Goal: Task Accomplishment & Management: Use online tool/utility

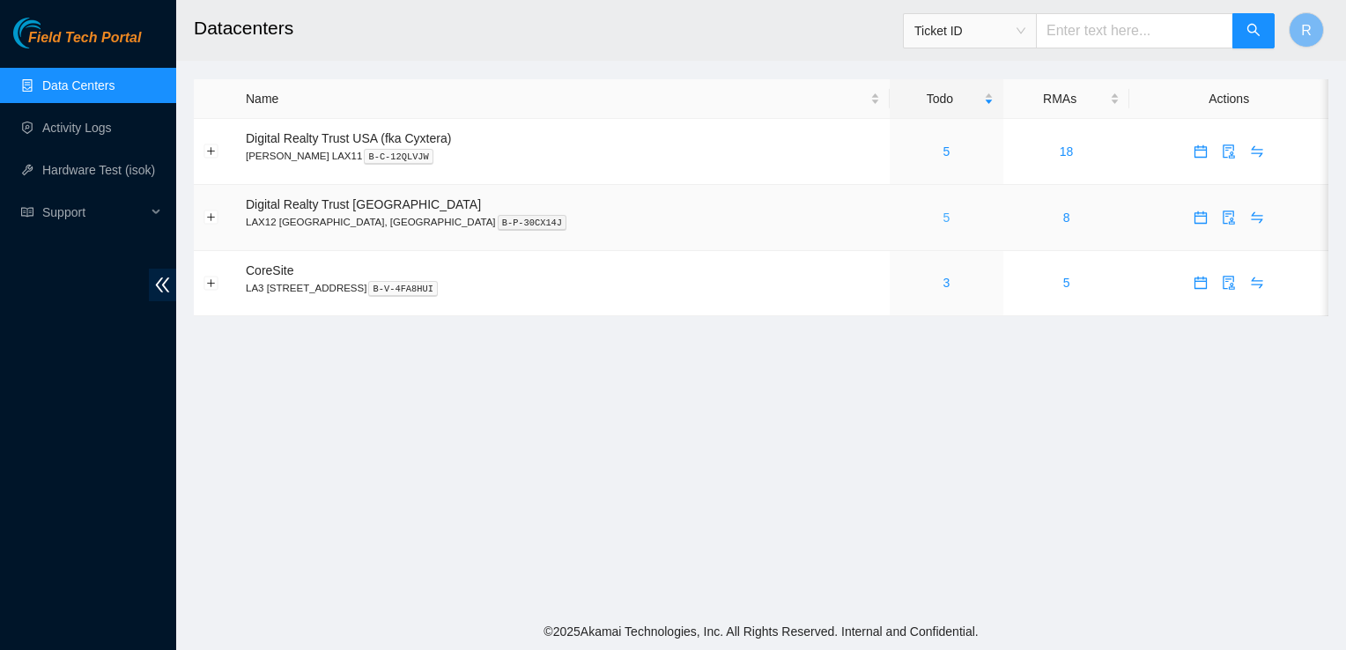
click at [944, 216] on link "5" at bounding box center [947, 218] width 7 height 14
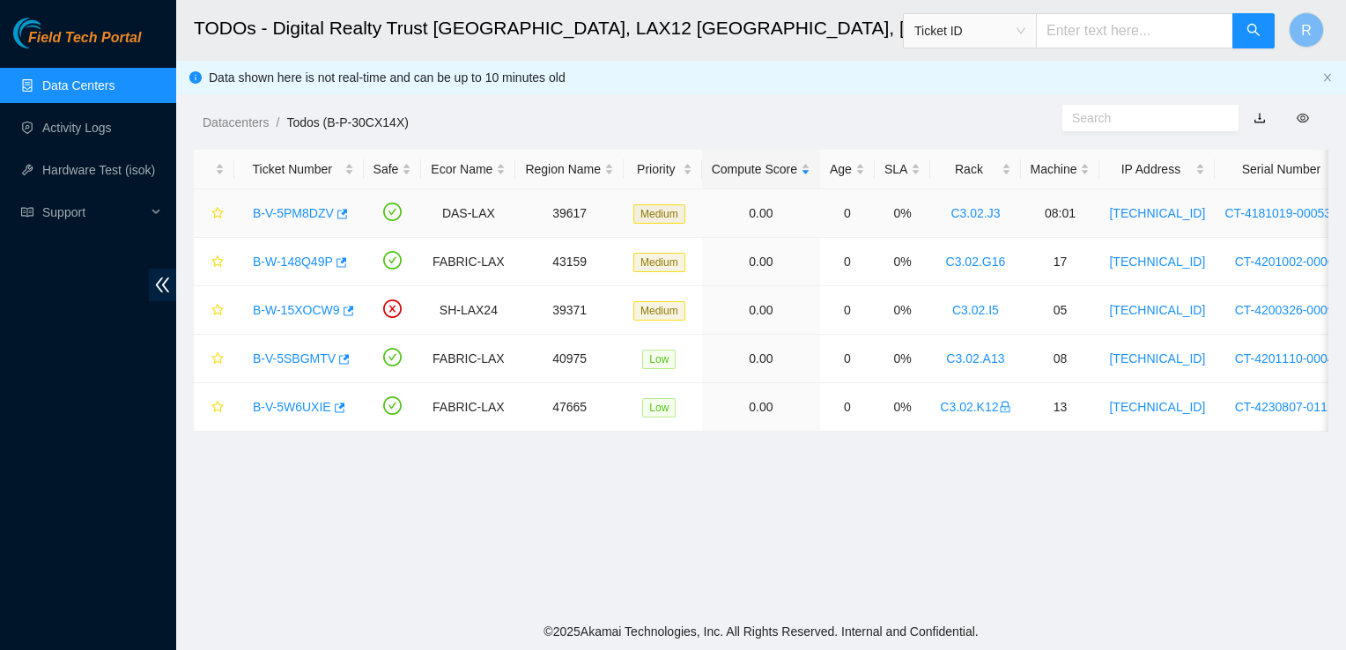
click at [303, 215] on link "B-V-5PM8DZV" at bounding box center [293, 213] width 81 height 14
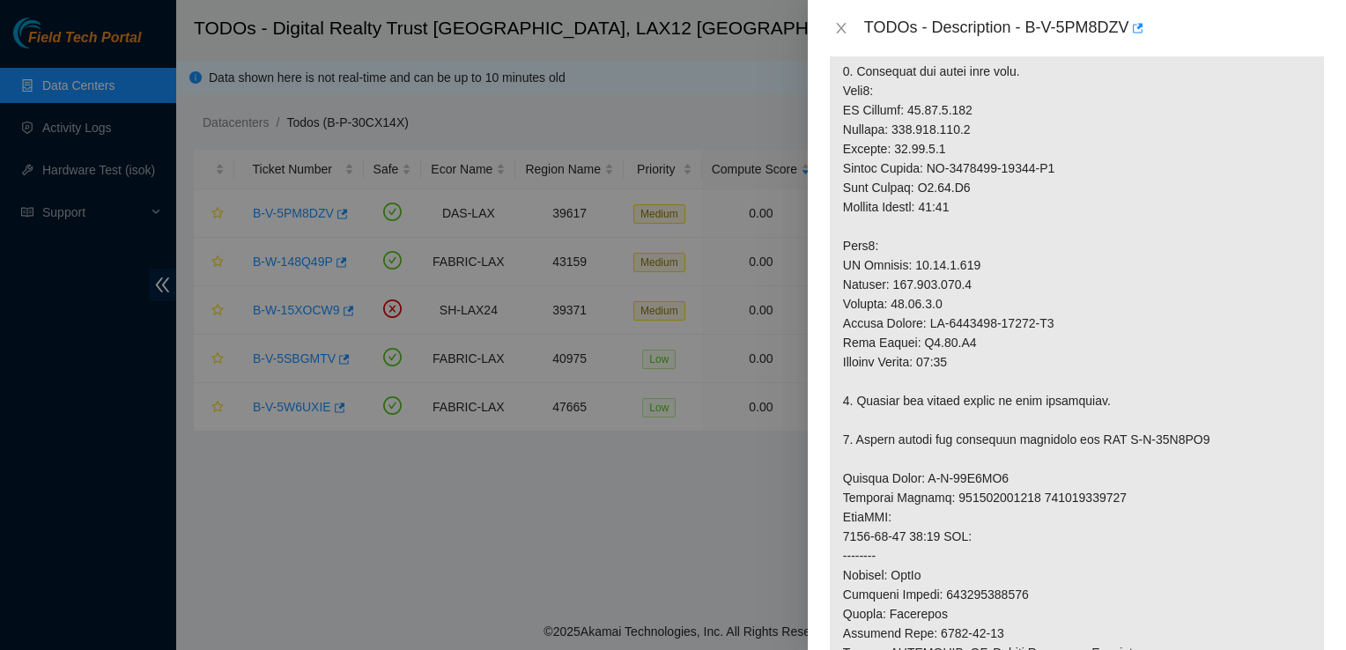
scroll to position [492, 0]
click at [842, 32] on icon "close" at bounding box center [841, 28] width 14 height 14
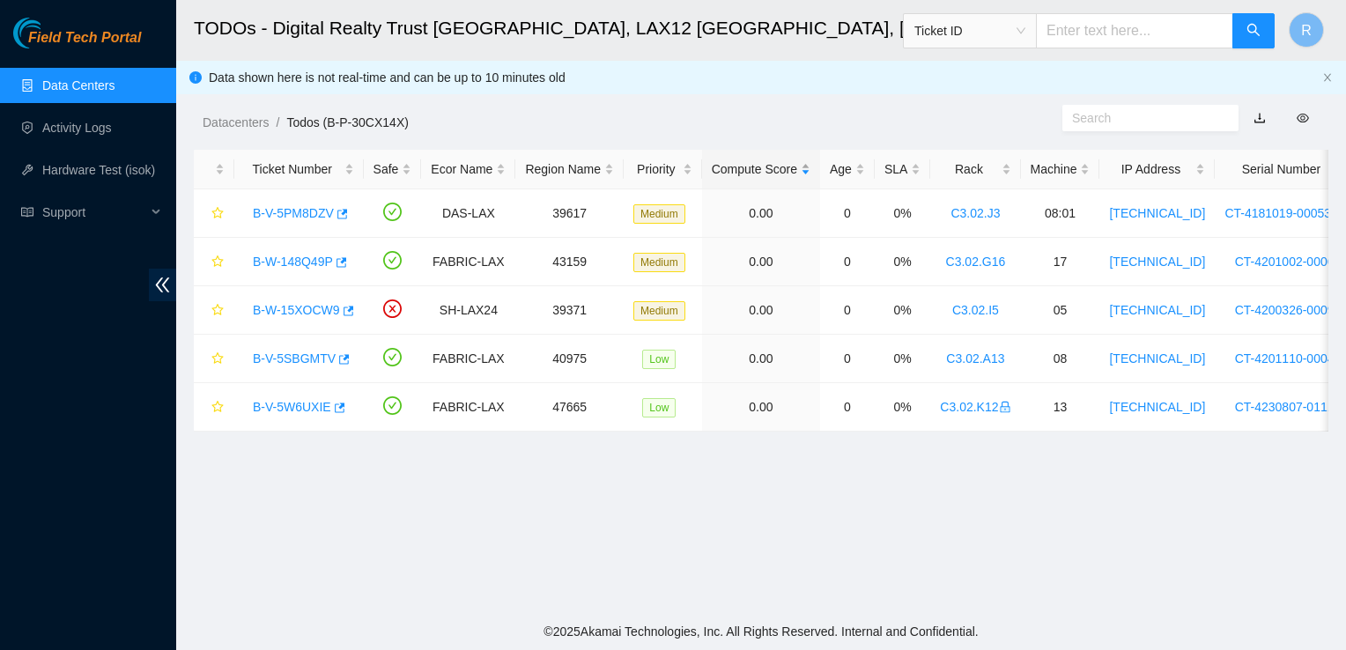
scroll to position [511, 0]
click at [297, 261] on link "B-W-148Q49P" at bounding box center [293, 262] width 80 height 14
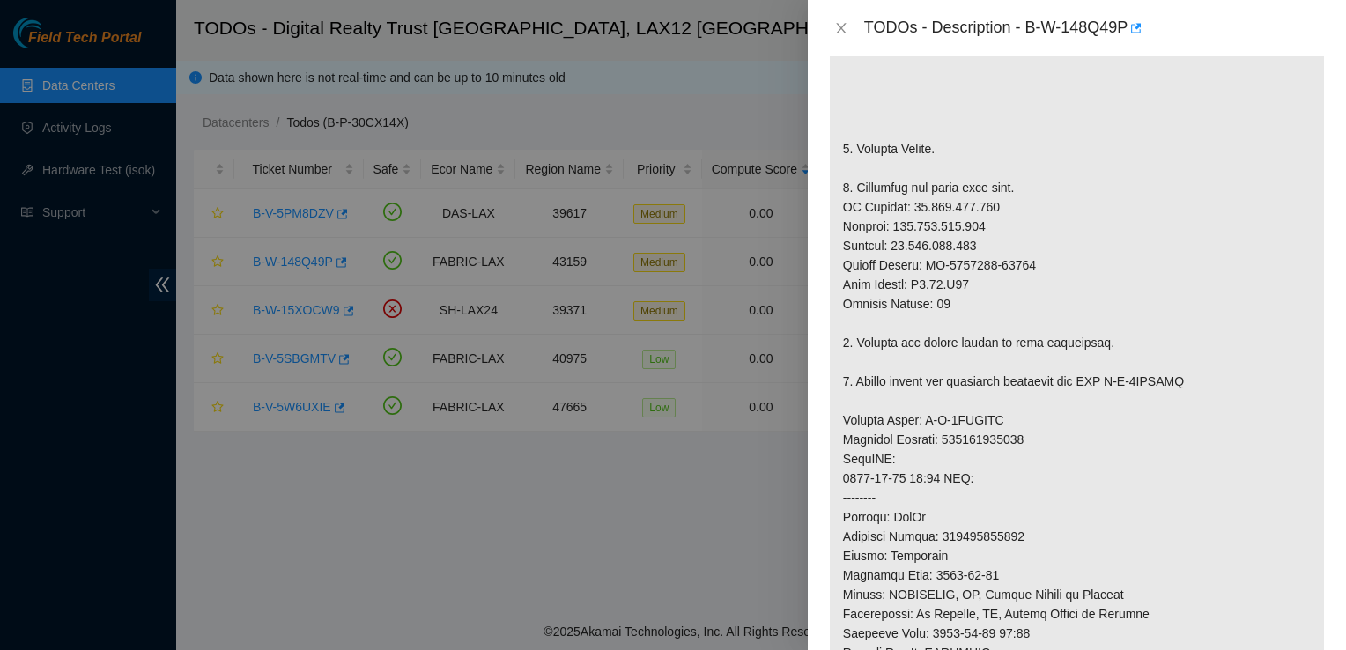
scroll to position [470, 0]
click at [843, 33] on icon "close" at bounding box center [841, 28] width 14 height 14
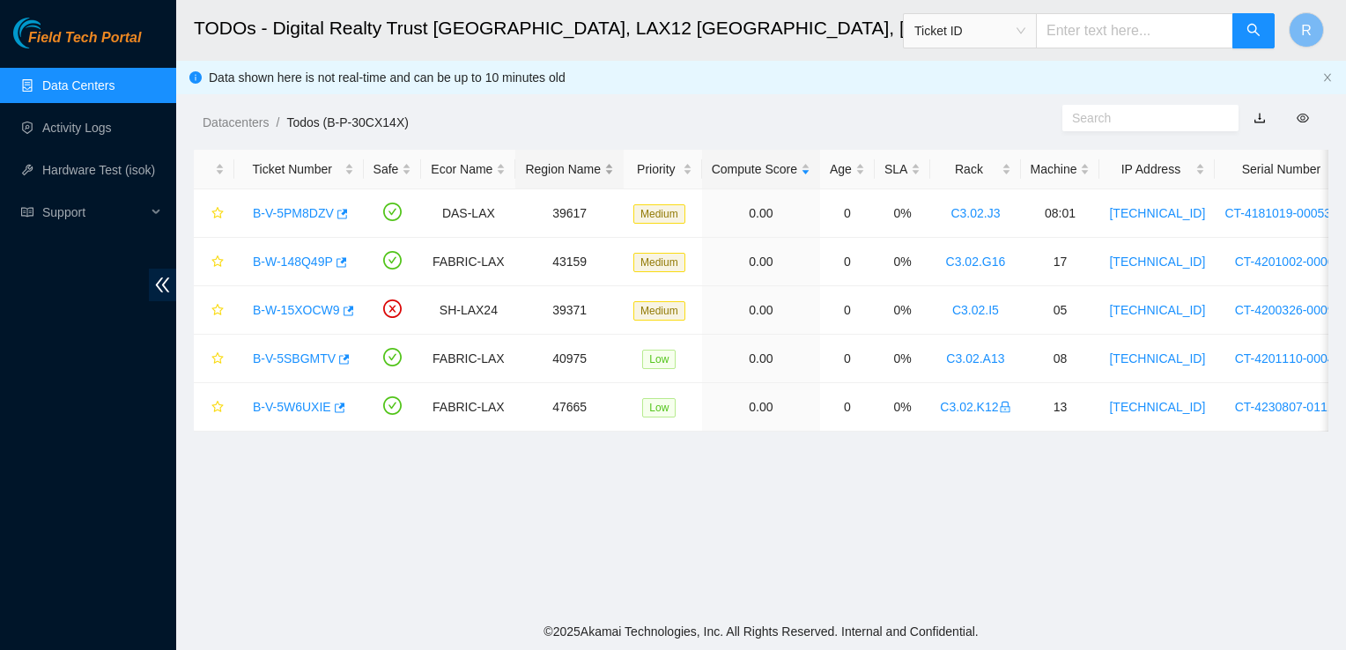
scroll to position [511, 0]
click at [320, 308] on link "B-W-15XOCW9" at bounding box center [296, 310] width 87 height 14
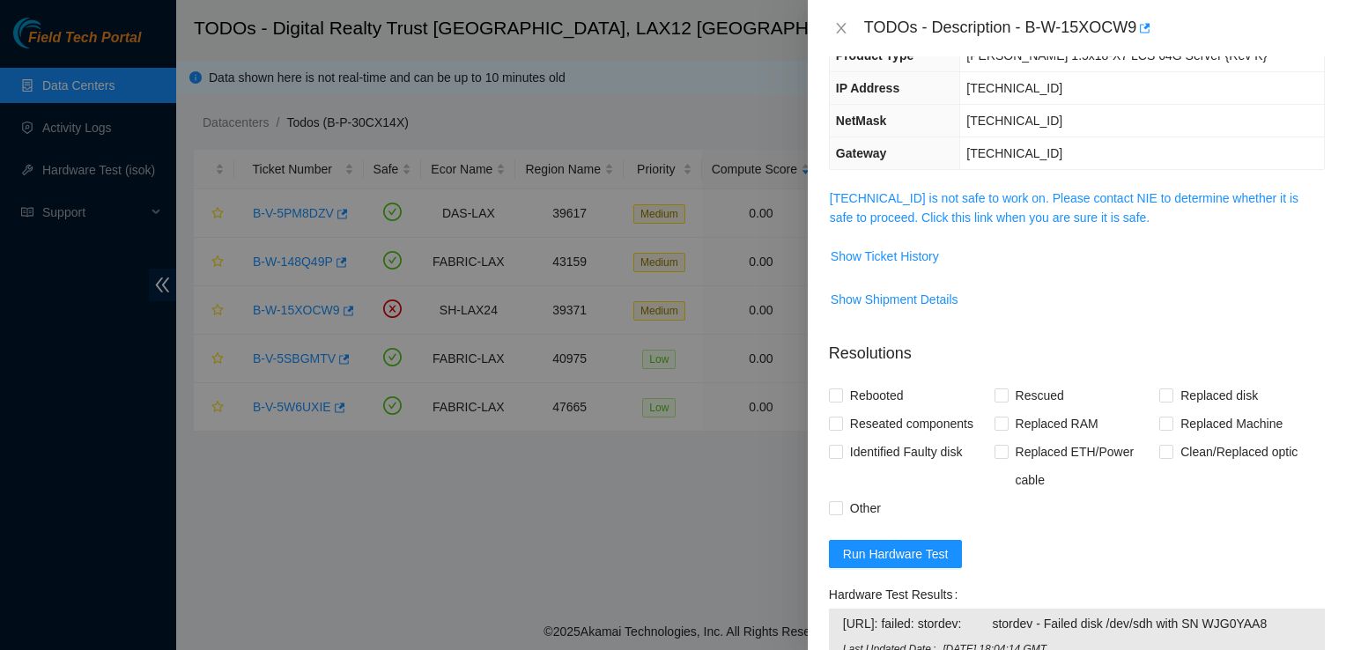
scroll to position [169, 0]
click at [997, 223] on link "184.27.47.136 is not safe to work on. Please contact NIE to determine whether i…" at bounding box center [1064, 207] width 469 height 33
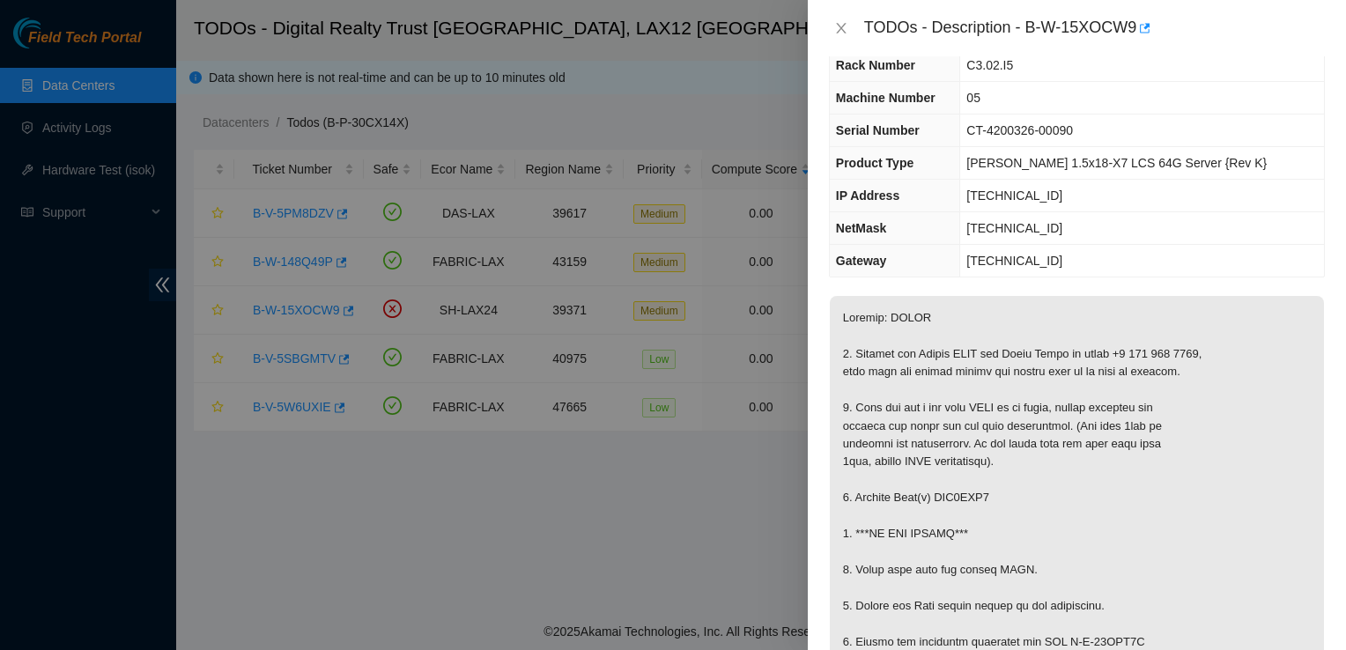
scroll to position [0, 0]
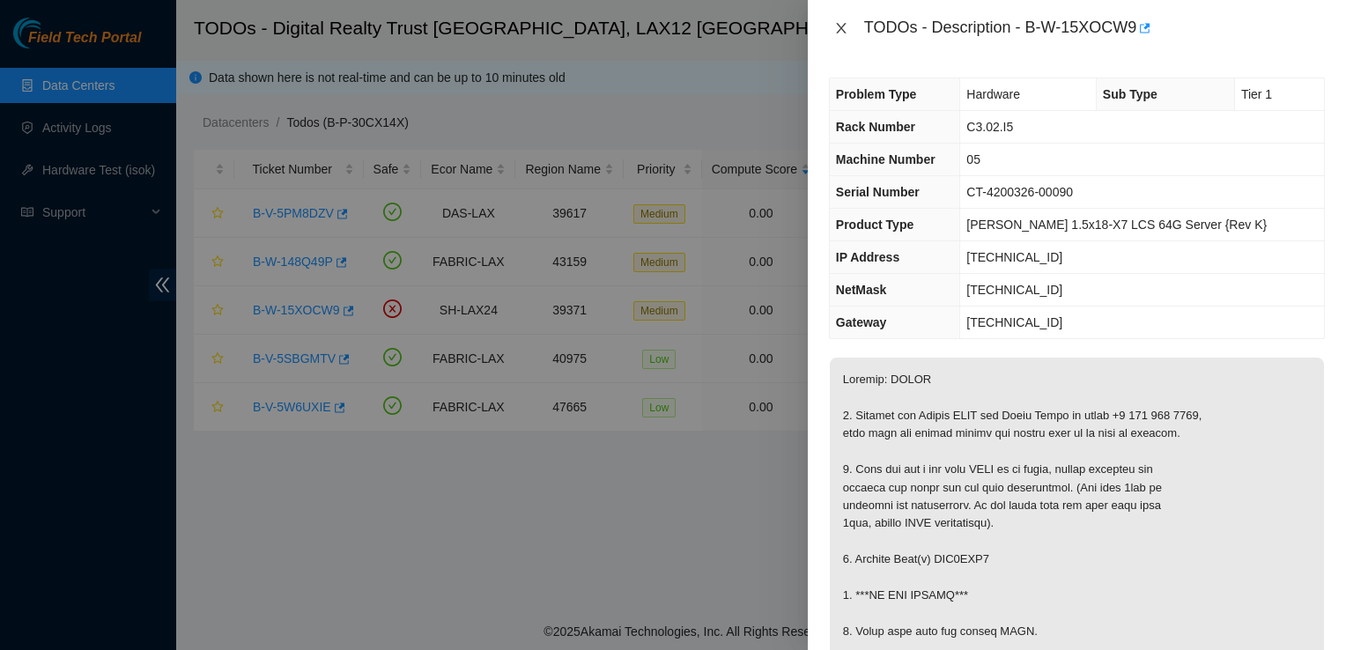
click at [843, 30] on icon "close" at bounding box center [841, 28] width 10 height 11
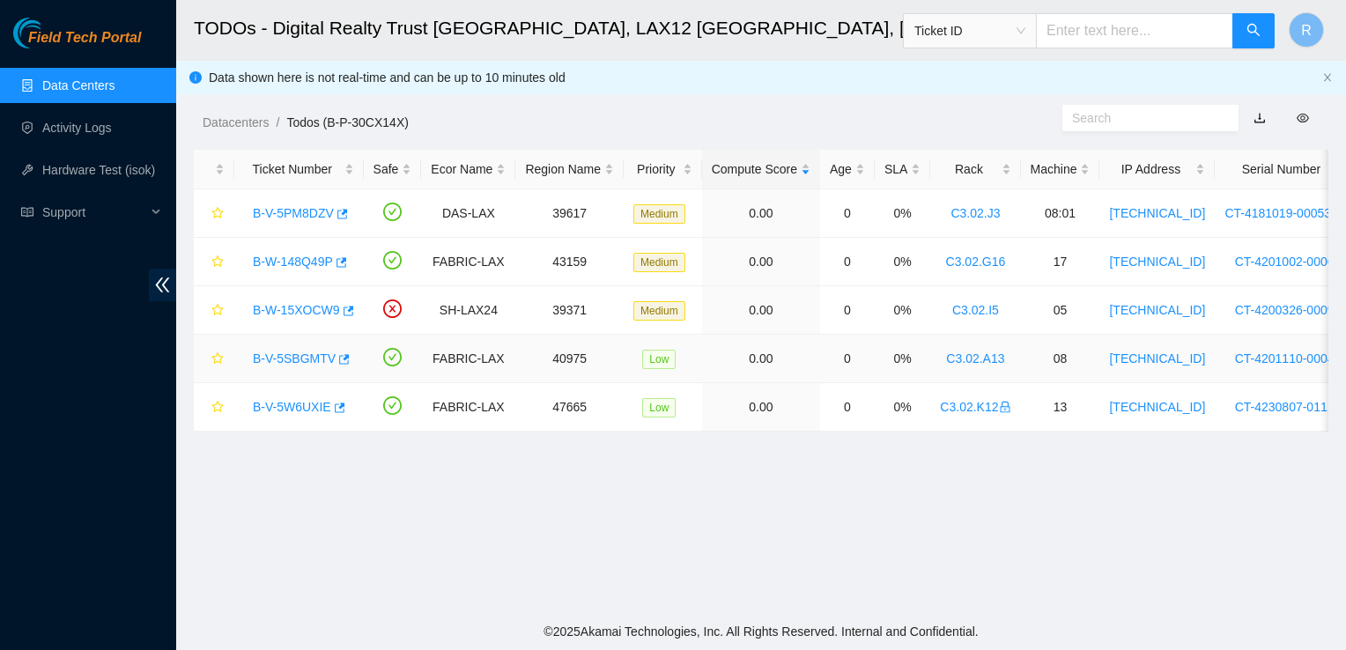
click at [293, 353] on link "B-V-5SBGMTV" at bounding box center [294, 359] width 83 height 14
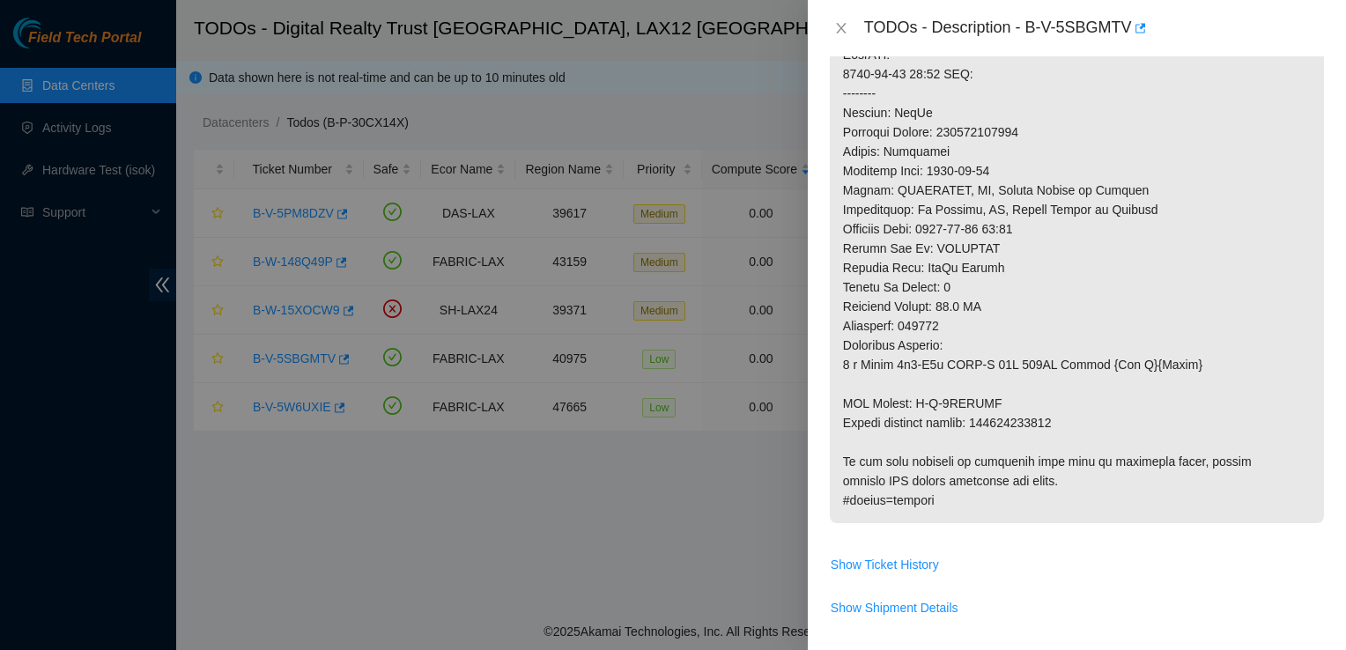
scroll to position [909, 0]
click at [835, 29] on icon "close" at bounding box center [841, 28] width 14 height 14
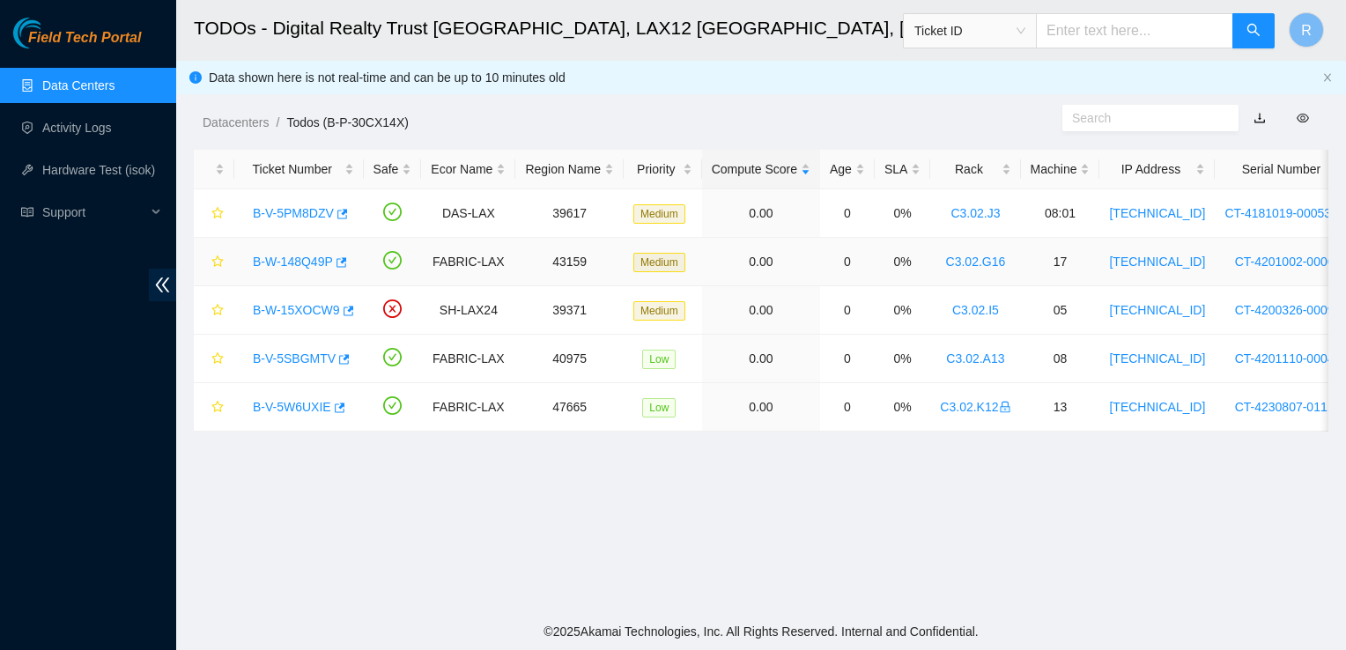
scroll to position [511, 0]
click at [301, 355] on link "B-V-5SBGMTV" at bounding box center [294, 359] width 83 height 14
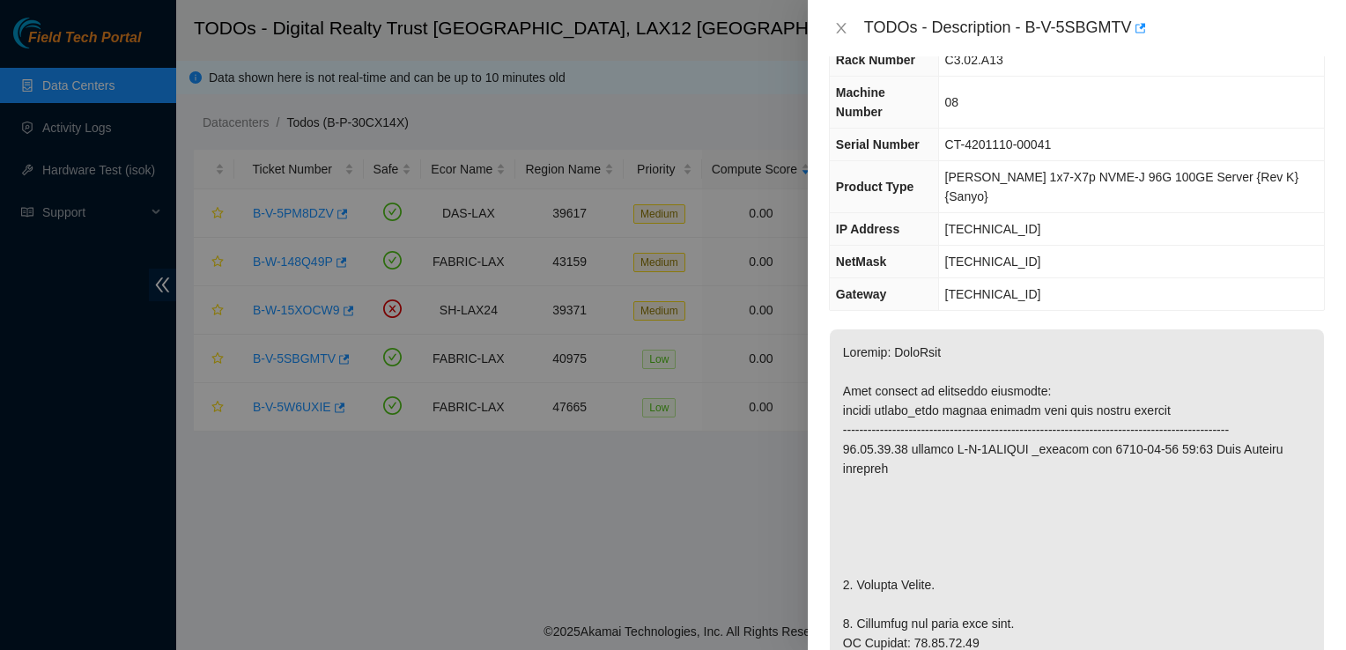
scroll to position [0, 0]
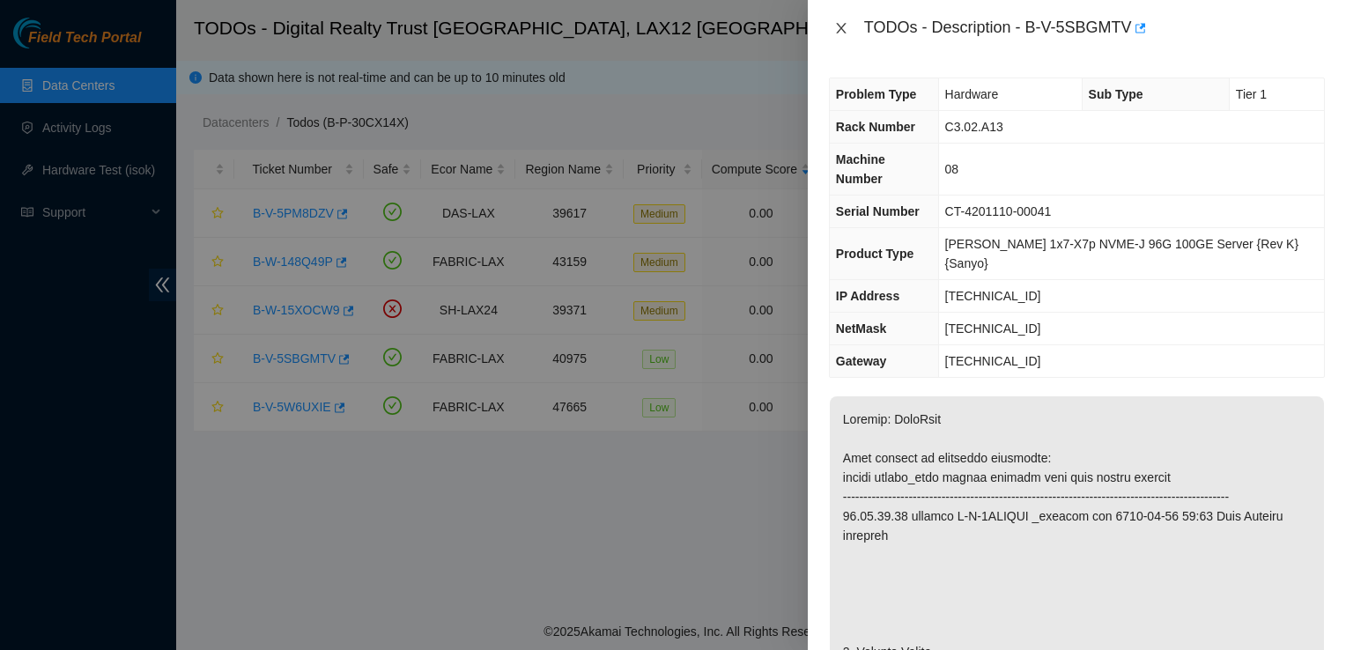
click at [842, 27] on icon "close" at bounding box center [841, 28] width 14 height 14
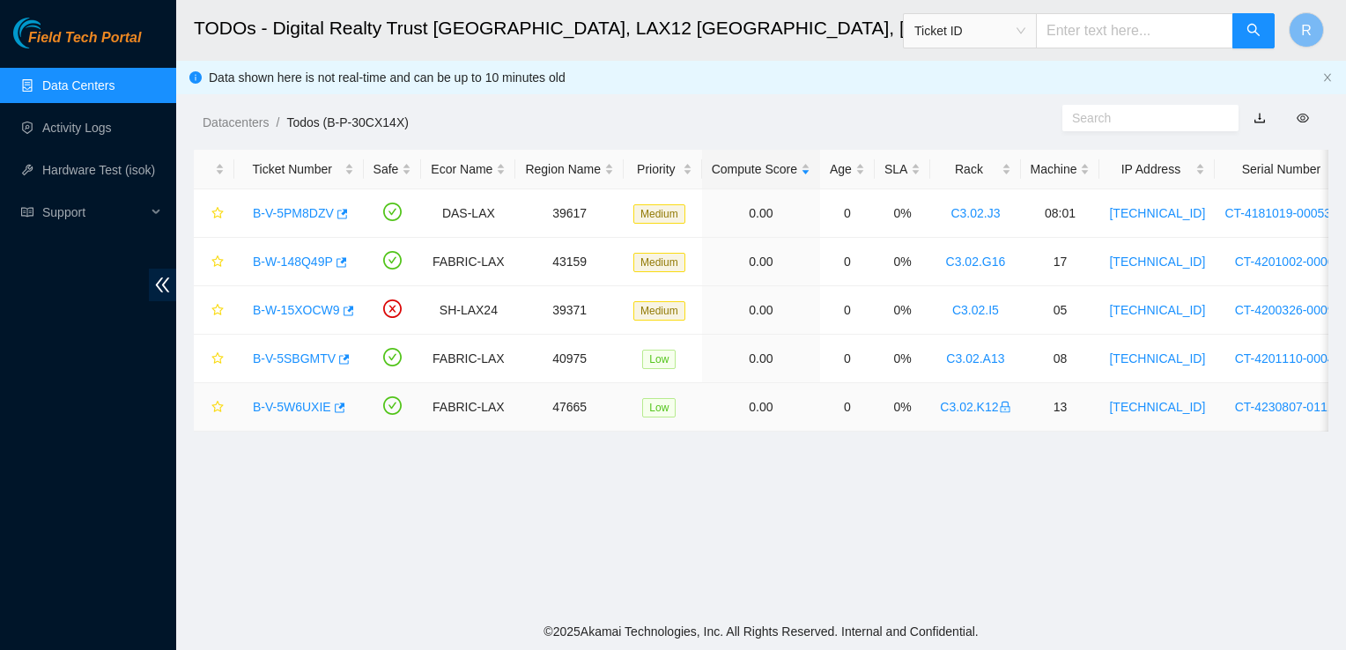
click at [297, 407] on link "B-V-5W6UXIE" at bounding box center [292, 407] width 78 height 14
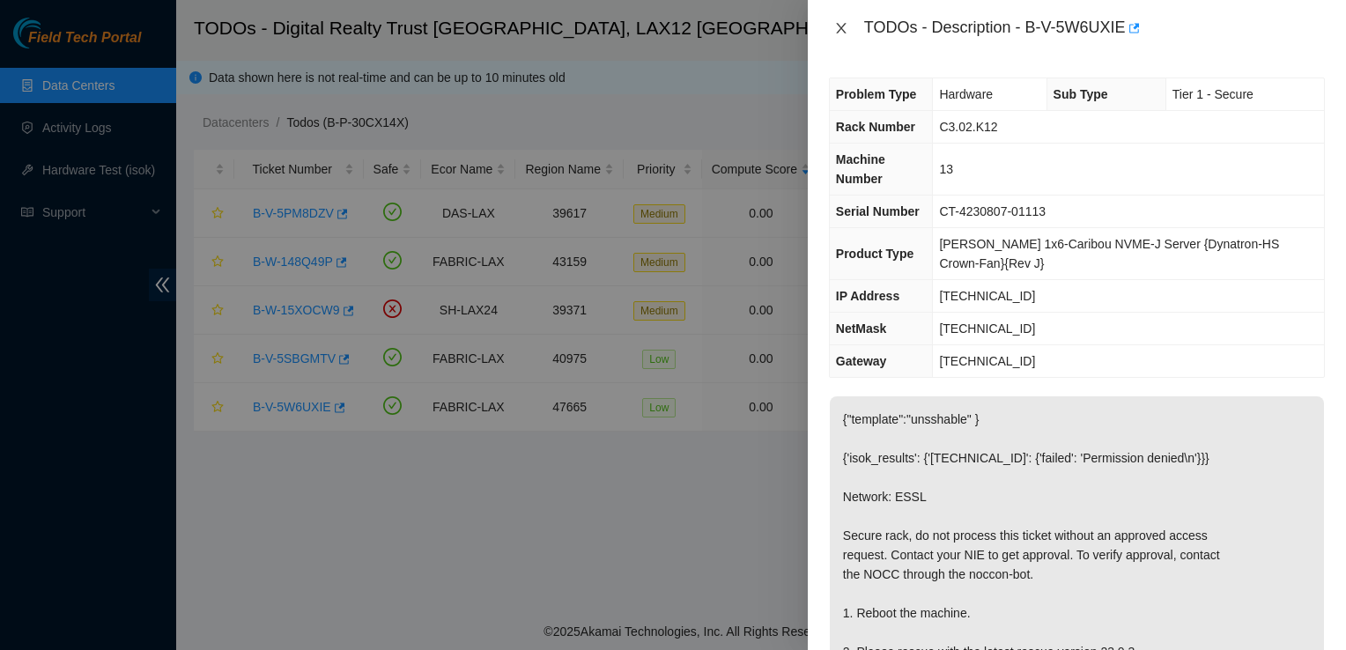
click at [845, 33] on icon "close" at bounding box center [841, 28] width 10 height 11
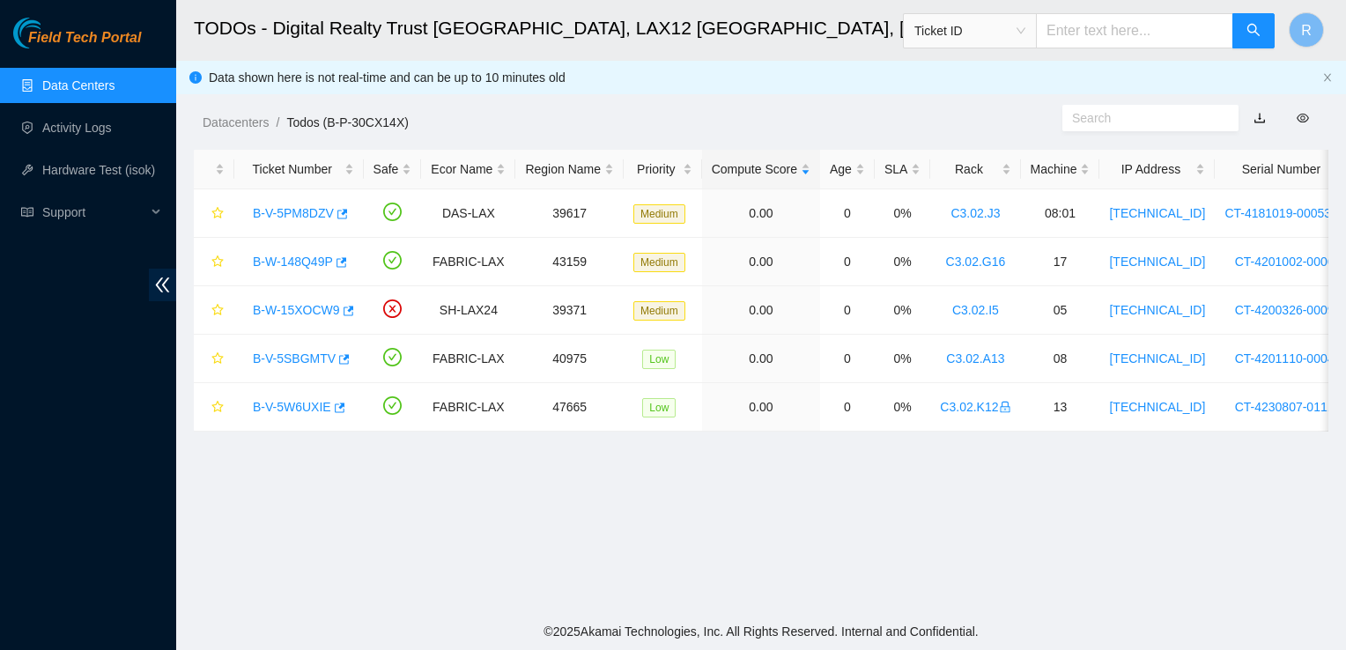
click at [95, 80] on link "Data Centers" at bounding box center [78, 85] width 72 height 14
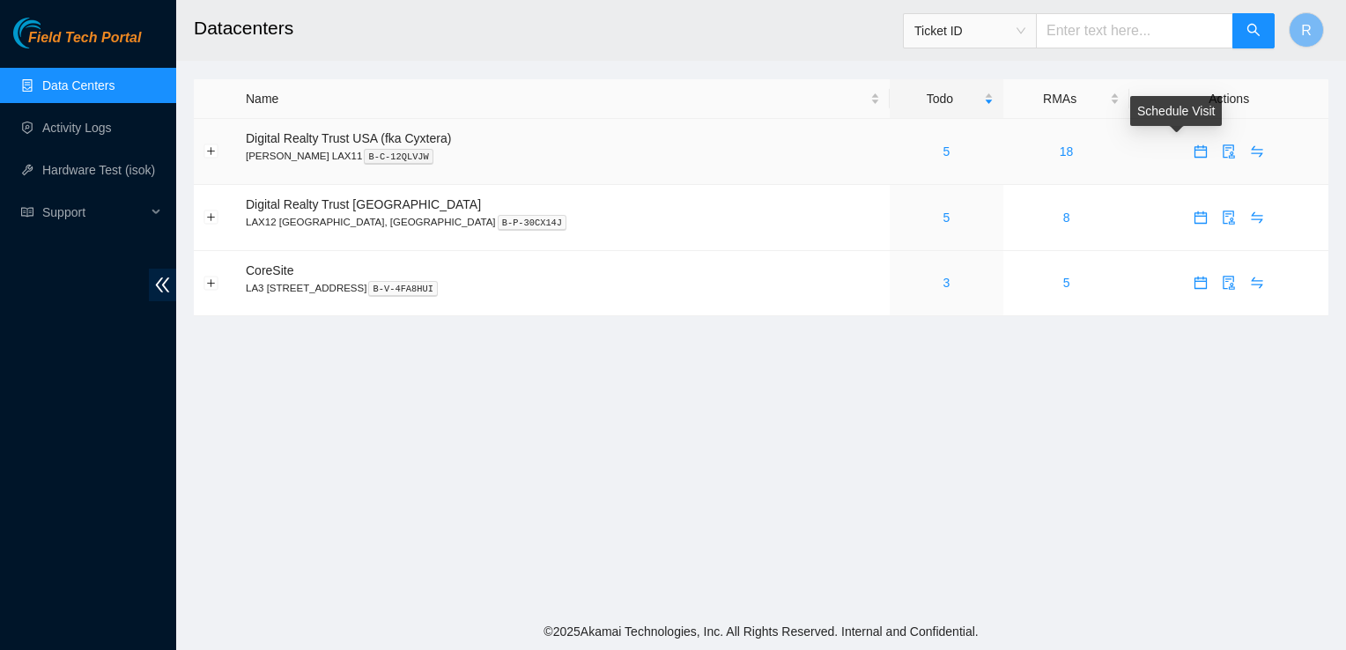
click at [1195, 150] on icon "calendar" at bounding box center [1201, 151] width 12 height 12
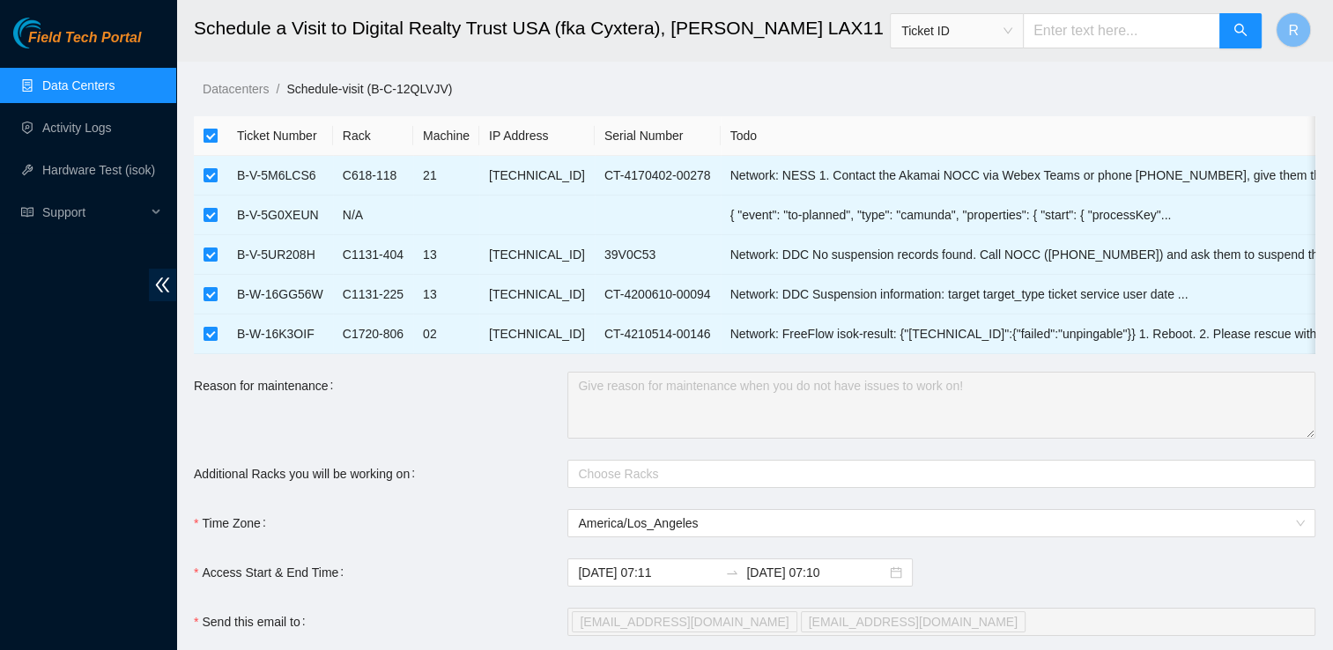
click at [211, 136] on input "checkbox" at bounding box center [211, 136] width 14 height 14
checkbox input "false"
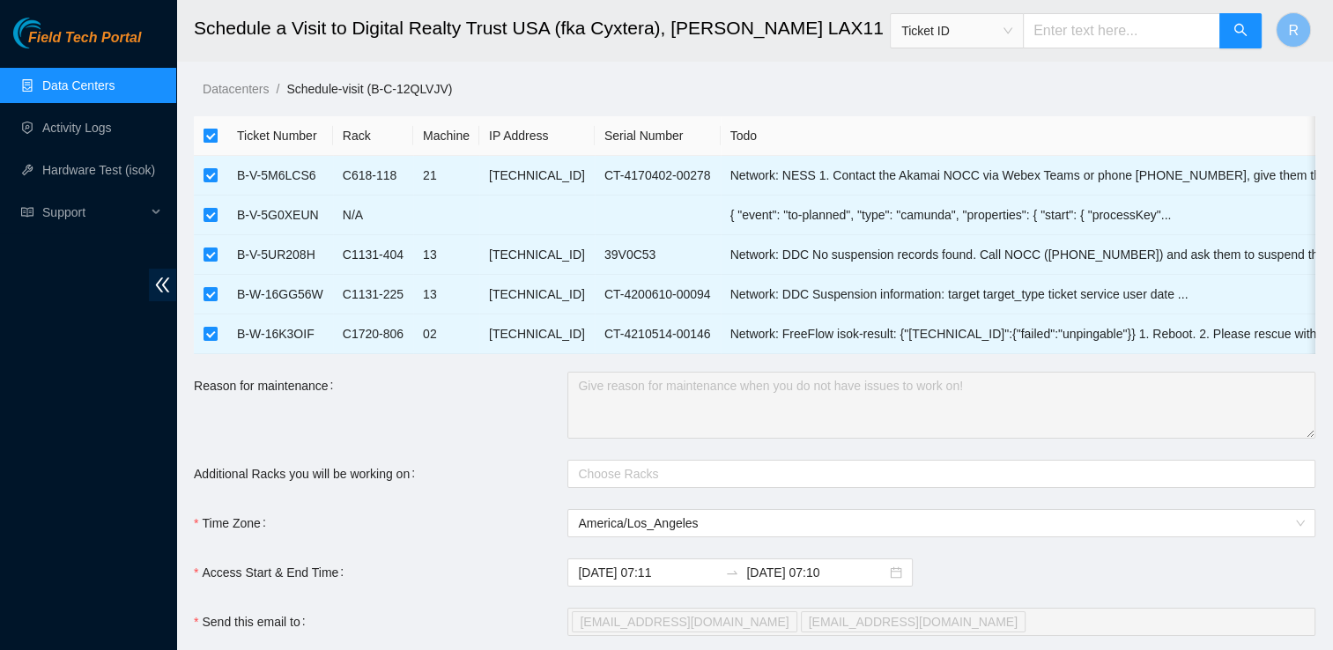
checkbox input "false"
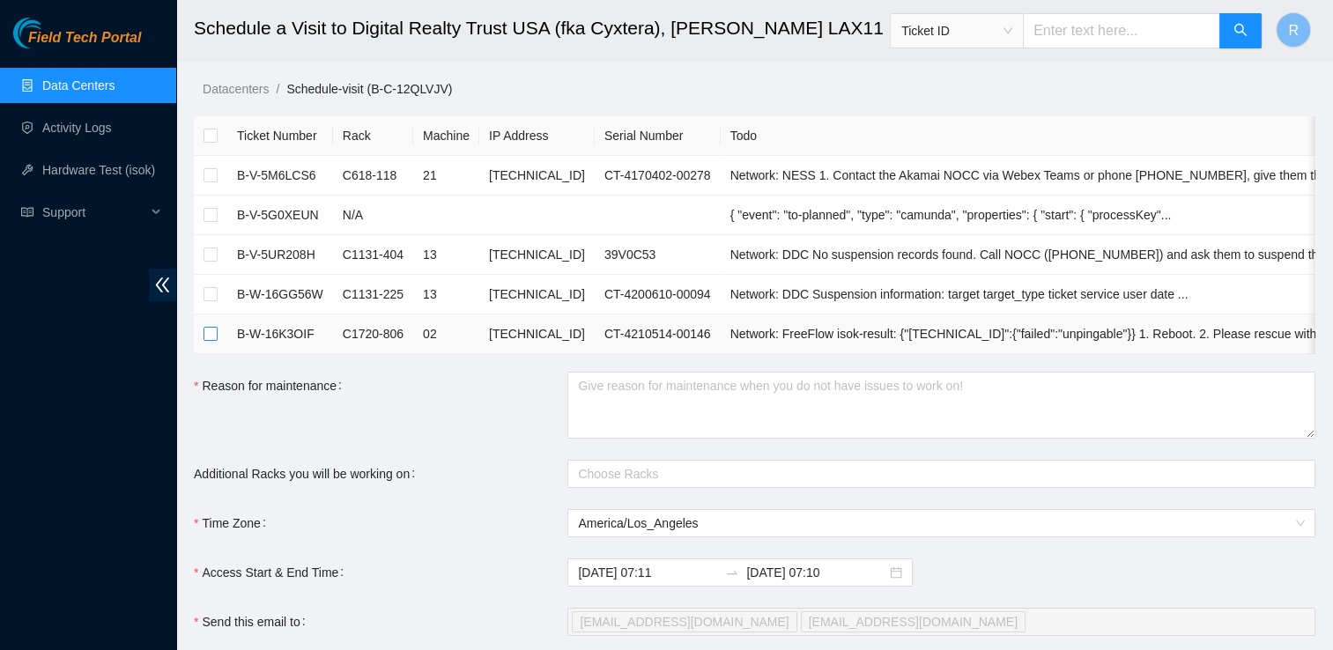
click at [208, 330] on input "checkbox" at bounding box center [211, 334] width 14 height 14
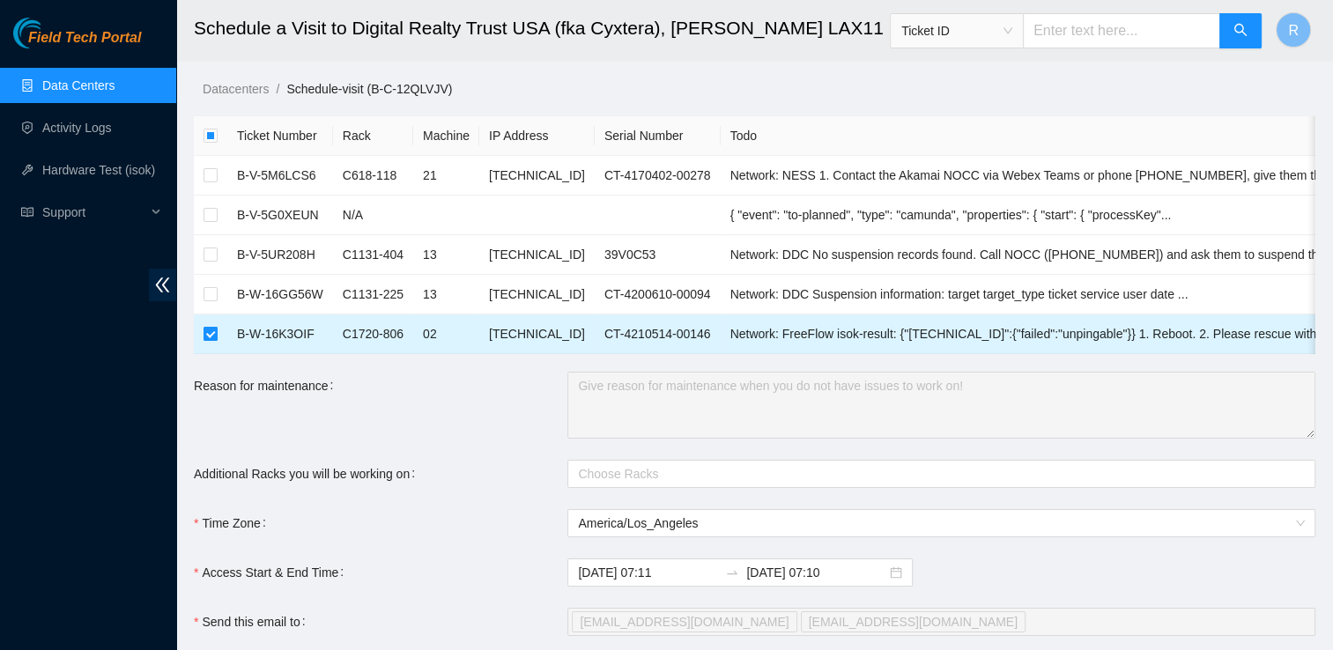
click at [208, 330] on input "checkbox" at bounding box center [211, 334] width 14 height 14
checkbox input "false"
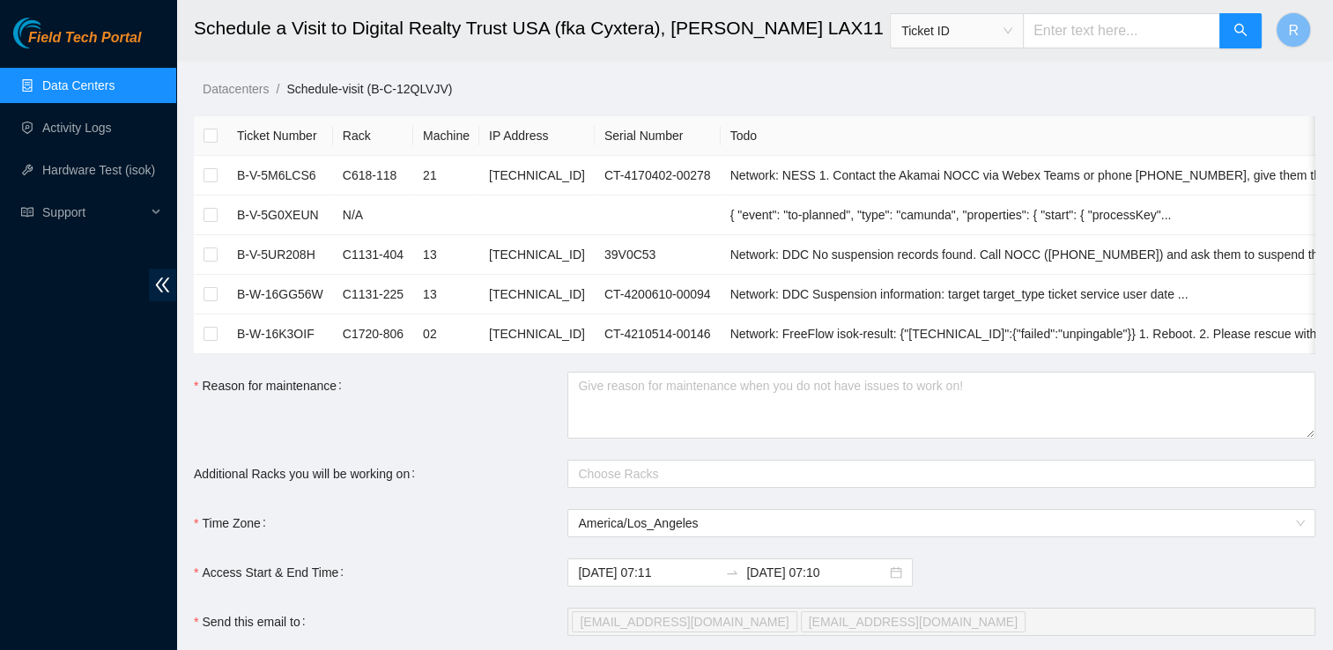
click at [113, 90] on link "Data Centers" at bounding box center [78, 85] width 72 height 14
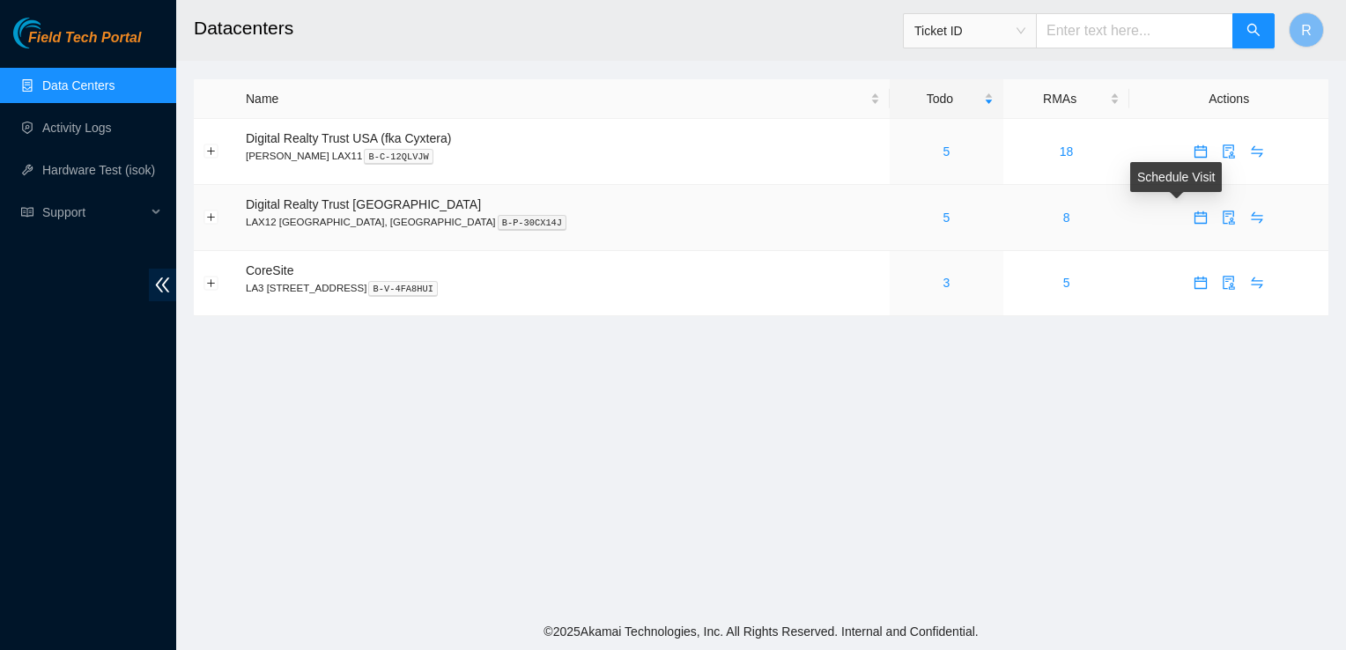
click at [1194, 224] on icon "calendar" at bounding box center [1201, 218] width 14 height 14
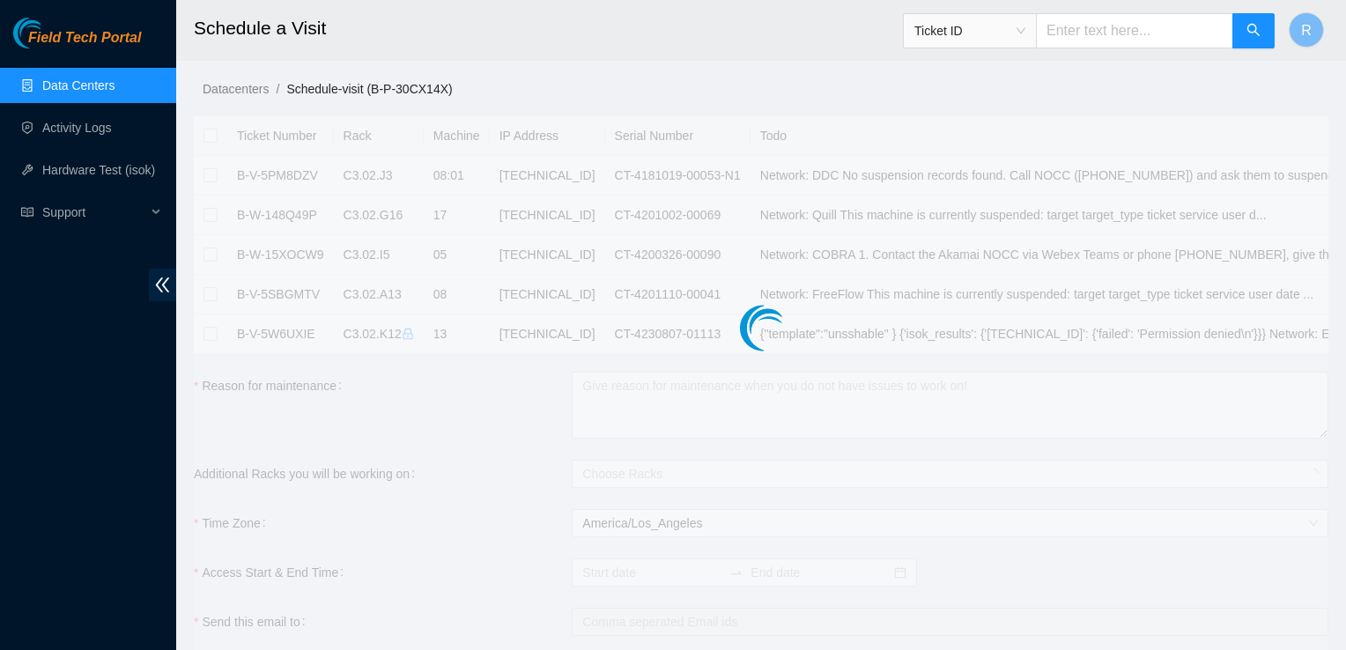
checkbox input "true"
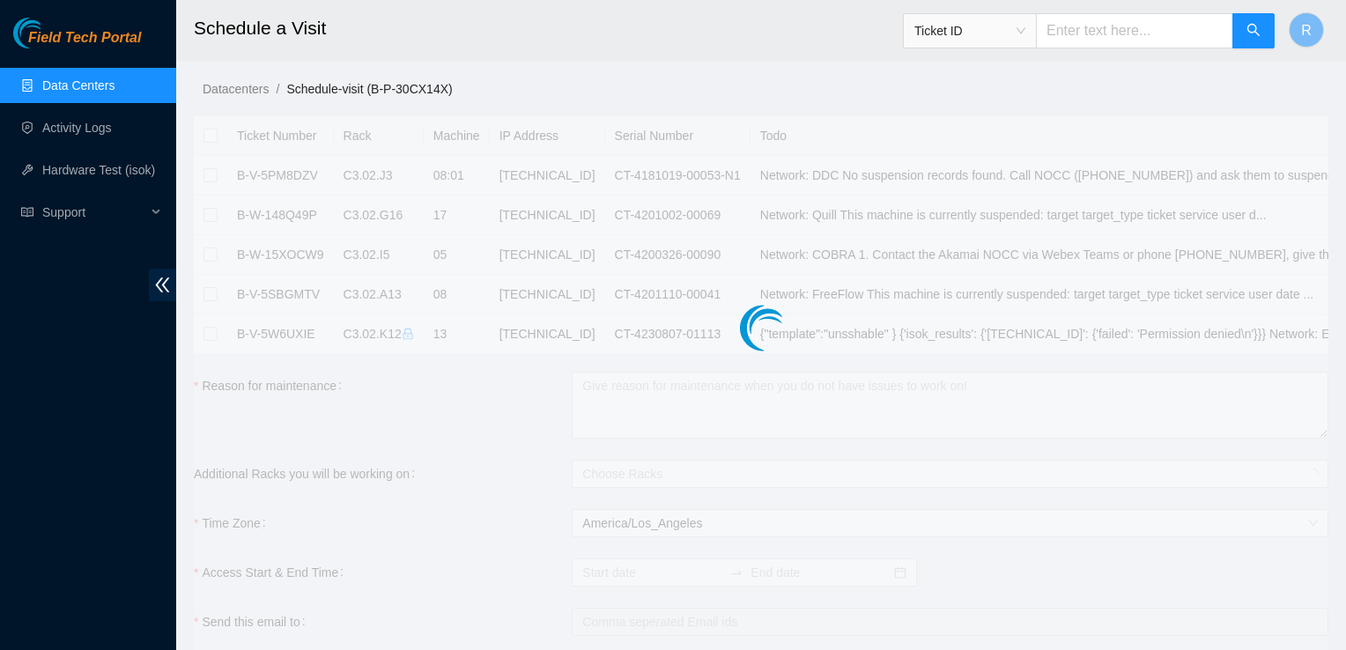
checkbox input "true"
type input "2025-09-24 07:12"
type input "2025-09-25 07:11"
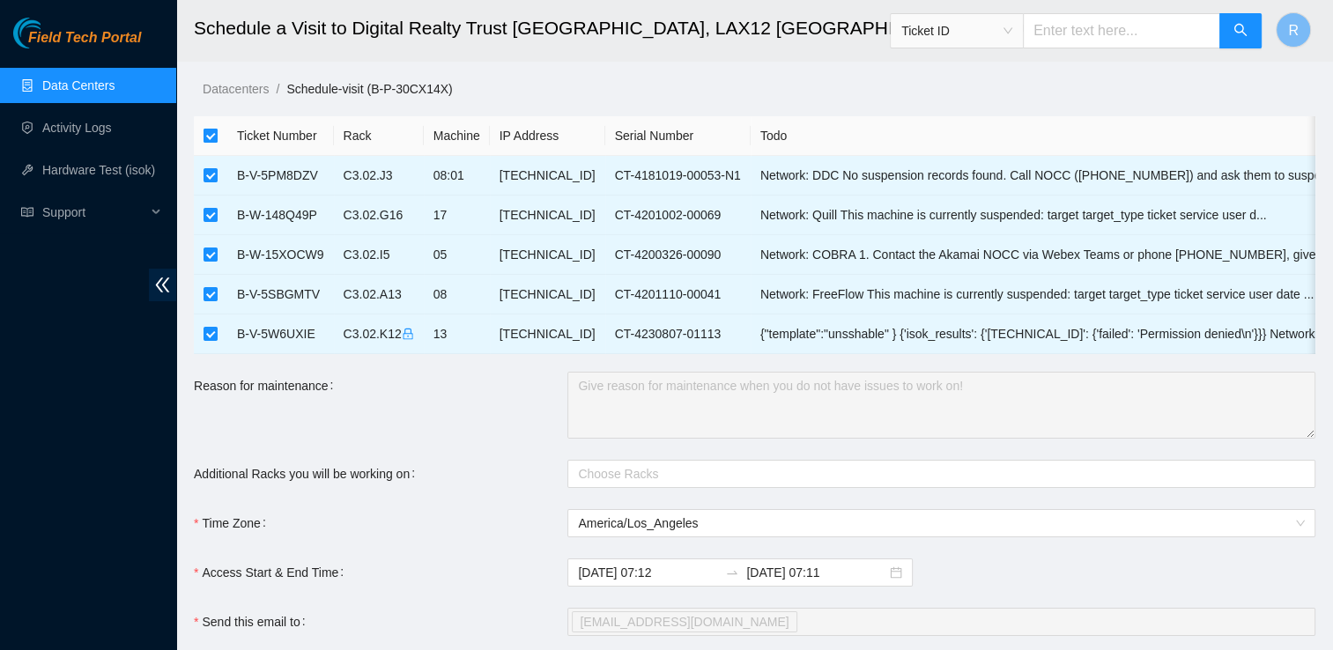
click at [208, 131] on input "checkbox" at bounding box center [211, 136] width 14 height 14
checkbox input "false"
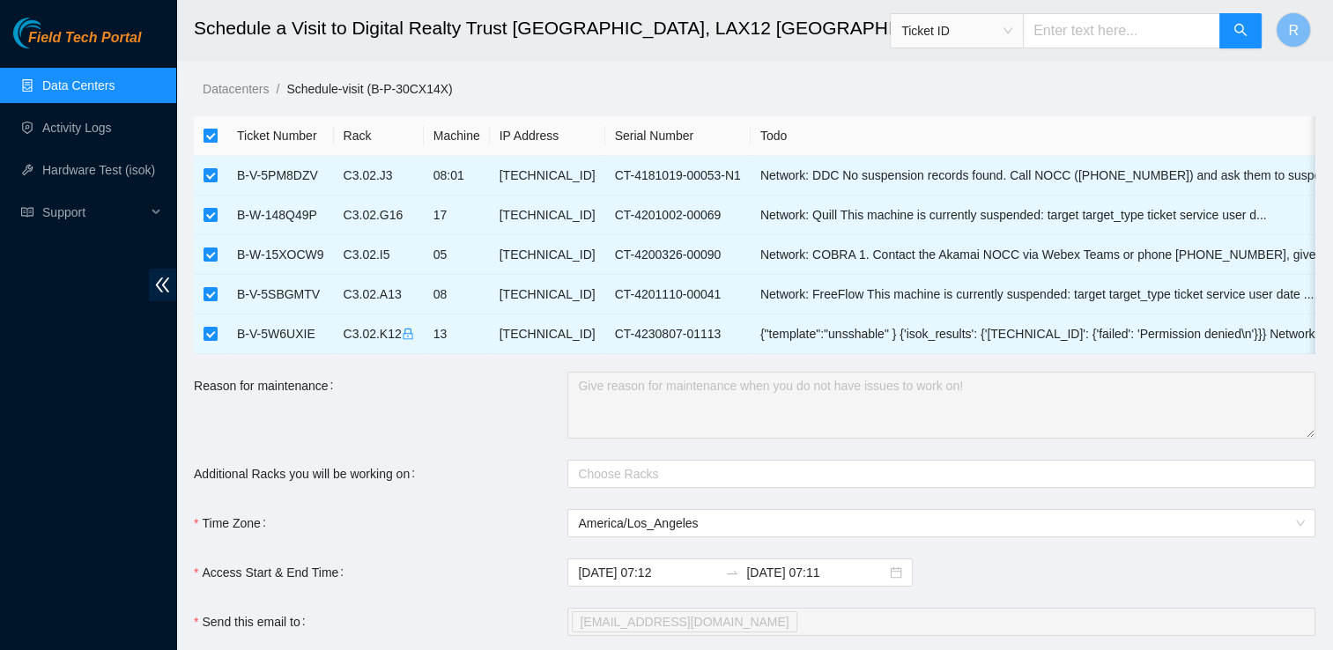
checkbox input "false"
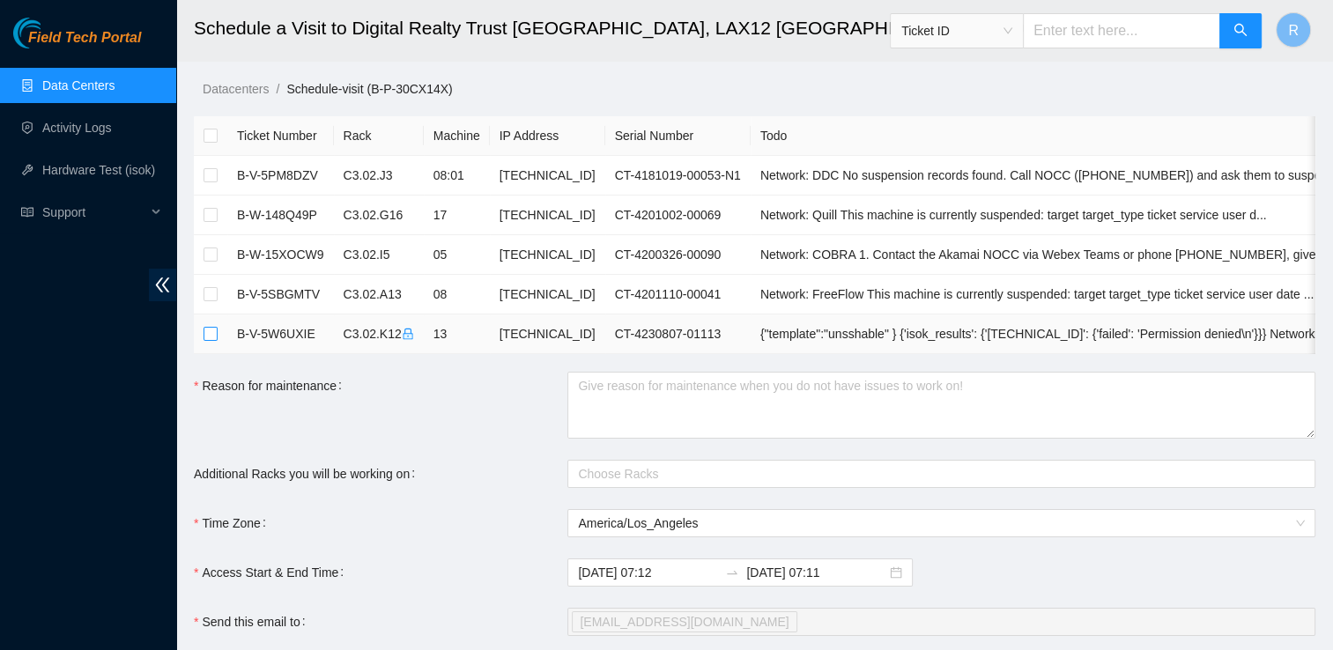
click at [208, 330] on input "checkbox" at bounding box center [211, 334] width 14 height 14
checkbox input "true"
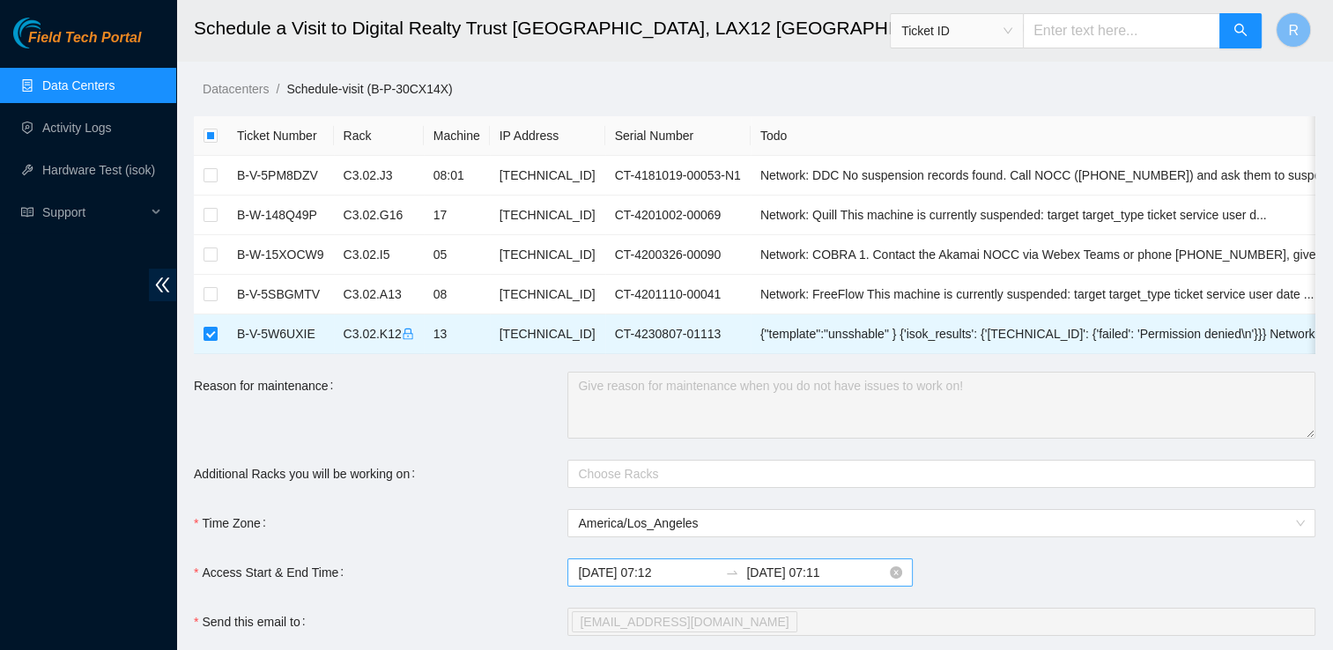
click at [666, 576] on input "2025-09-24 07:12" at bounding box center [648, 572] width 140 height 19
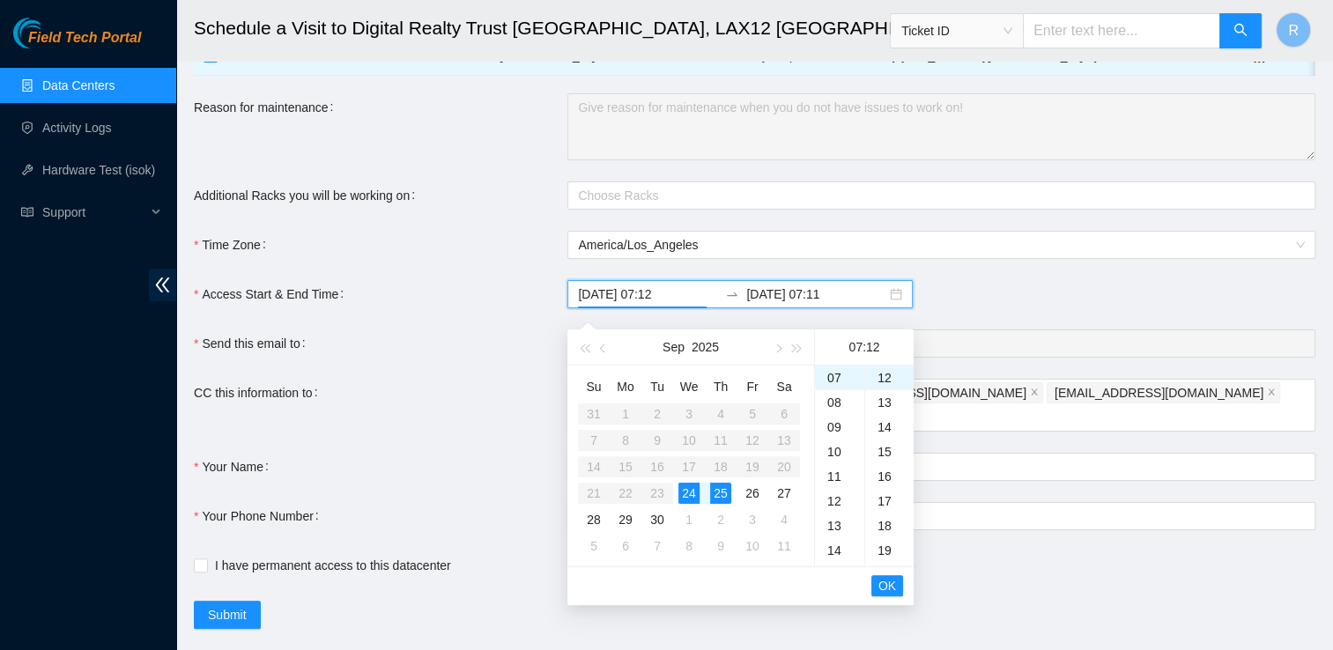
scroll to position [280, 0]
click at [834, 398] on div "08" at bounding box center [839, 401] width 49 height 25
click at [885, 367] on div "00" at bounding box center [889, 376] width 48 height 25
click at [679, 483] on div "24" at bounding box center [688, 491] width 21 height 21
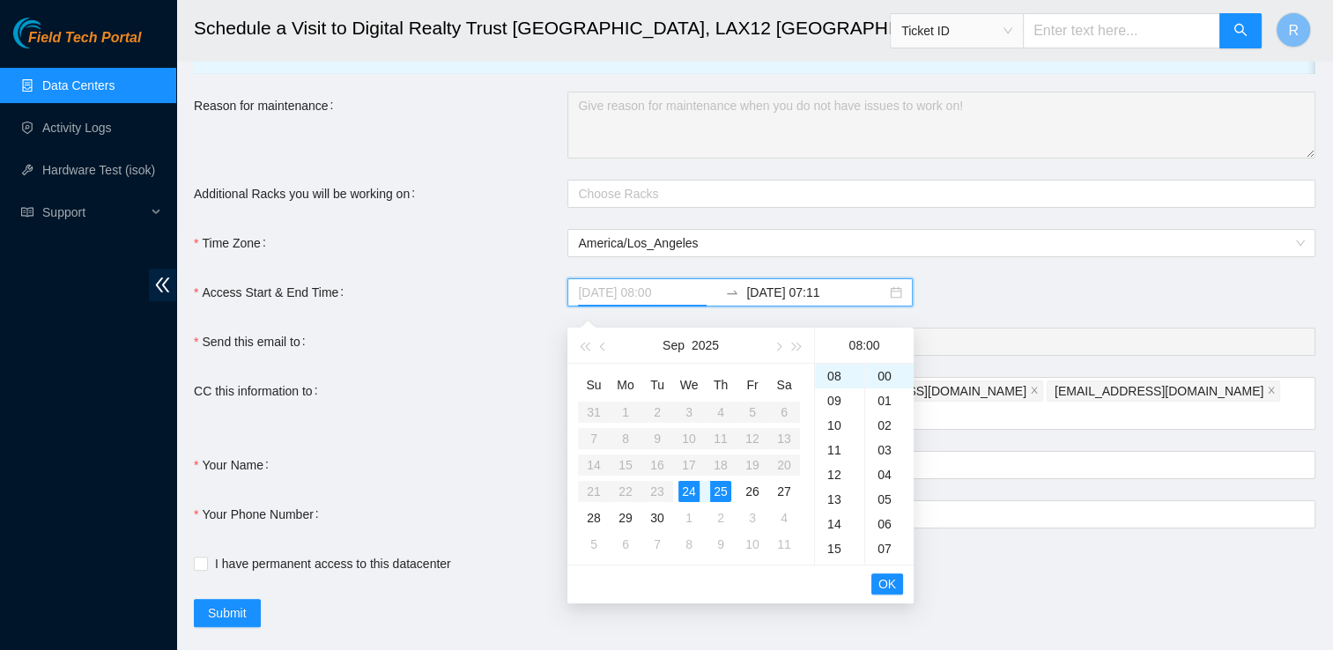
type input "2025-09-24 08:00"
click at [893, 581] on span "OK" at bounding box center [887, 583] width 18 height 19
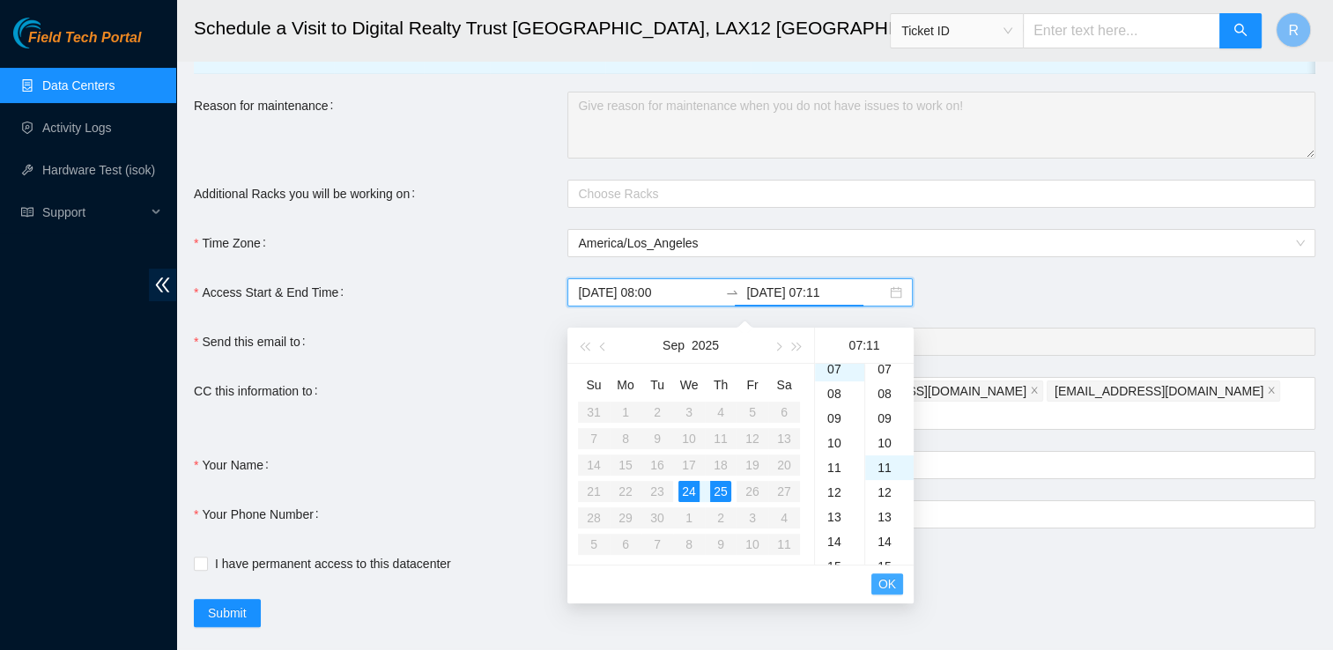
scroll to position [271, 0]
click at [835, 548] on div "14" at bounding box center [839, 549] width 49 height 25
click at [887, 453] on div "30" at bounding box center [889, 458] width 48 height 25
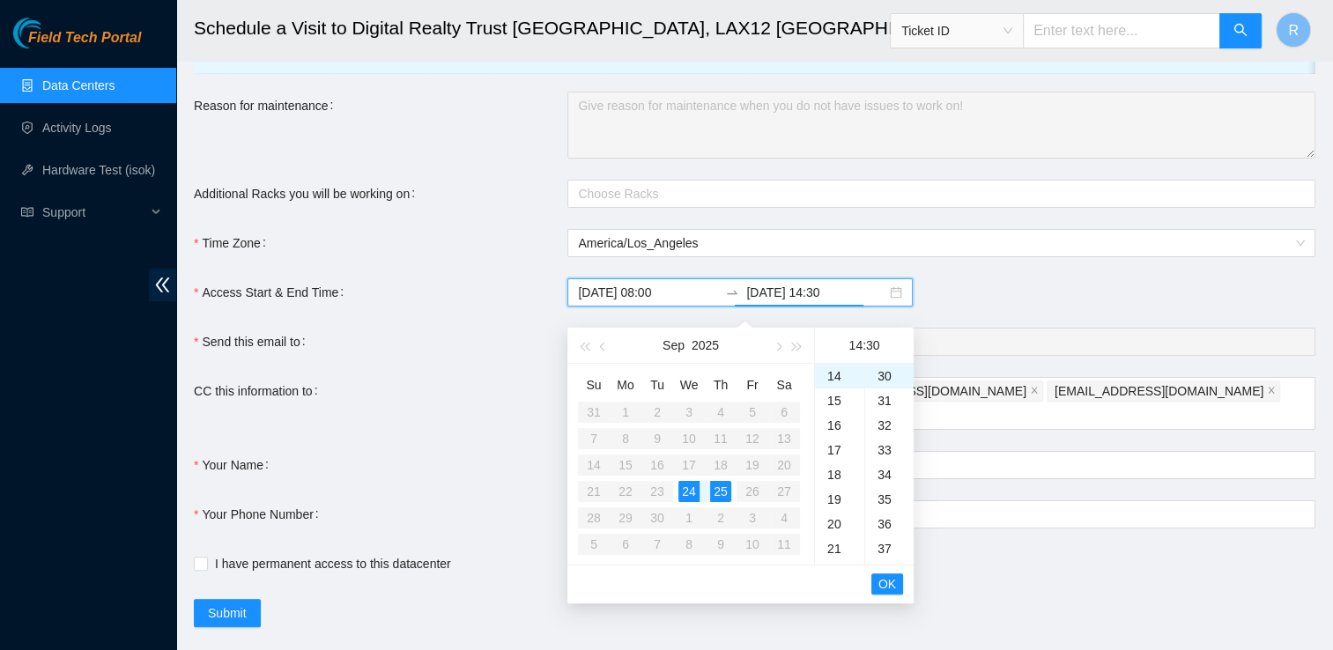
type input "2025-09-24 14:30"
click at [687, 493] on div "24" at bounding box center [688, 491] width 21 height 21
click at [885, 583] on span "OK" at bounding box center [887, 583] width 18 height 19
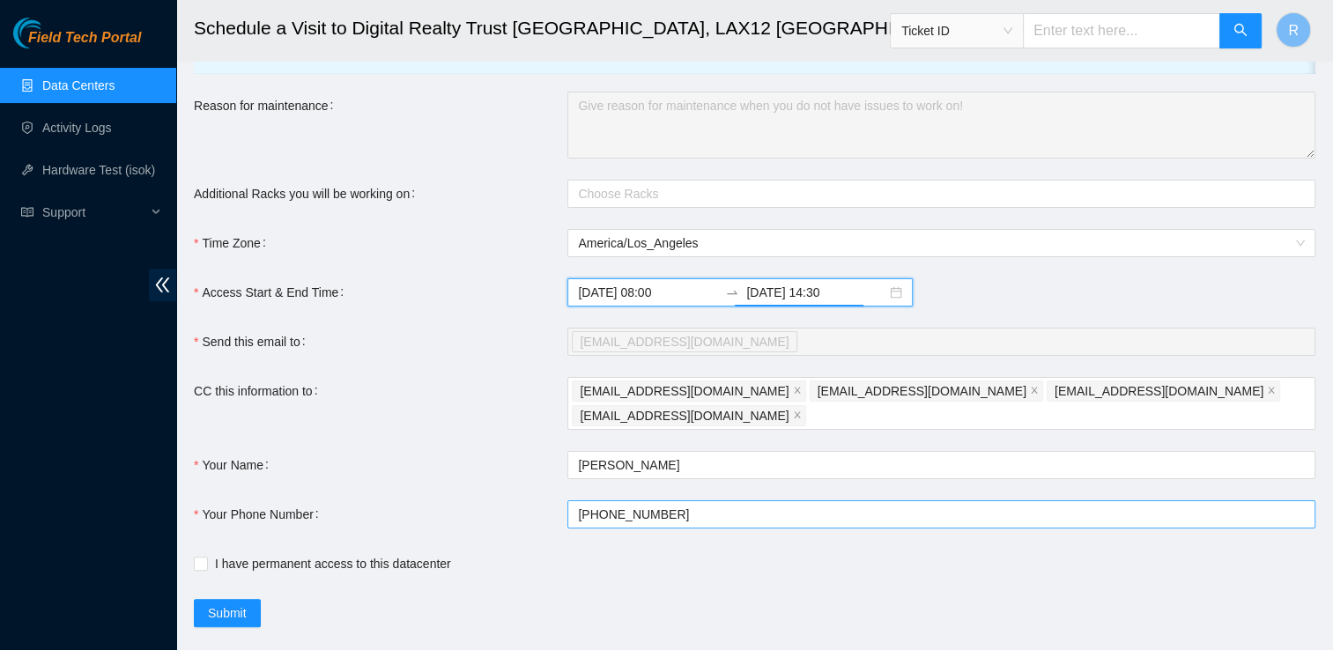
scroll to position [302, 0]
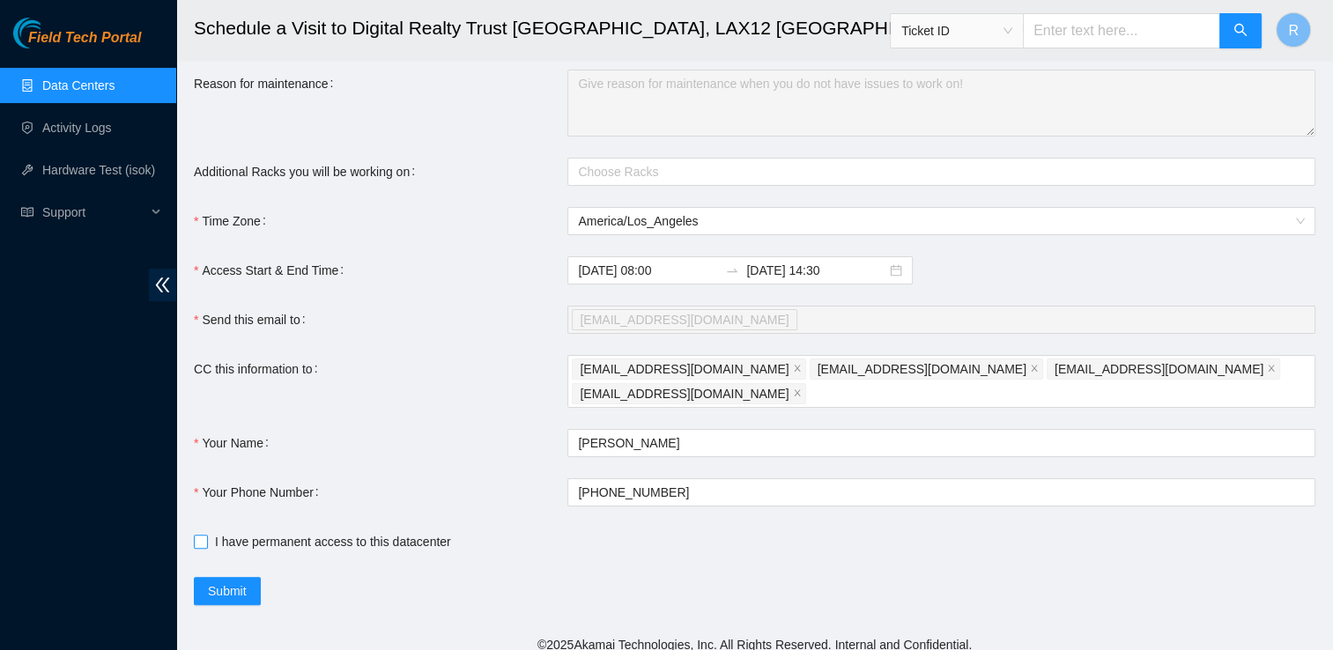
click at [205, 535] on input "I have permanent access to this datacenter" at bounding box center [200, 541] width 12 height 12
checkbox input "true"
click at [239, 581] on span "Submit" at bounding box center [227, 590] width 39 height 19
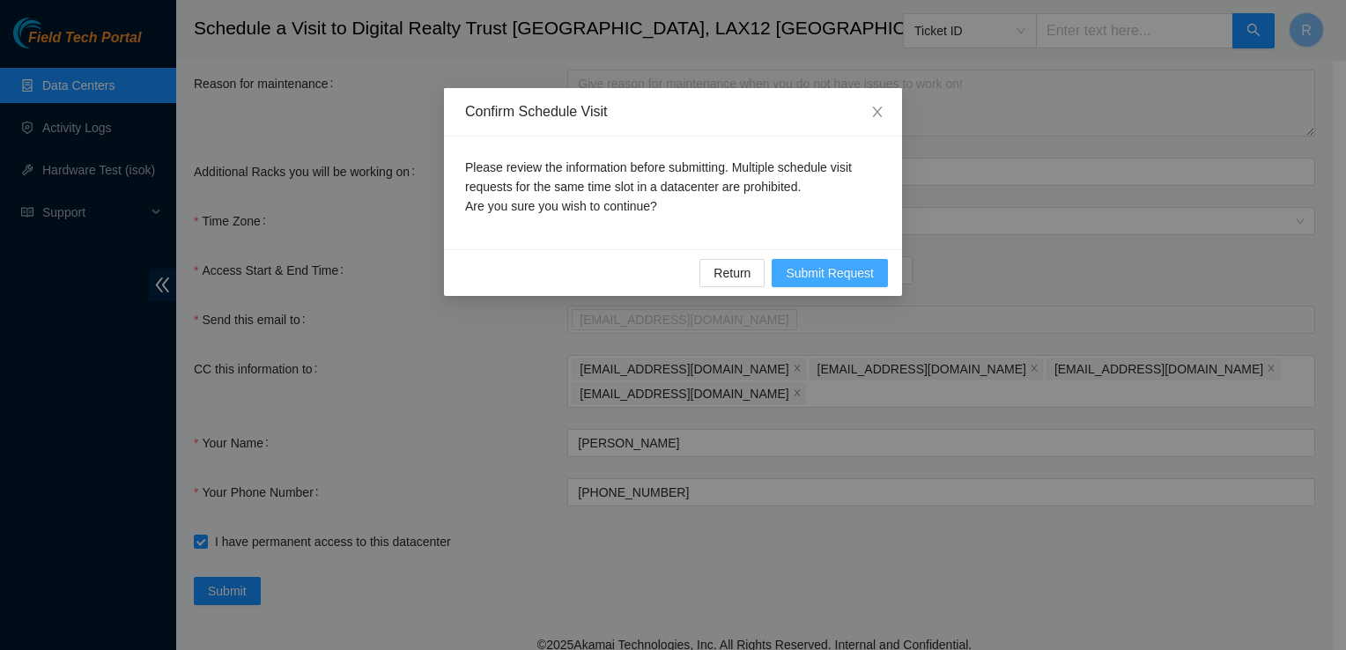
click at [811, 278] on span "Submit Request" at bounding box center [830, 272] width 88 height 19
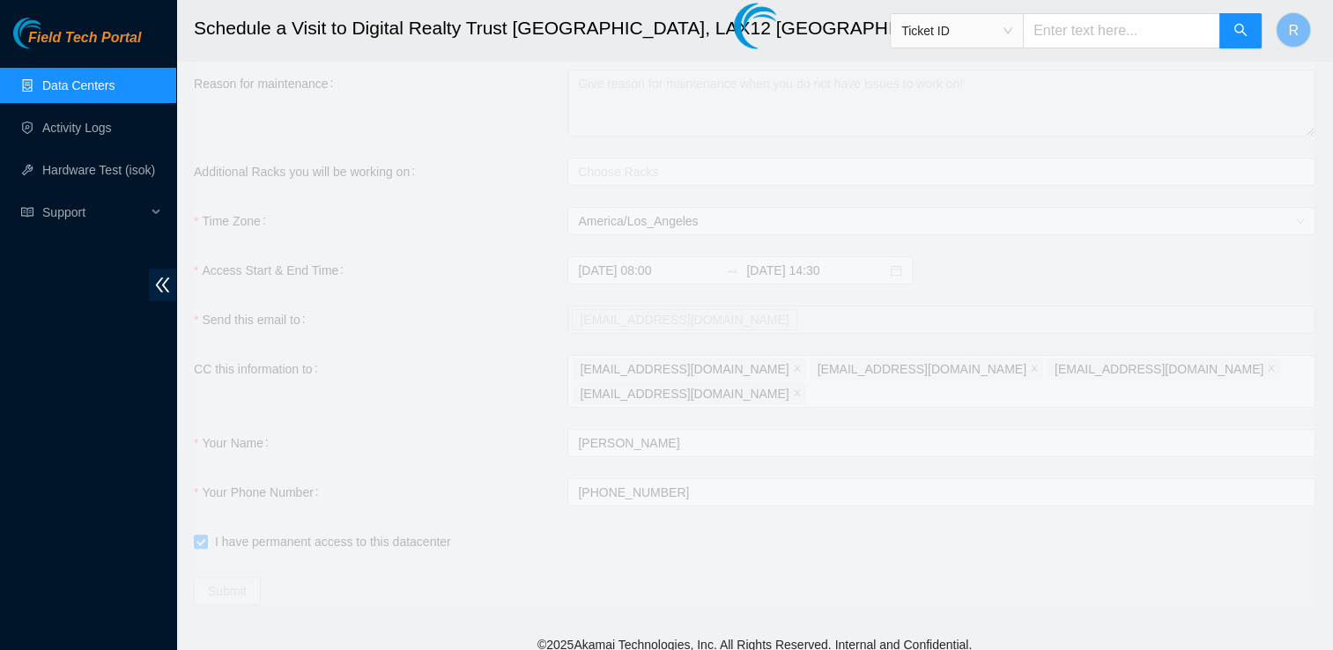
type input "2025-09-24 07:12"
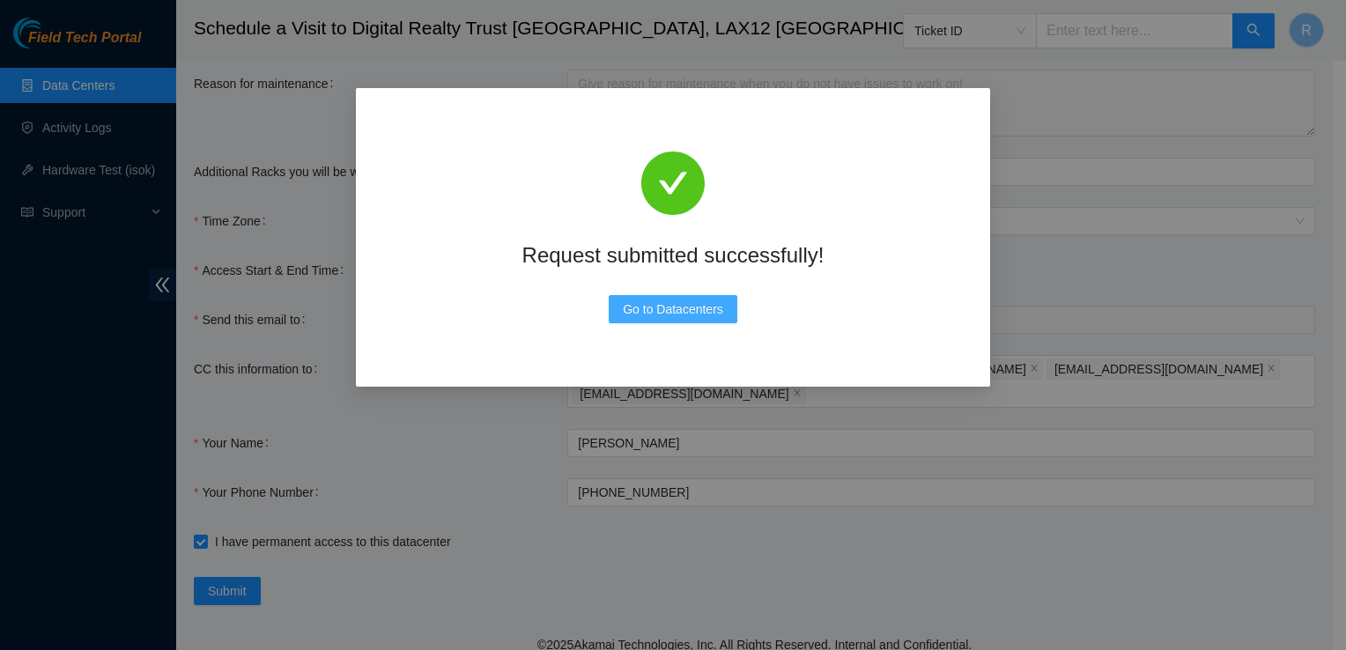
click at [666, 315] on span "Go to Datacenters" at bounding box center [673, 309] width 100 height 19
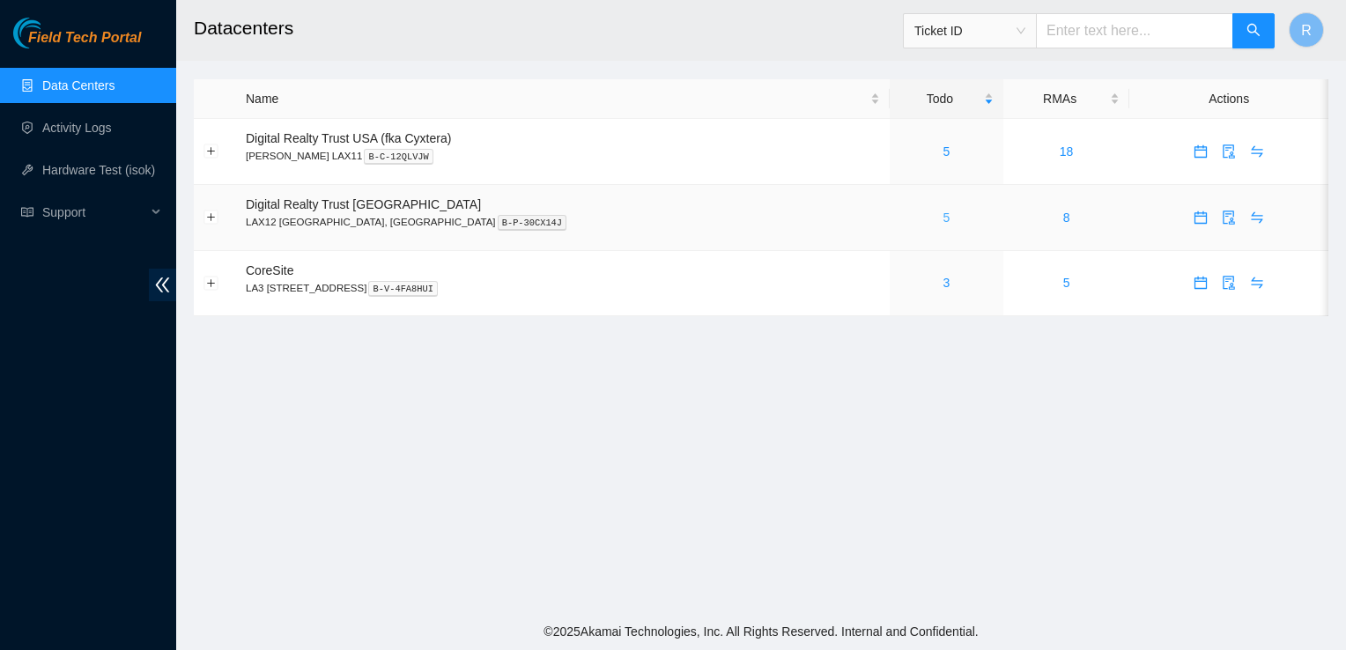
click at [944, 213] on link "5" at bounding box center [947, 218] width 7 height 14
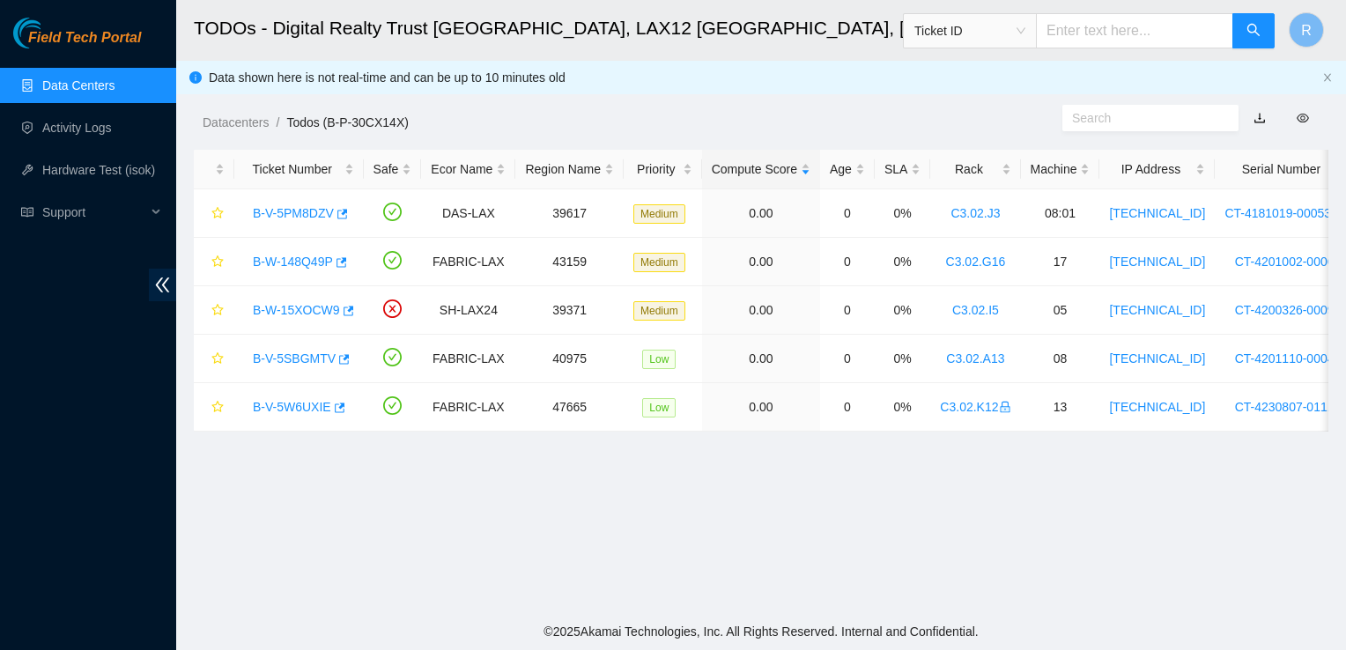
click at [1269, 499] on main "TODOs - Digital Realty Trust [GEOGRAPHIC_DATA], LAX12 [GEOGRAPHIC_DATA] Ticket …" at bounding box center [761, 306] width 1170 height 613
click at [285, 206] on link "B-V-5PM8DZV" at bounding box center [293, 213] width 81 height 14
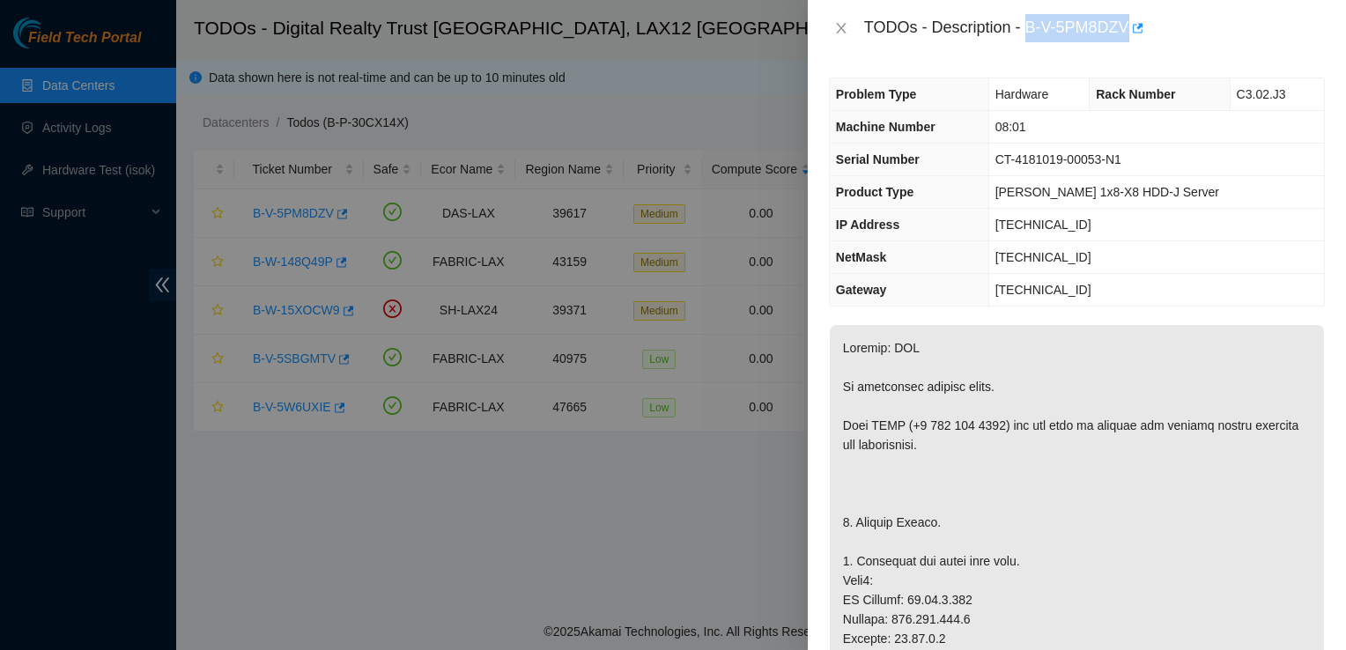
drag, startPoint x: 1027, startPoint y: 30, endPoint x: 1130, endPoint y: 26, distance: 103.2
click at [1130, 26] on div "TODOs - Description - B-V-5PM8DZV" at bounding box center [1094, 28] width 461 height 28
copy div "B-V-5PM8DZV"
click at [1259, 251] on td "255.255.255.0" at bounding box center [1157, 257] width 336 height 33
click at [846, 28] on icon "close" at bounding box center [841, 28] width 14 height 14
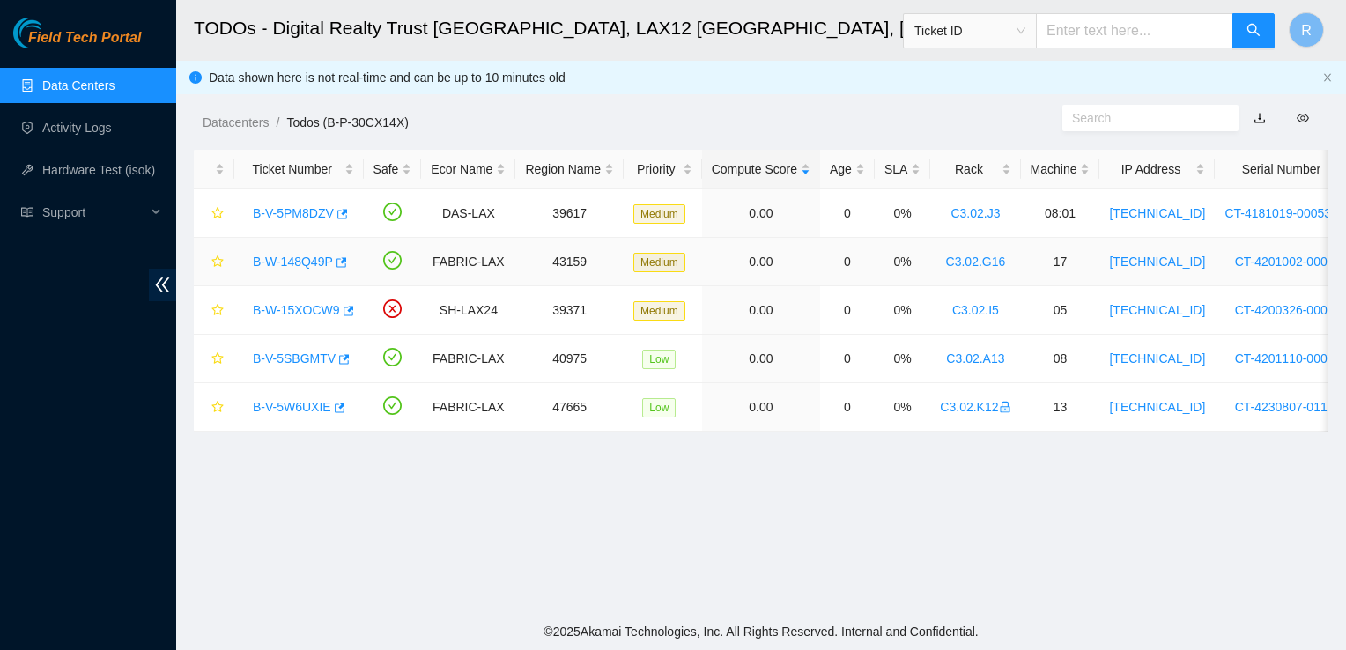
click at [300, 263] on link "B-W-148Q49P" at bounding box center [293, 262] width 80 height 14
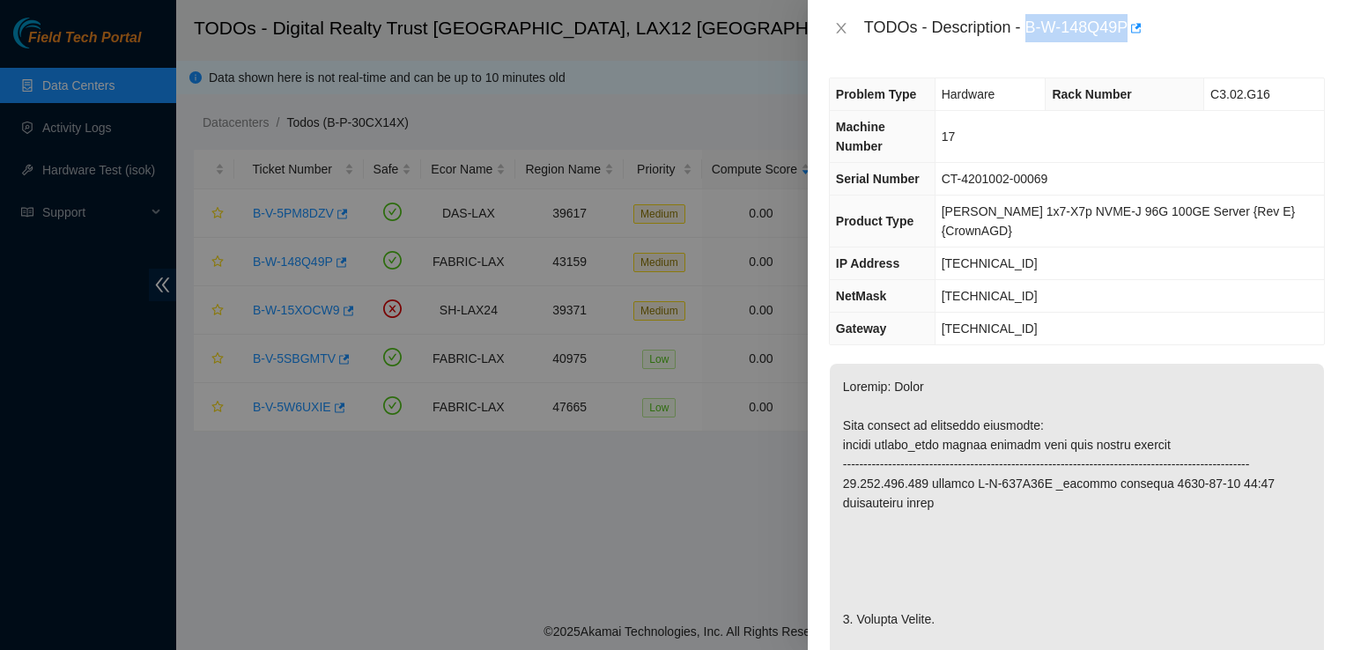
drag, startPoint x: 1026, startPoint y: 29, endPoint x: 1126, endPoint y: 19, distance: 100.0
click at [1126, 19] on div "TODOs - Description - B-W-148Q49P" at bounding box center [1094, 28] width 461 height 28
copy div "B-W-148Q49P"
click at [839, 28] on icon "close" at bounding box center [841, 28] width 14 height 14
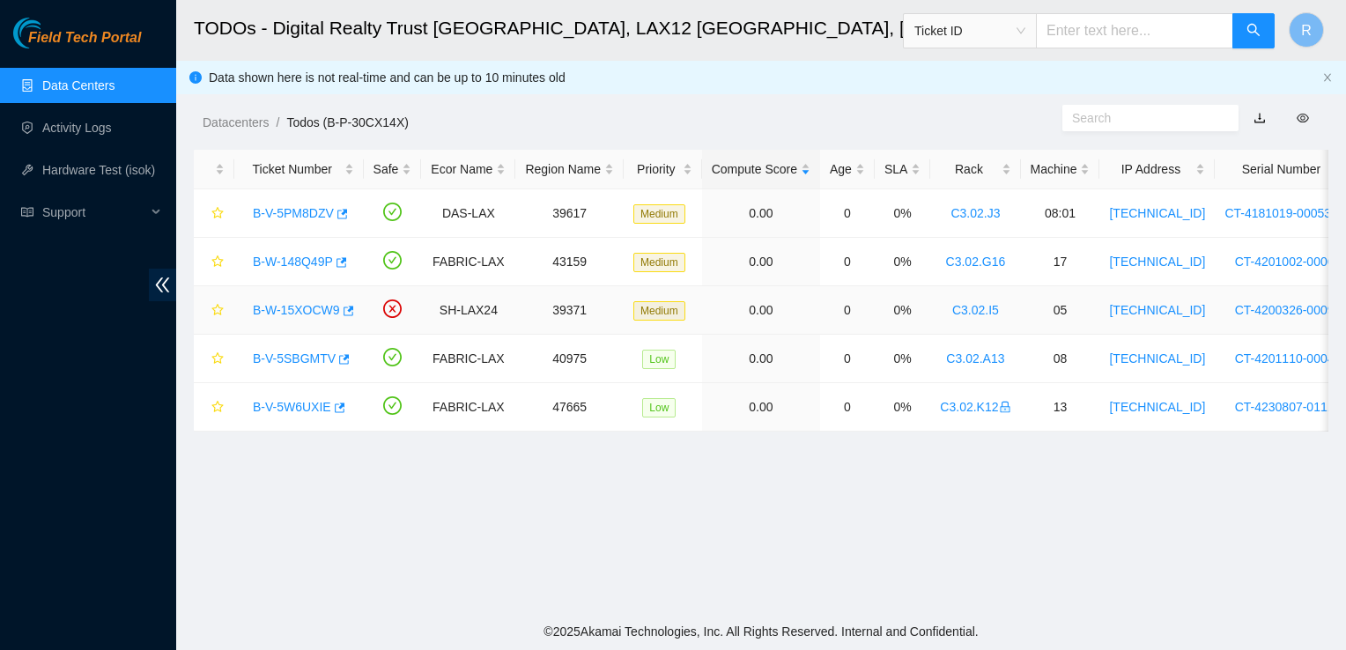
click at [285, 306] on link "B-W-15XOCW9" at bounding box center [296, 310] width 87 height 14
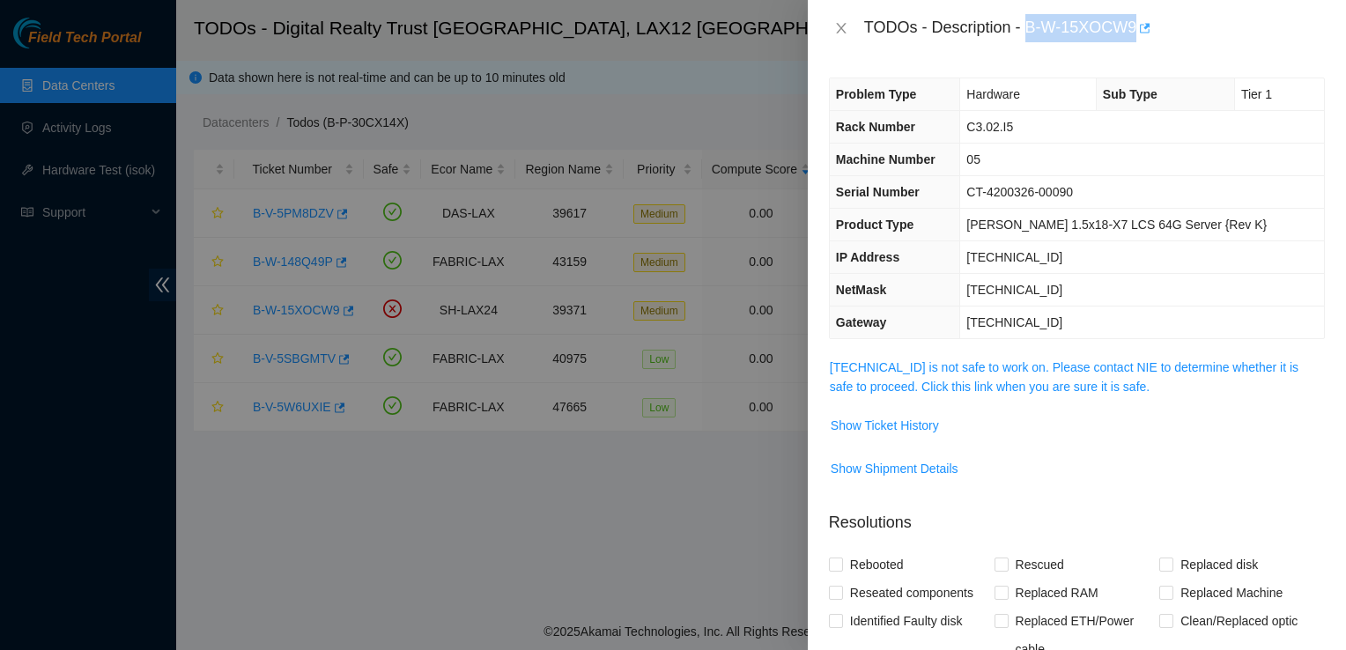
drag, startPoint x: 1026, startPoint y: 32, endPoint x: 1141, endPoint y: 26, distance: 114.7
click at [1141, 26] on div "TODOs - Description - B-W-15XOCW9" at bounding box center [1094, 28] width 461 height 28
copy div "B-W-15XOCW9"
click at [1269, 278] on td "255.255.255.128" at bounding box center [1142, 290] width 364 height 33
click at [841, 33] on icon "close" at bounding box center [841, 28] width 14 height 14
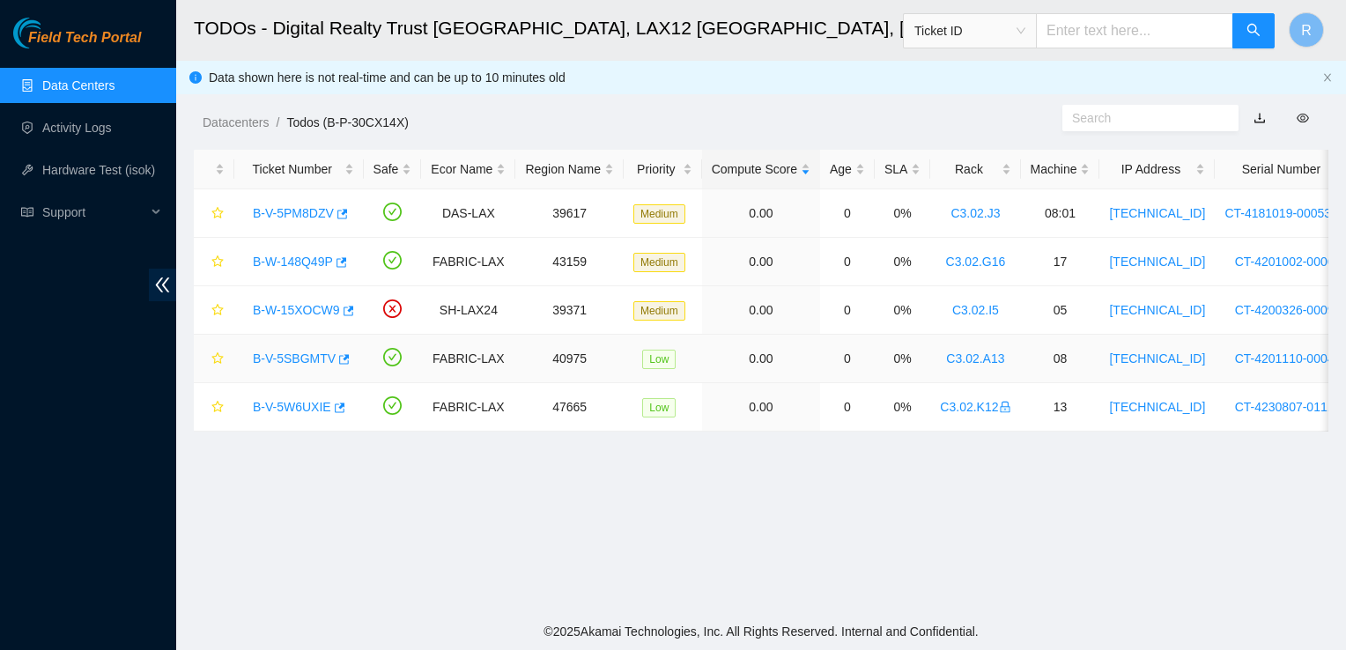
click at [273, 367] on div "B-V-5SBGMTV" at bounding box center [299, 358] width 110 height 28
click at [280, 358] on link "B-V-5SBGMTV" at bounding box center [294, 359] width 83 height 14
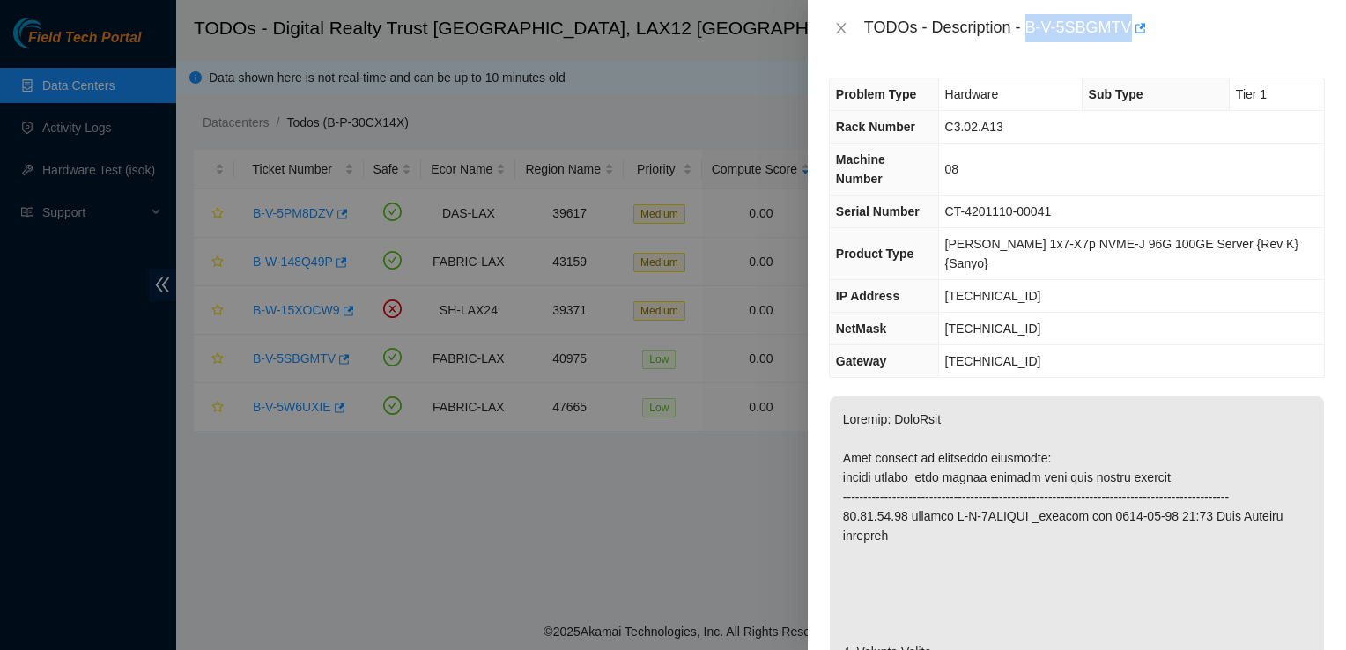
drag, startPoint x: 1029, startPoint y: 27, endPoint x: 1128, endPoint y: 33, distance: 98.9
click at [1128, 33] on div "TODOs - Description - B-V-5SBGMTV" at bounding box center [1094, 28] width 461 height 28
copy div "B-V-5SBGMTV"
click at [842, 28] on icon "close" at bounding box center [841, 28] width 14 height 14
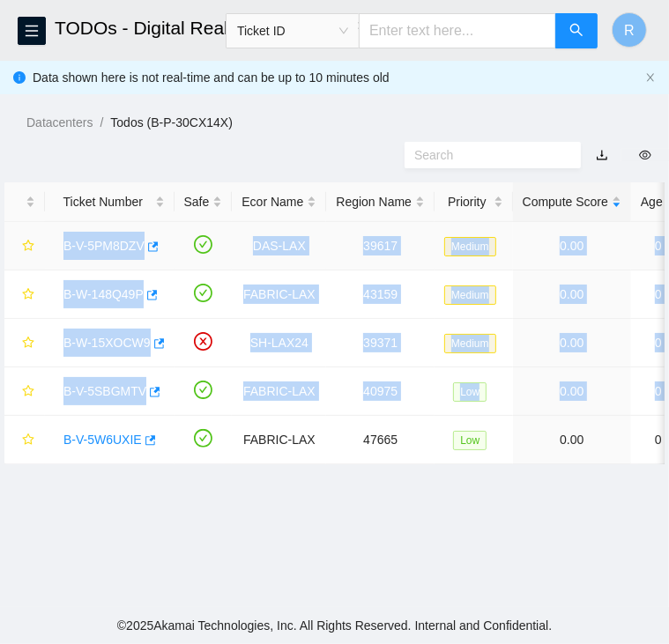
drag, startPoint x: 409, startPoint y: 393, endPoint x: 61, endPoint y: 249, distance: 376.5
copy tbody "B-V-5PM8DZV DAS-LAX 39617 Medium 0.00 0 0% C3.02.J3 08:01 23.74.0.139 CT-418101…"
click at [115, 244] on link "B-V-5PM8DZV" at bounding box center [103, 246] width 81 height 14
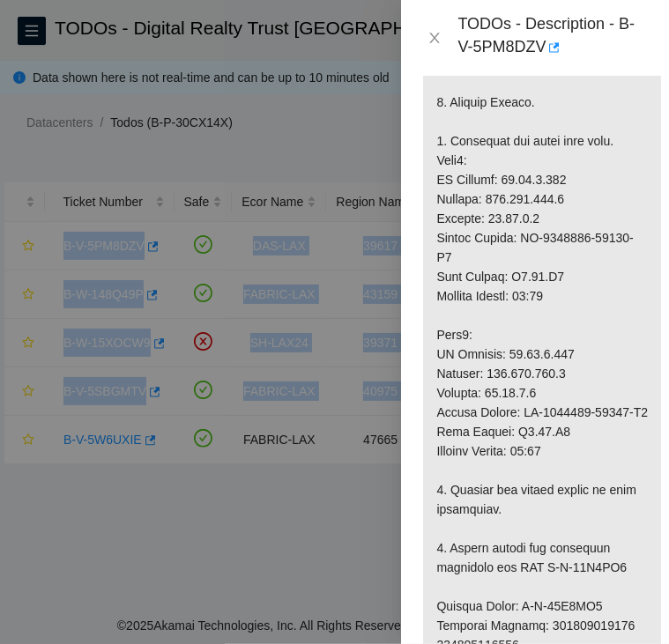
scroll to position [620, 0]
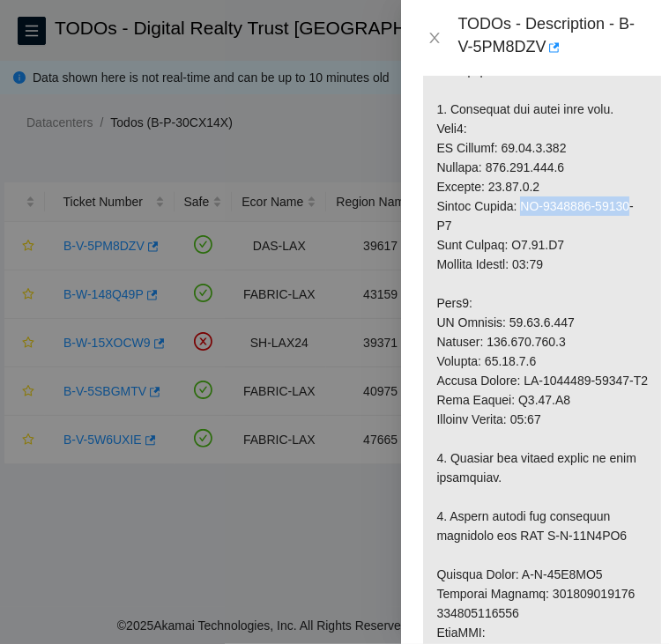
drag, startPoint x: 522, startPoint y: 168, endPoint x: 623, endPoint y: 164, distance: 101.4
click at [623, 164] on p at bounding box center [542, 536] width 238 height 1364
copy p "CT-4181018-00139"
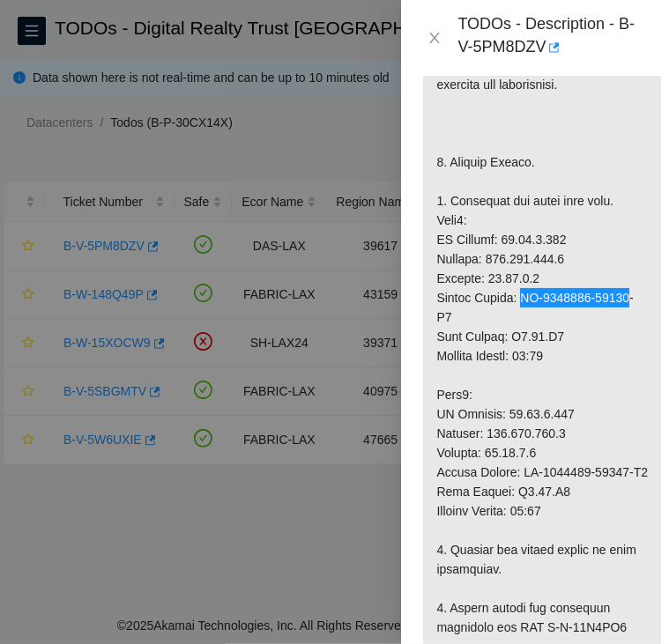
scroll to position [524, 0]
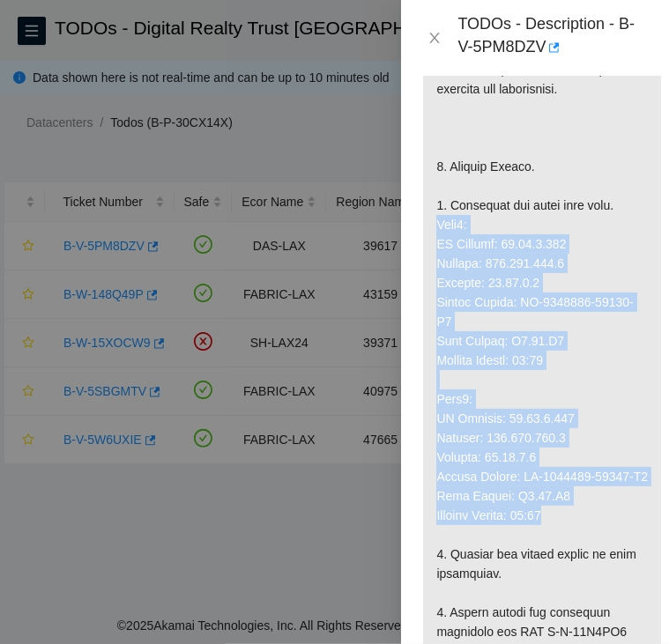
drag, startPoint x: 438, startPoint y: 186, endPoint x: 591, endPoint y: 495, distance: 345.2
click at [591, 495] on p at bounding box center [542, 632] width 238 height 1364
copy p "Node0: IP Address: 23.74.0.138 Netmask: 255.255.255.0 Gateway: 23.74.0.1 Serial…"
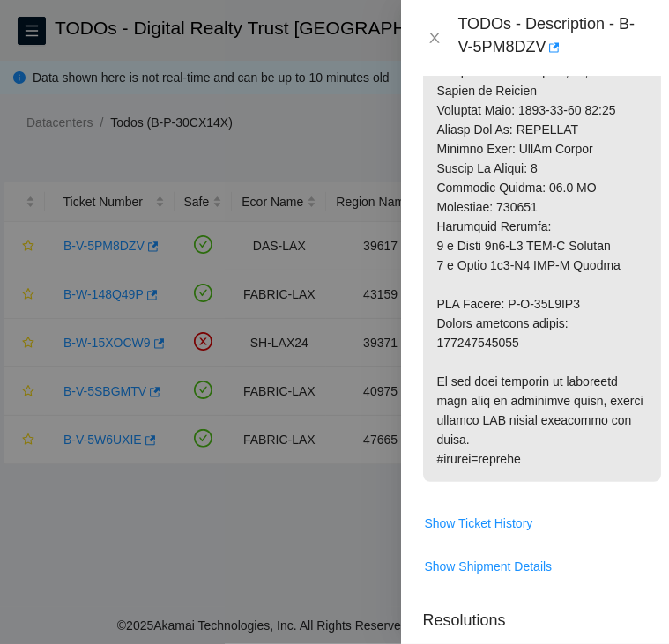
scroll to position [1357, 0]
drag, startPoint x: 507, startPoint y: 285, endPoint x: 588, endPoint y: 274, distance: 80.9
copy p "B-W-14K8SY9"
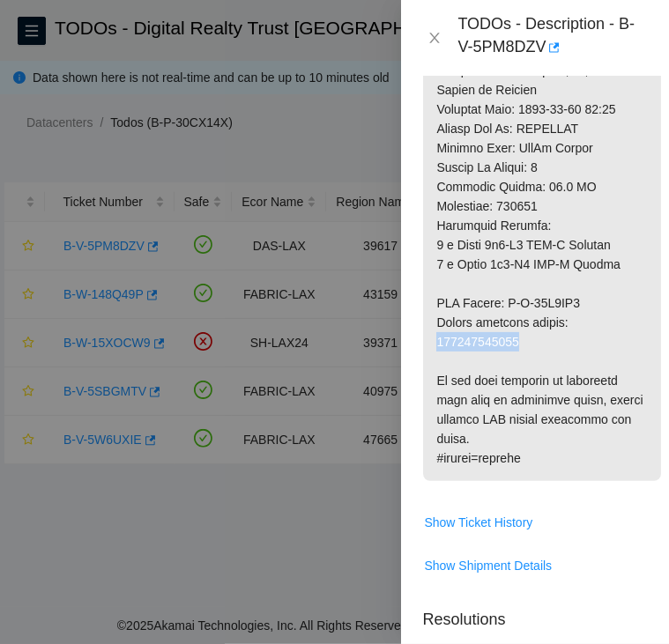
copy p "414739616296"
click at [439, 28] on div "TODOs - Description - B-V-5PM8DZV" at bounding box center [535, 38] width 226 height 48
click at [431, 41] on icon "close" at bounding box center [435, 38] width 10 height 11
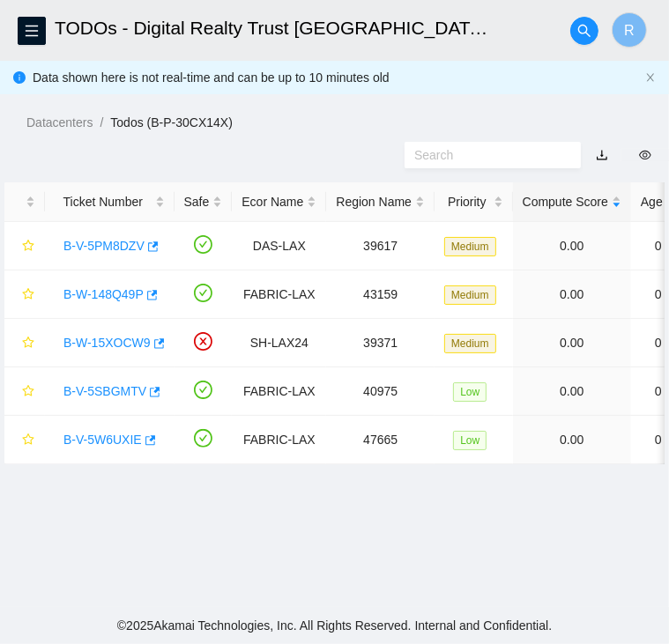
scroll to position [492, 0]
click at [102, 293] on link "B-W-148Q49P" at bounding box center [103, 294] width 80 height 14
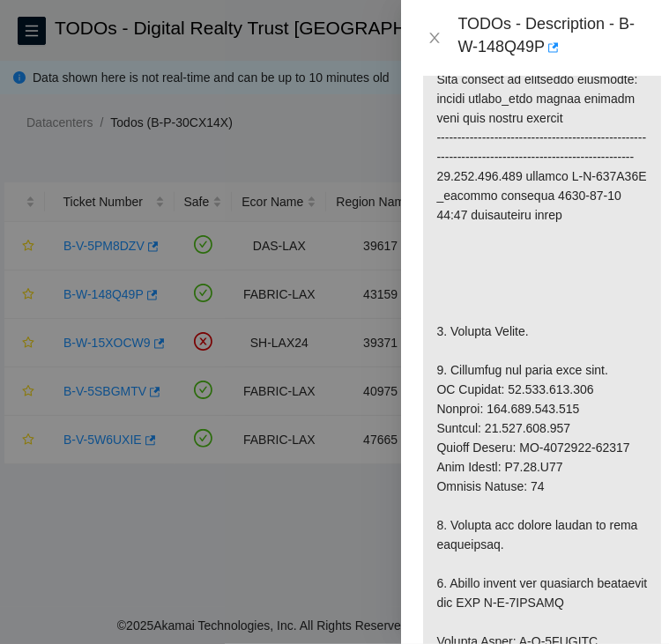
scroll to position [497, 0]
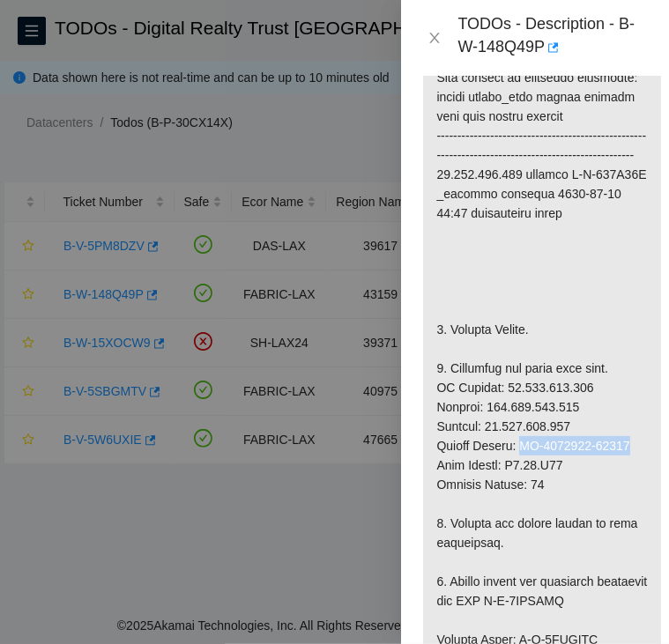
drag, startPoint x: 519, startPoint y: 464, endPoint x: 623, endPoint y: 465, distance: 104.0
click at [623, 465] on p at bounding box center [542, 630] width 238 height 1228
copy p "CT-4200625-00211"
click at [571, 500] on p at bounding box center [542, 630] width 238 height 1228
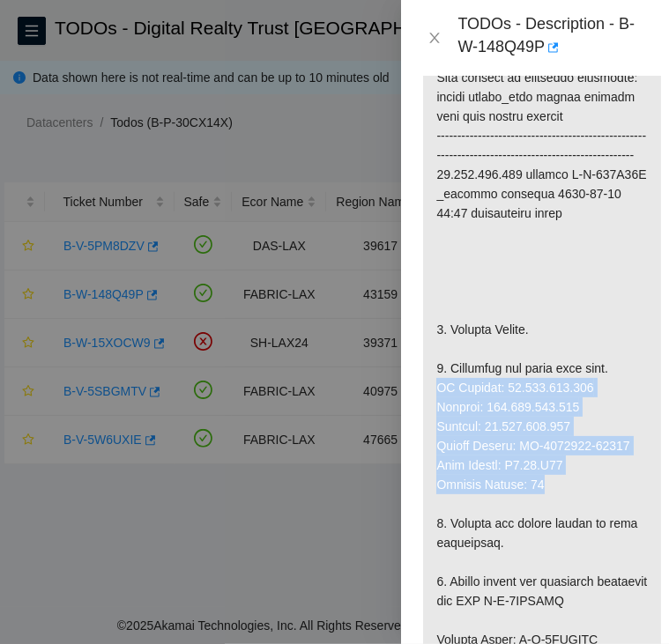
drag, startPoint x: 571, startPoint y: 500, endPoint x: 430, endPoint y: 404, distance: 170.1
click at [430, 404] on p at bounding box center [542, 630] width 238 height 1228
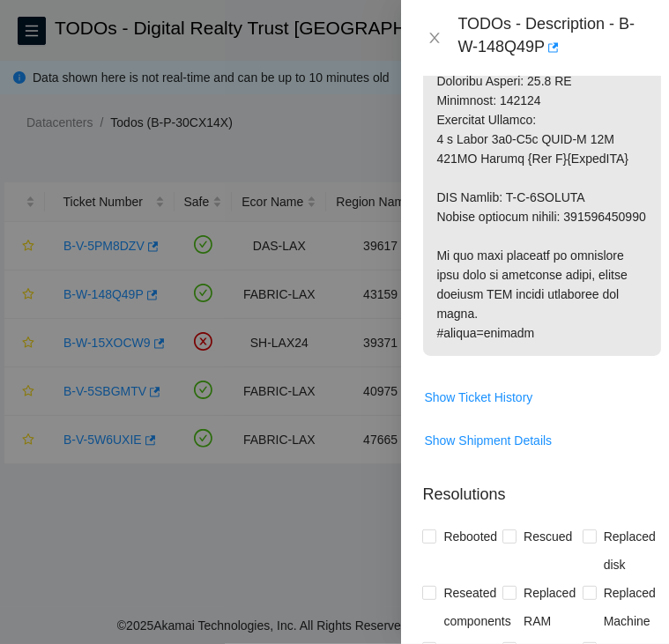
scroll to position [1389, 0]
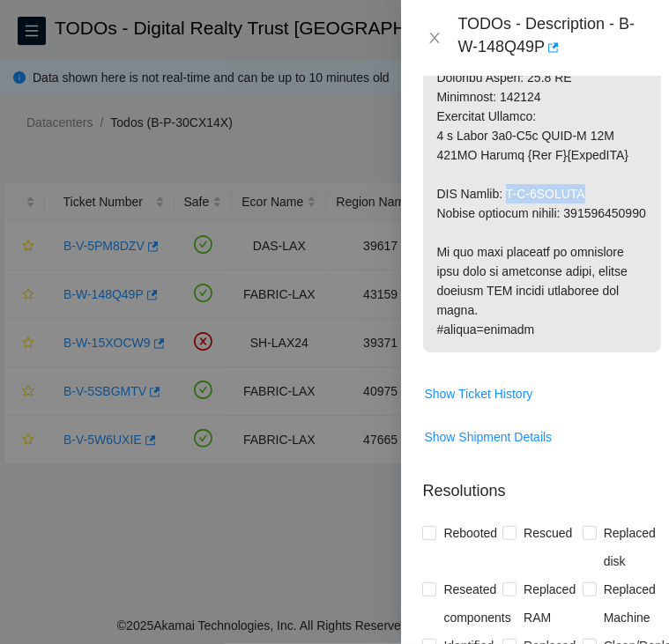
drag, startPoint x: 511, startPoint y: 208, endPoint x: 598, endPoint y: 210, distance: 87.2
click at [441, 38] on button "Close" at bounding box center [434, 38] width 25 height 17
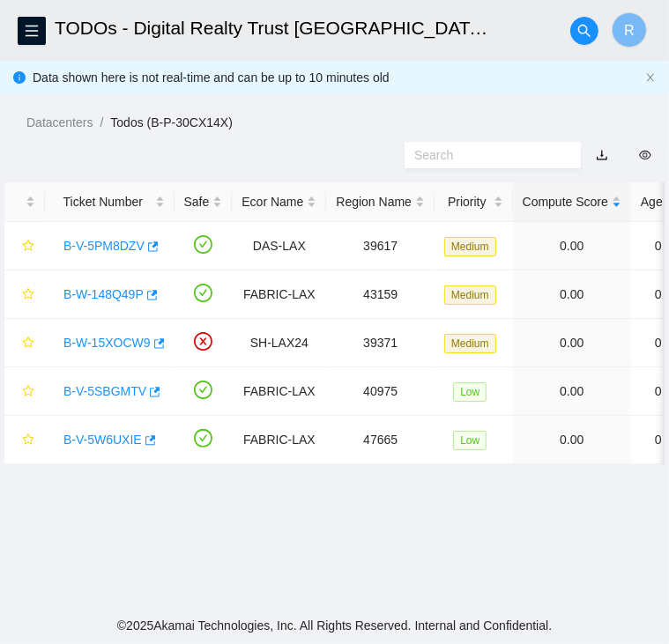
scroll to position [492, 0]
click at [113, 344] on link "B-W-15XOCW9" at bounding box center [106, 343] width 87 height 14
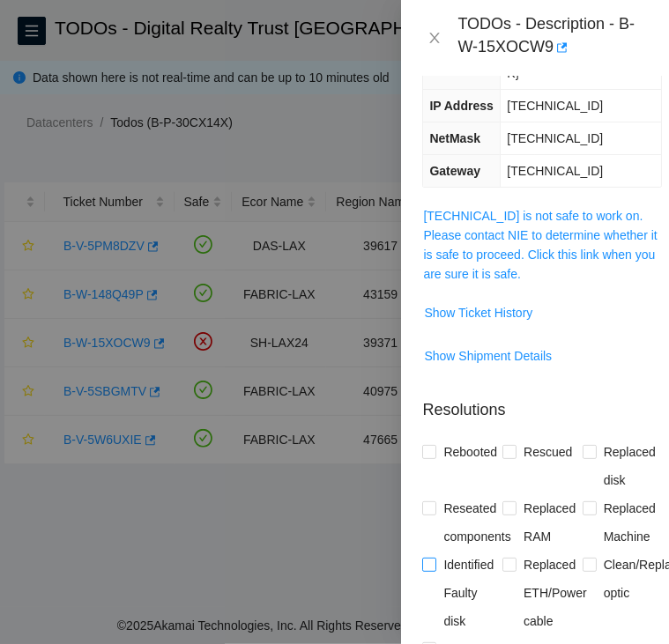
scroll to position [0, 0]
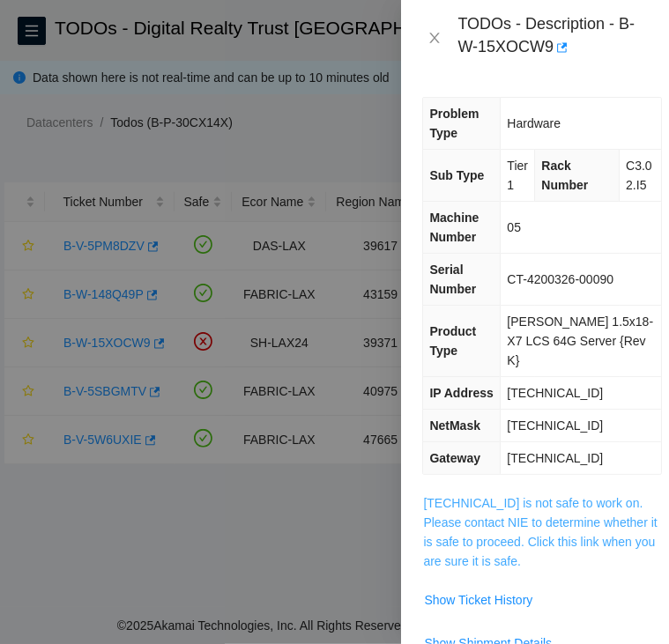
click at [507, 542] on link "184.27.47.136 is not safe to work on. Please contact NIE to determine whether i…" at bounding box center [539, 532] width 233 height 72
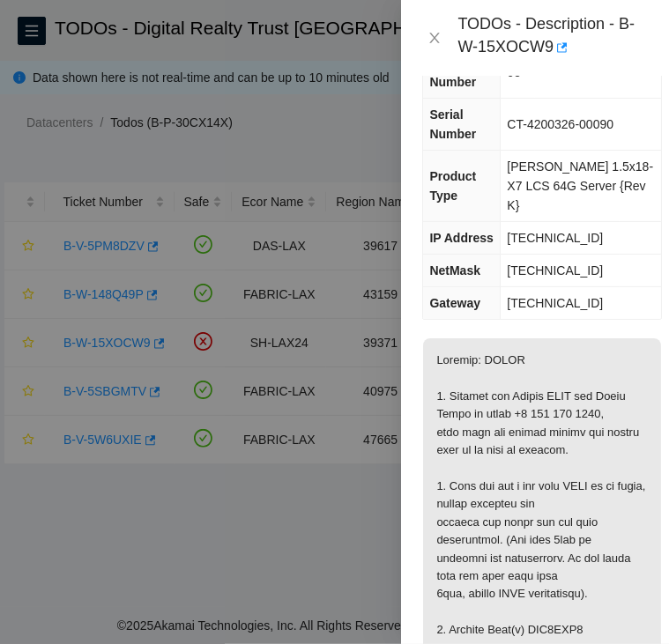
scroll to position [153, 0]
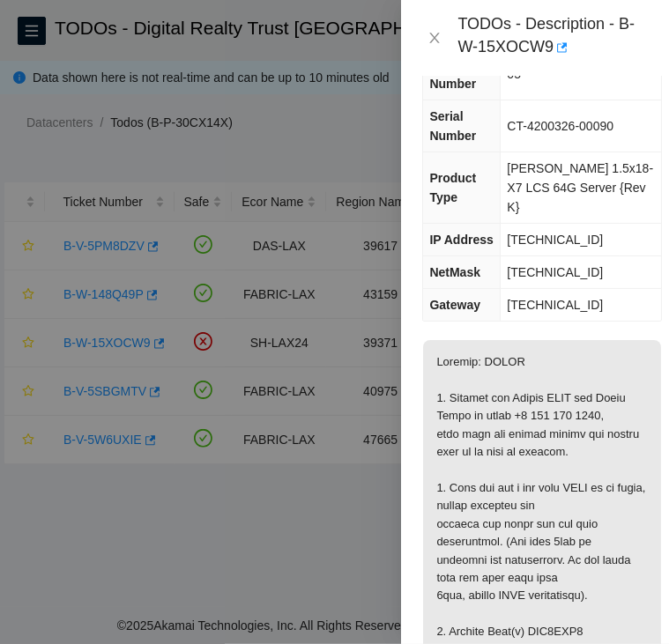
click at [551, 235] on span "184.27.47.136" at bounding box center [555, 240] width 96 height 14
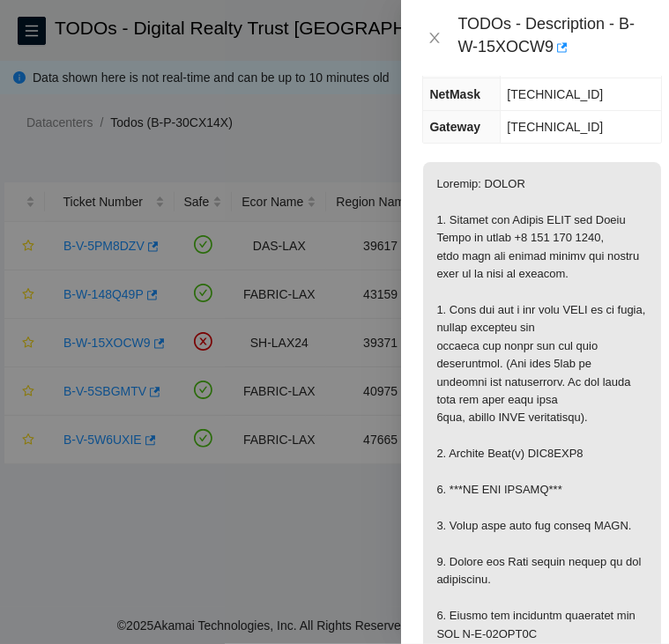
scroll to position [337, 0]
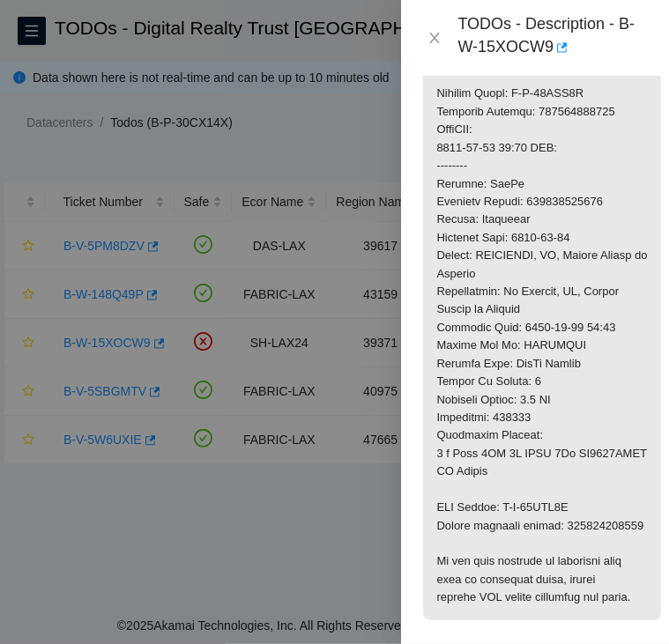
scroll to position [1122, 0]
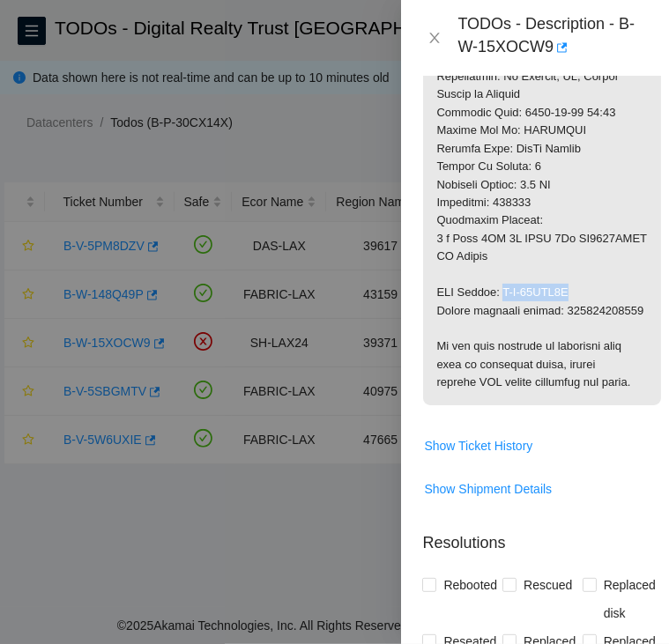
drag, startPoint x: 502, startPoint y: 309, endPoint x: 578, endPoint y: 305, distance: 75.9
click at [435, 40] on icon "close" at bounding box center [434, 38] width 14 height 14
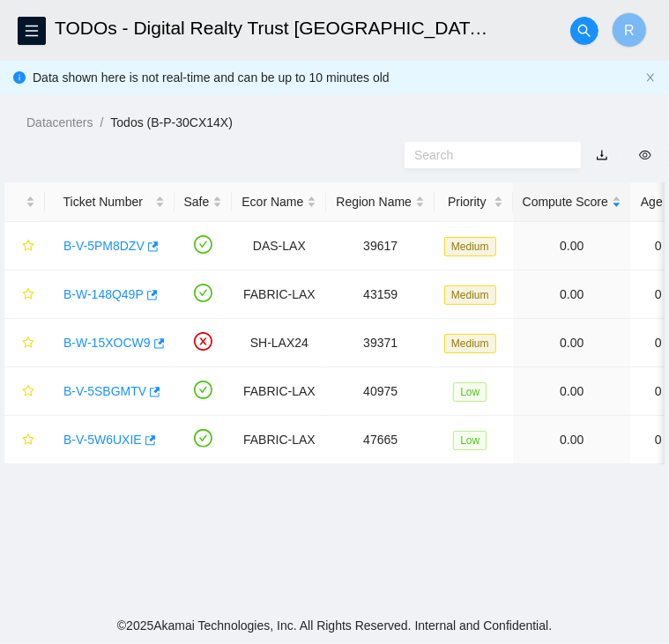
scroll to position [472, 0]
click at [102, 386] on link "B-V-5SBGMTV" at bounding box center [104, 391] width 83 height 14
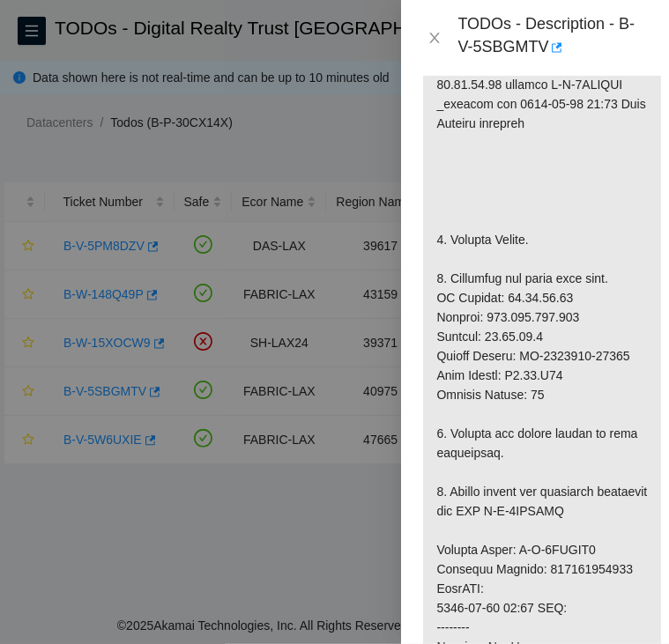
scroll to position [586, 0]
drag, startPoint x: 521, startPoint y: 397, endPoint x: 628, endPoint y: 394, distance: 107.5
click at [628, 394] on p at bounding box center [542, 551] width 238 height 1248
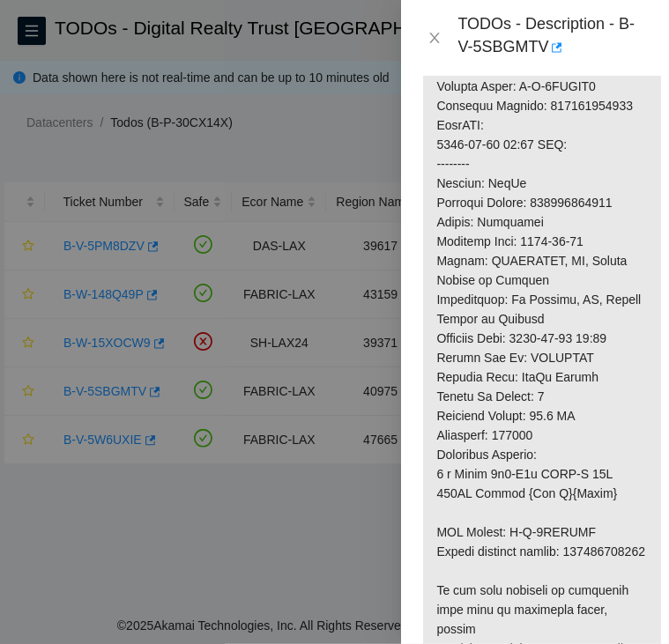
scroll to position [1306, 0]
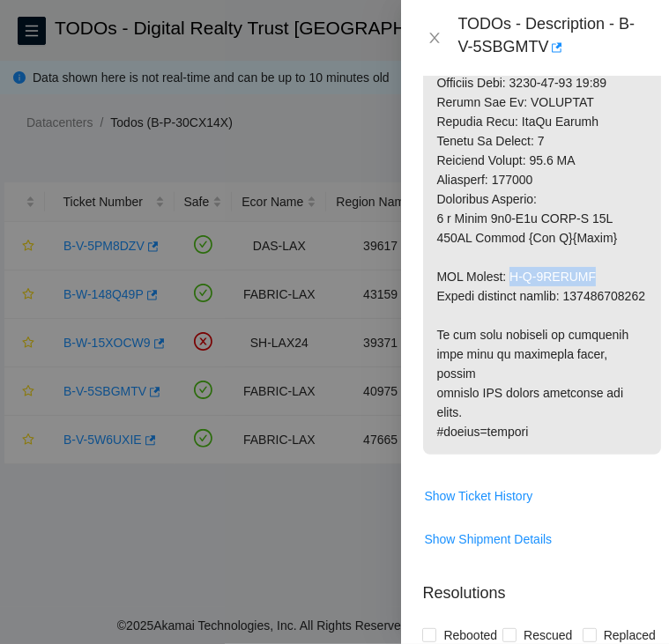
drag, startPoint x: 507, startPoint y: 313, endPoint x: 584, endPoint y: 315, distance: 76.7
click at [432, 38] on icon "close" at bounding box center [434, 38] width 14 height 14
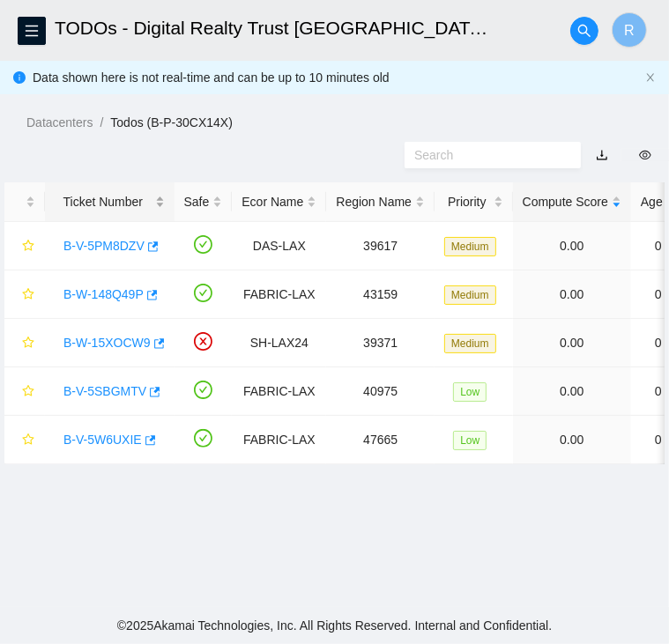
scroll to position [492, 0]
click at [117, 239] on link "B-V-5PM8DZV" at bounding box center [103, 246] width 81 height 14
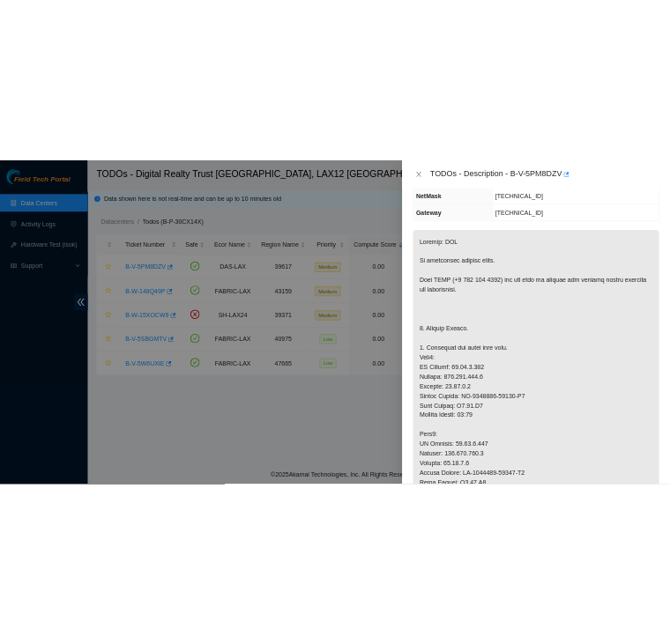
scroll to position [0, 0]
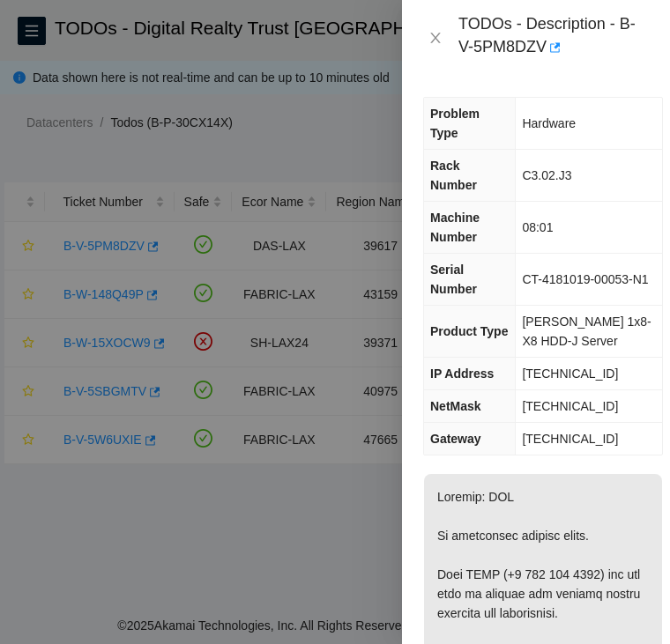
click at [564, 367] on span "23.74.0.139" at bounding box center [570, 374] width 96 height 14
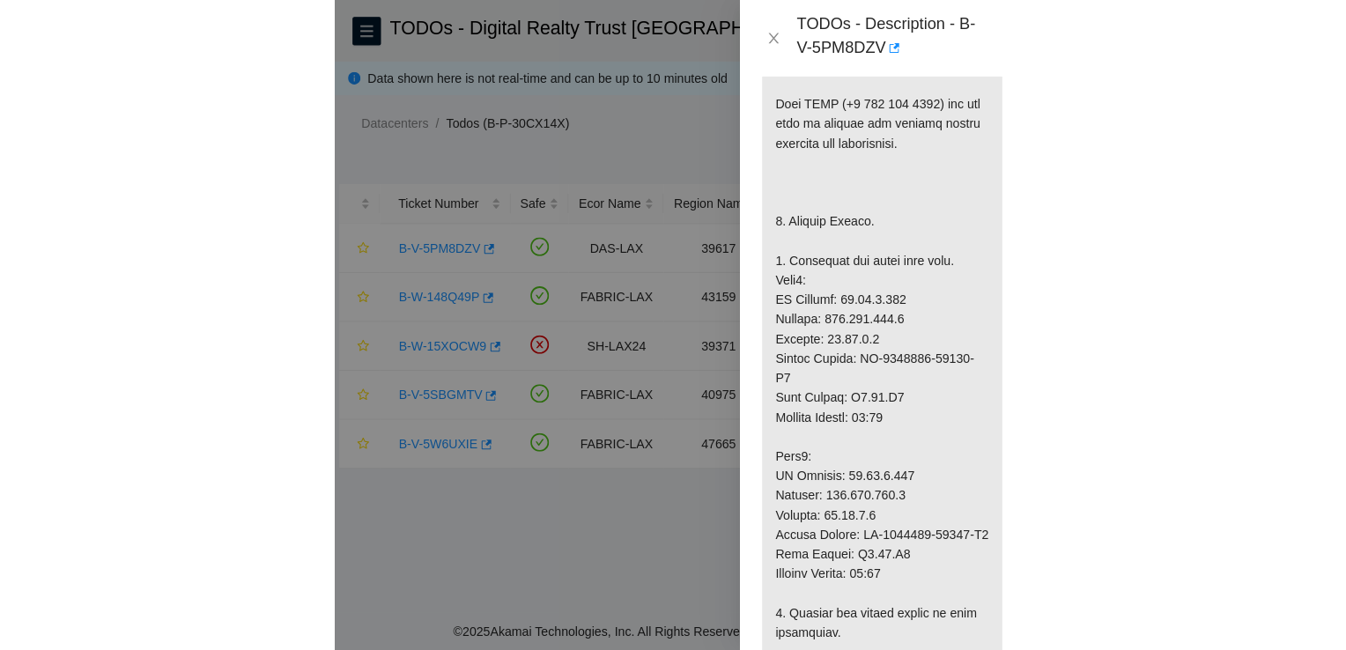
scroll to position [470, 0]
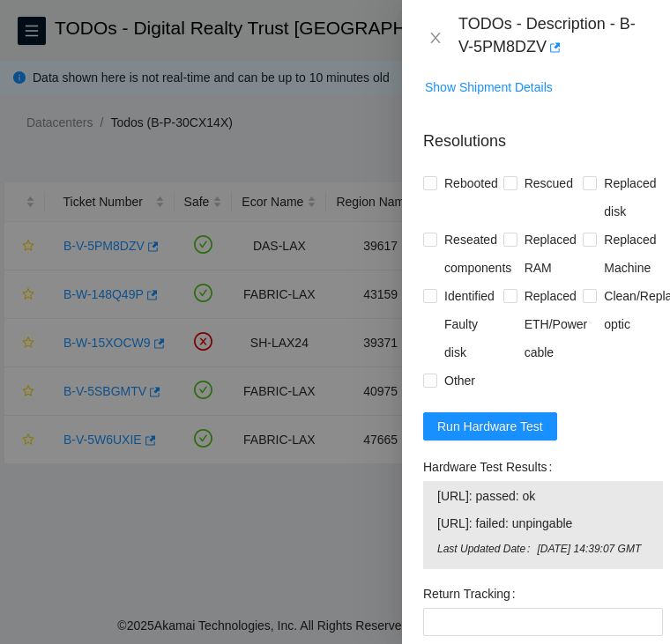
scroll to position [1836, 0]
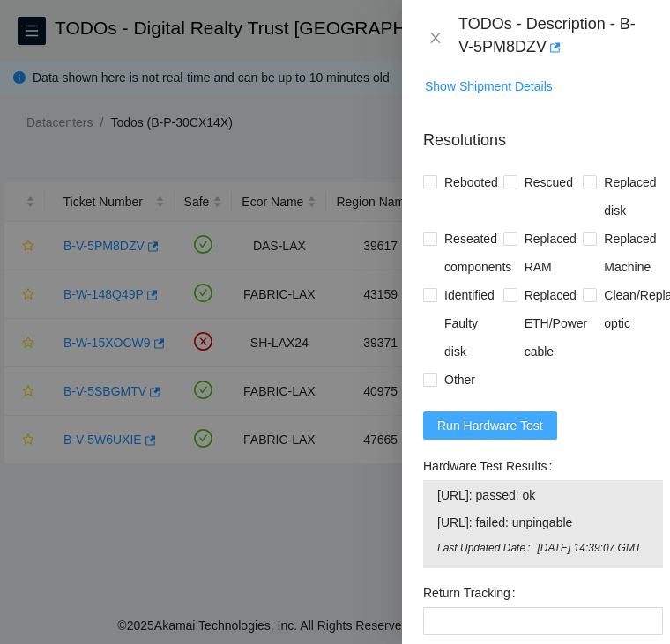
click at [506, 416] on span "Run Hardware Test" at bounding box center [490, 425] width 106 height 19
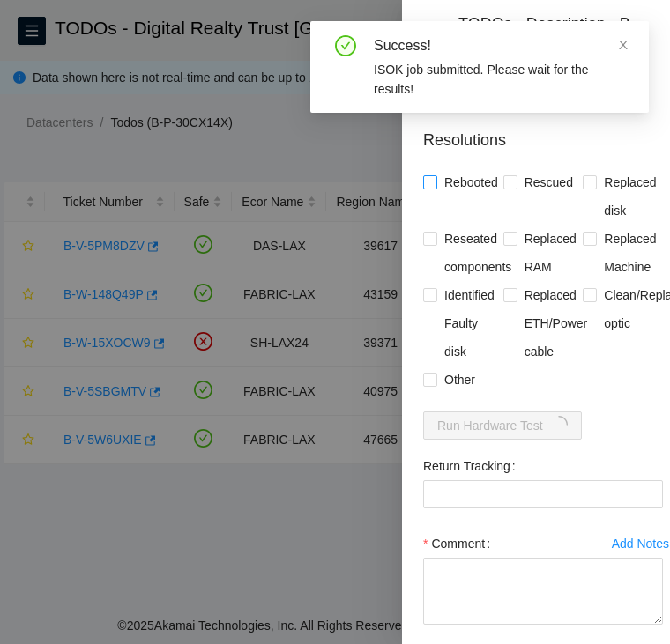
click at [426, 168] on label "Rebooted" at bounding box center [464, 182] width 82 height 28
click at [426, 175] on input "Rebooted" at bounding box center [429, 181] width 12 height 12
checkbox input "true"
click at [582, 232] on input "Replaced Machine" at bounding box center [588, 238] width 12 height 12
checkbox input "true"
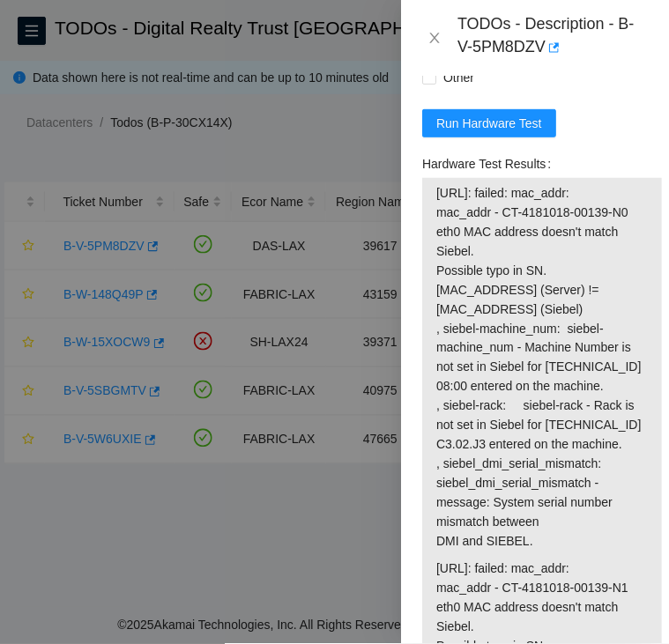
scroll to position [2139, 0]
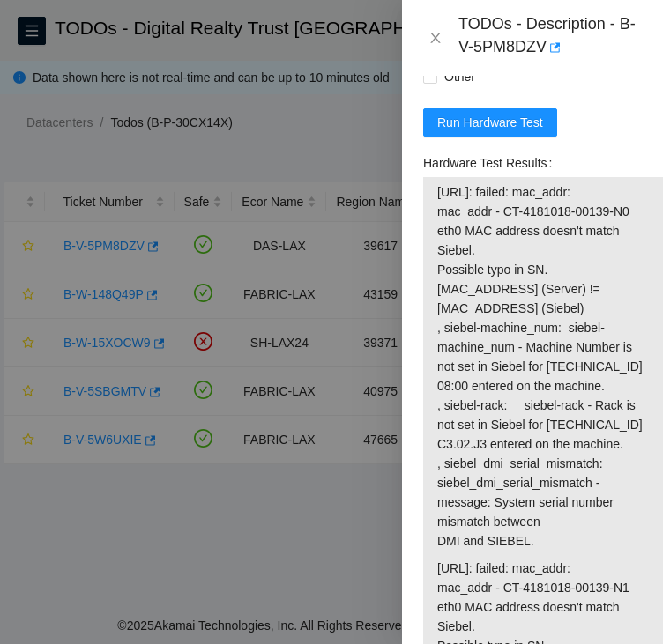
click at [96, 518] on div at bounding box center [335, 322] width 670 height 644
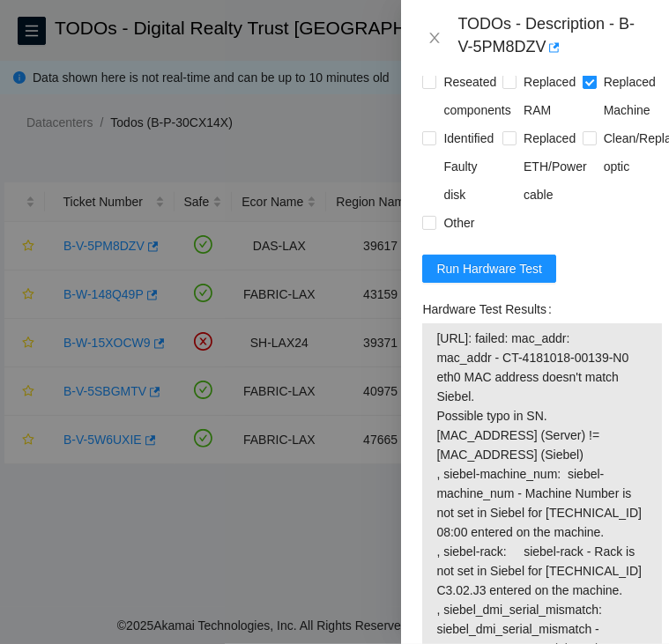
scroll to position [1990, 0]
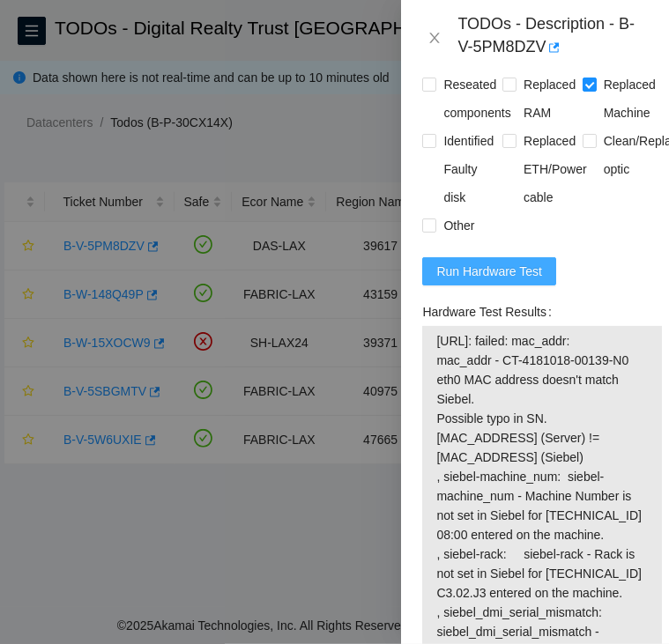
click at [485, 262] on span "Run Hardware Test" at bounding box center [489, 271] width 106 height 19
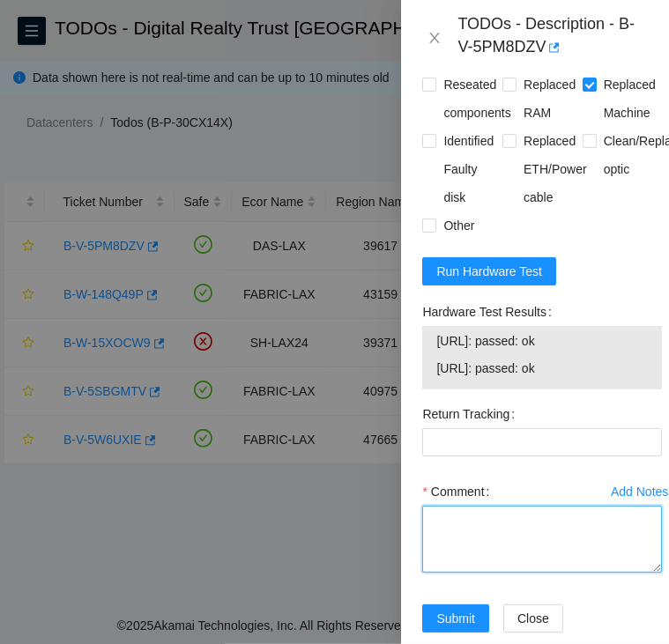
click at [486, 506] on textarea "Comment" at bounding box center [542, 539] width 240 height 67
paste textarea "B-V-5PM8DZV DAS-LAX Medium 0 0% C3.02.J3 08:01 23.74.0.139 CT-4181019-00053-N1 …"
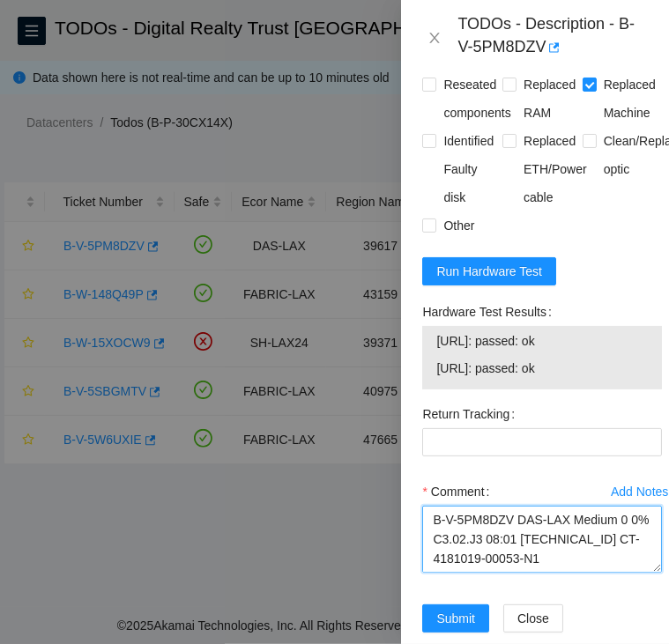
scroll to position [886, 0]
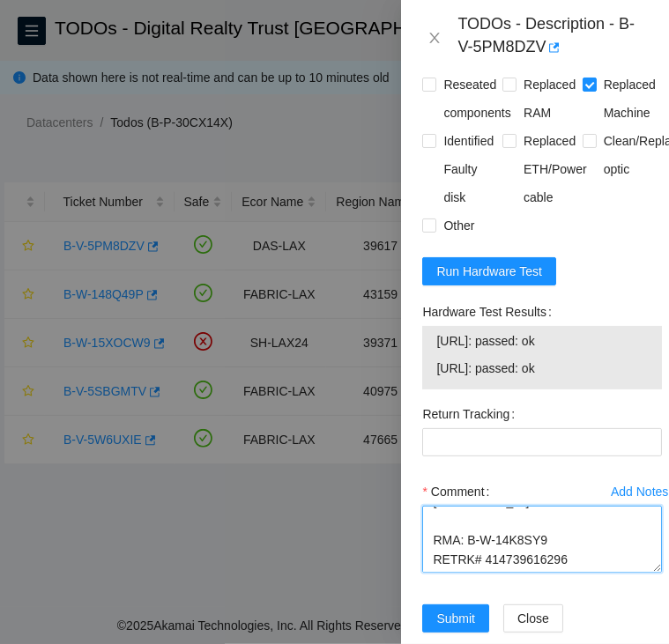
click at [502, 542] on textarea "B-V-5PM8DZV DAS-LAX Medium 0 0% C3.02.J3 08:01 23.74.0.139 CT-4181019-00053-N1 …" at bounding box center [542, 539] width 240 height 67
type textarea "B-V-5PM8DZV DAS-LAX Medium 0 0% C3.02.J3 08:01 23.74.0.139 CT-4181019-00053-N1 …"
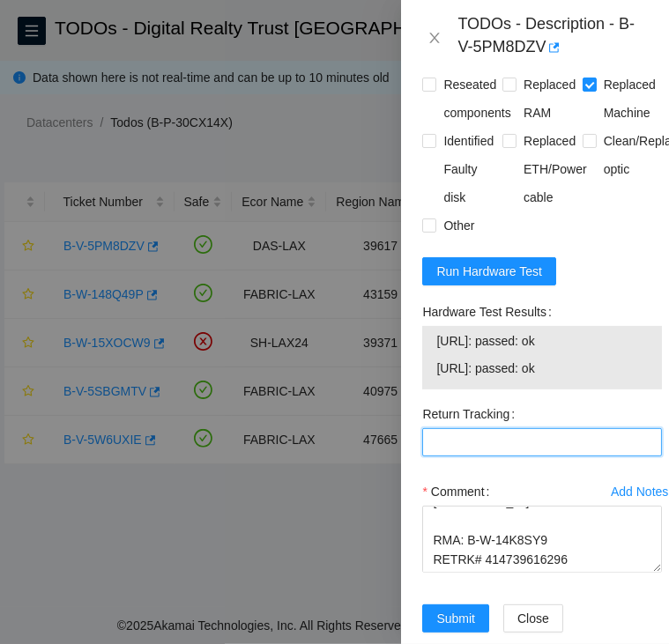
click at [479, 428] on Tracking "Return Tracking" at bounding box center [542, 442] width 240 height 28
paste Tracking "414739616296"
type Tracking "414739616296"
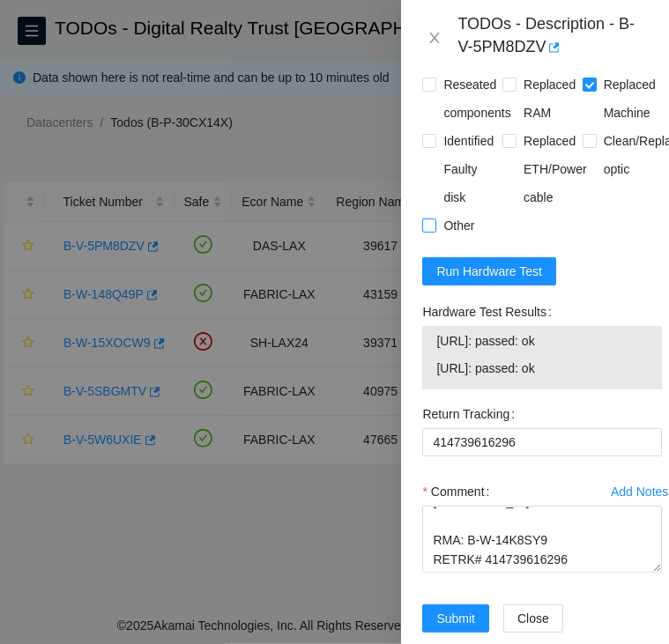
click at [430, 218] on input "Other" at bounding box center [428, 224] width 12 height 12
checkbox input "true"
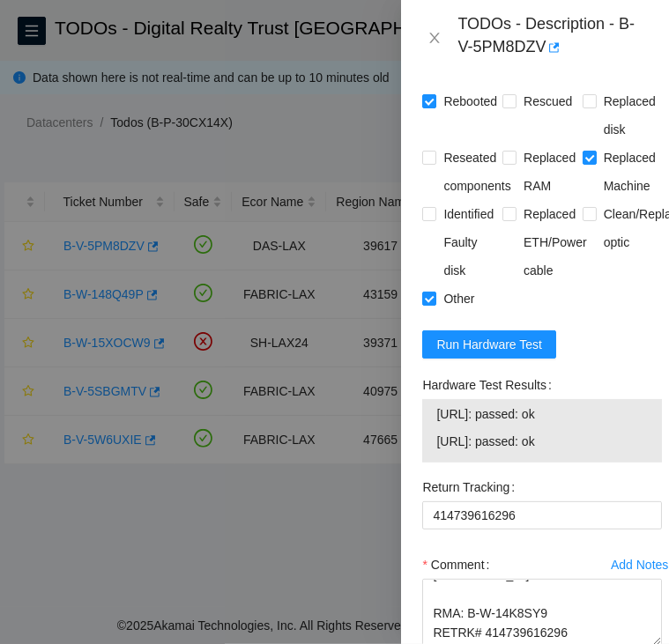
scroll to position [2026, 0]
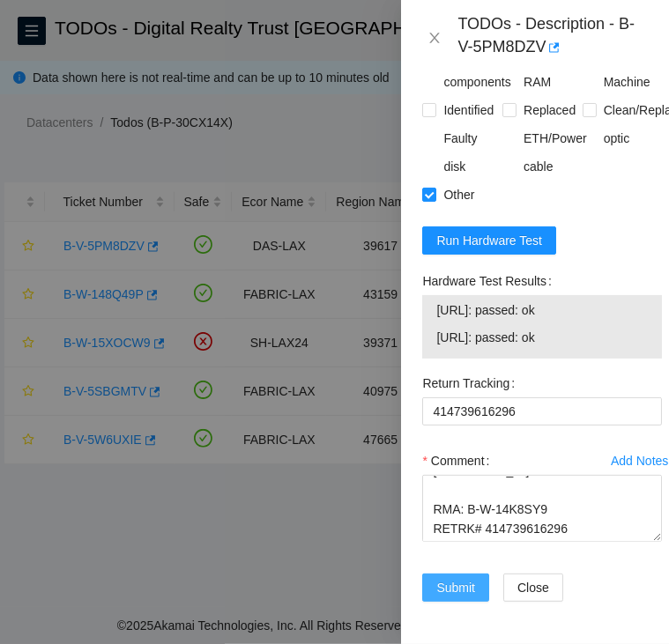
click at [454, 578] on span "Submit" at bounding box center [455, 587] width 39 height 19
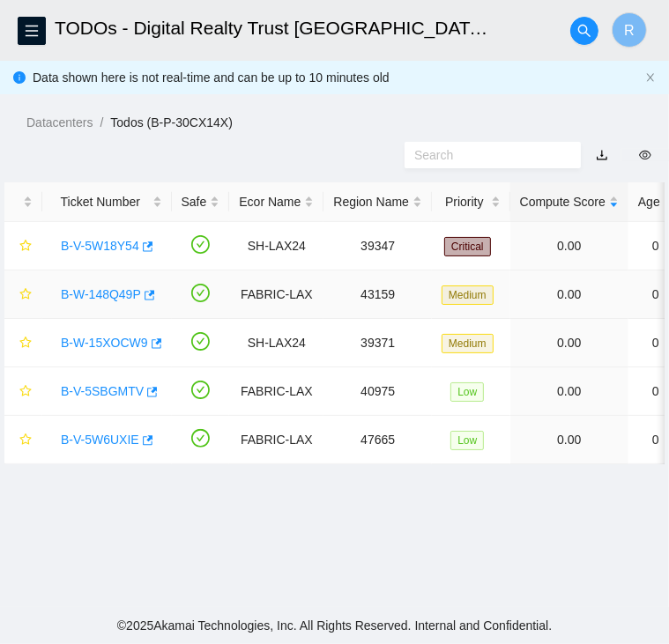
scroll to position [0, 0]
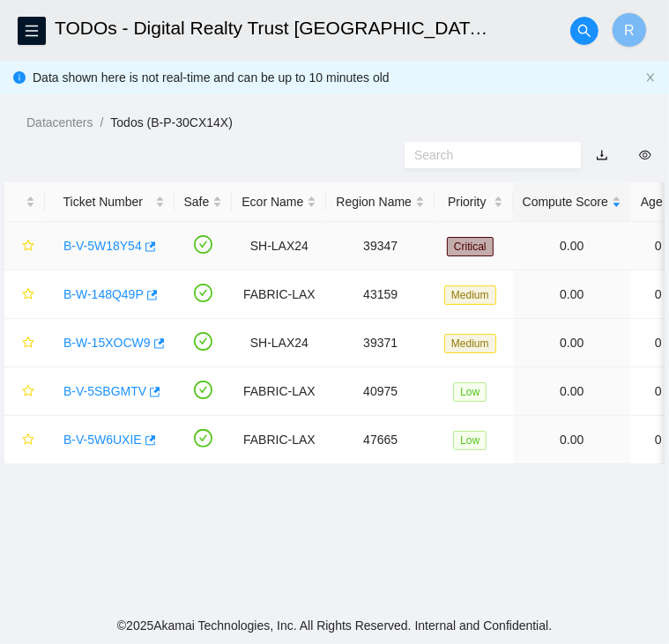
click at [120, 247] on link "B-V-5W18Y54" at bounding box center [102, 246] width 78 height 14
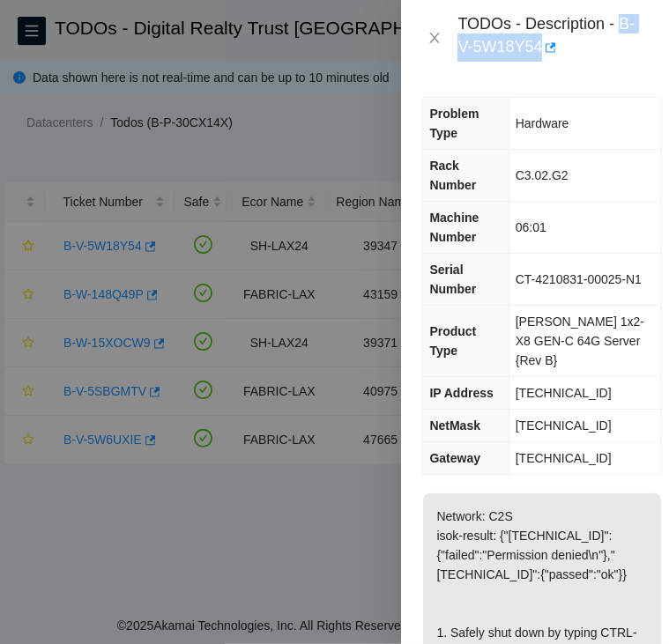
drag, startPoint x: 619, startPoint y: 23, endPoint x: 539, endPoint y: 45, distance: 83.1
click at [539, 45] on div "TODOs - Description - B-V-5W18Y54" at bounding box center [552, 38] width 190 height 48
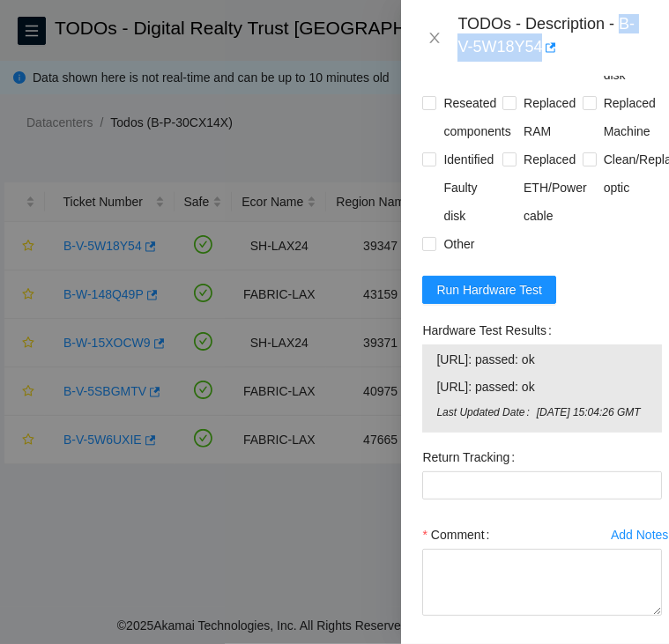
scroll to position [1140, 0]
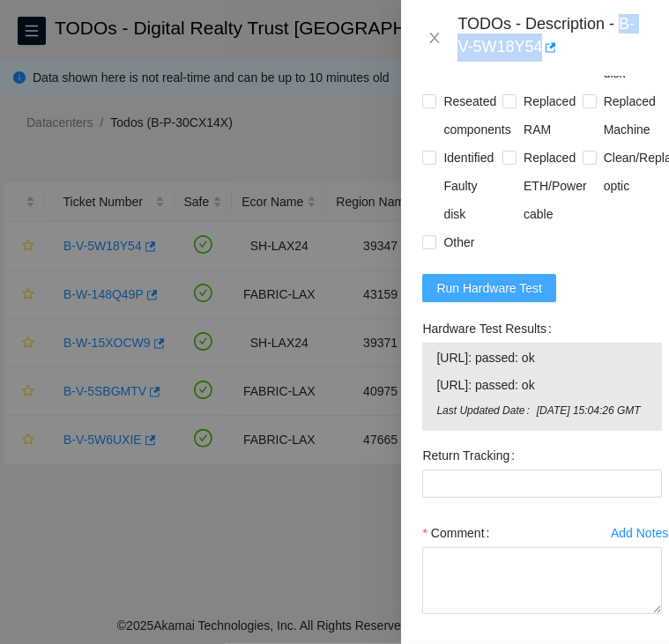
click at [522, 298] on span "Run Hardware Test" at bounding box center [489, 287] width 106 height 19
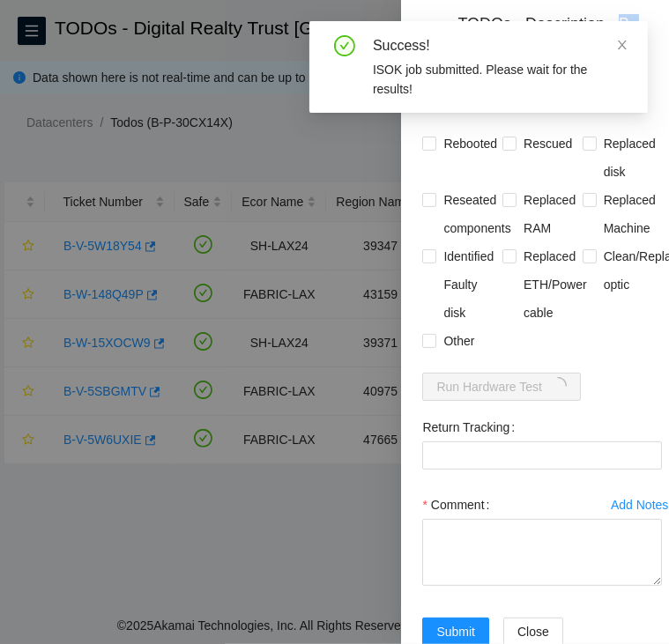
scroll to position [1043, 0]
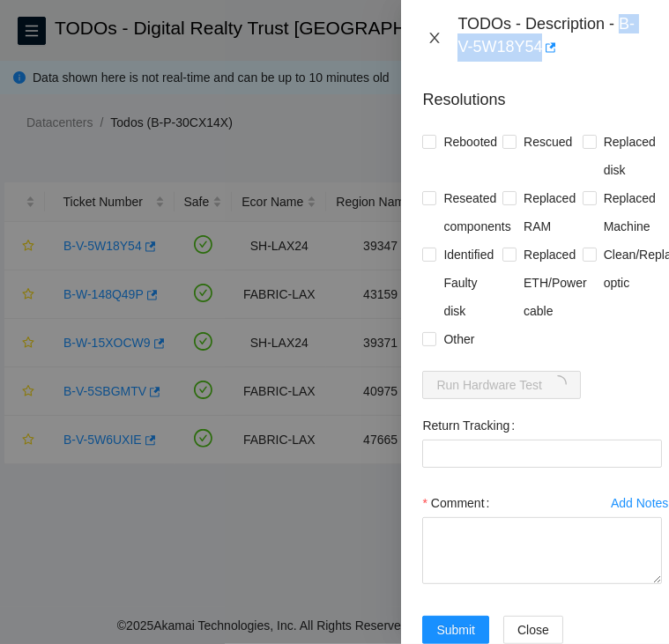
click at [438, 34] on icon "close" at bounding box center [434, 38] width 14 height 14
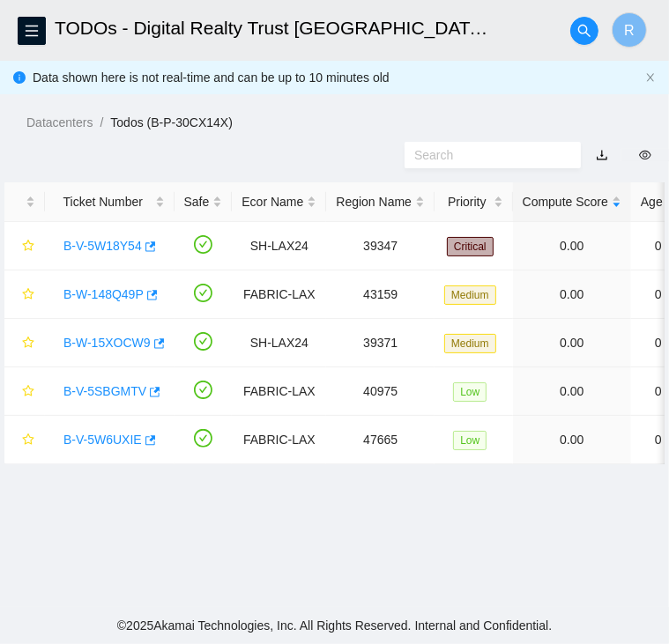
scroll to position [423, 0]
click at [100, 292] on link "B-W-148Q49P" at bounding box center [103, 294] width 80 height 14
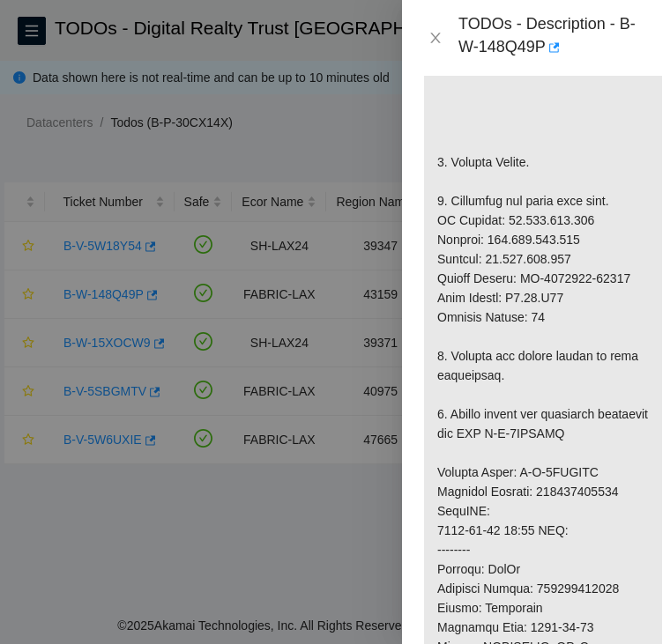
scroll to position [666, 0]
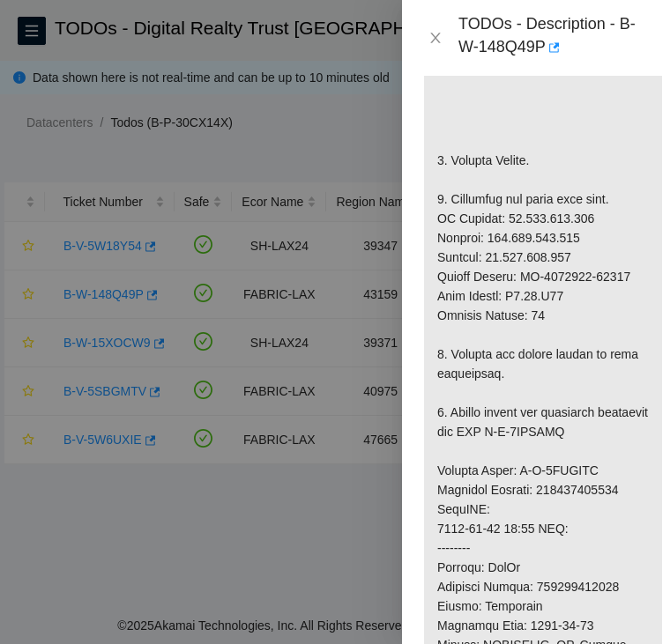
click at [557, 235] on p at bounding box center [543, 461] width 238 height 1228
click at [552, 254] on p at bounding box center [543, 461] width 238 height 1228
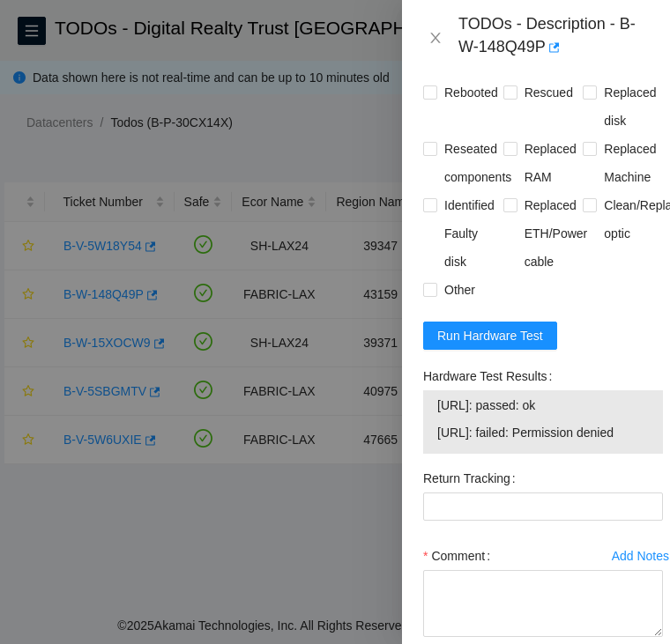
scroll to position [1829, 0]
click at [516, 345] on span "Run Hardware Test" at bounding box center [490, 335] width 106 height 19
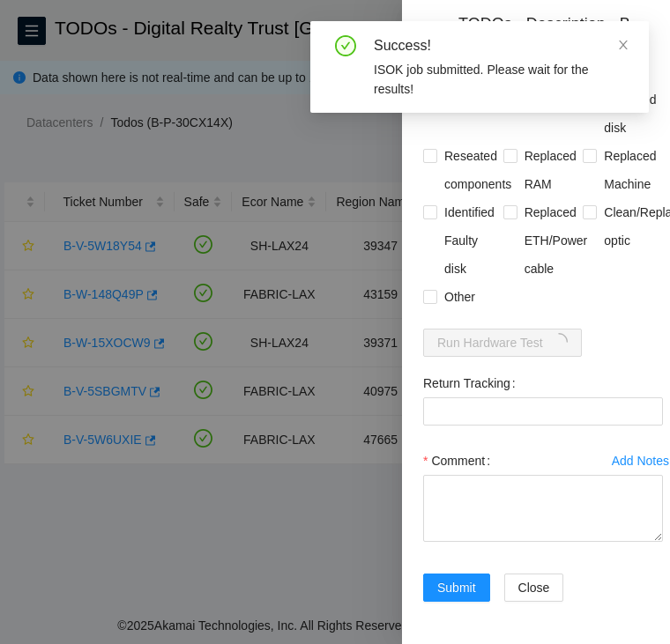
click at [427, 105] on input "Rebooted" at bounding box center [429, 99] width 12 height 12
checkbox input "true"
click at [582, 161] on input "Replaced Machine" at bounding box center [588, 155] width 12 height 12
checkbox input "true"
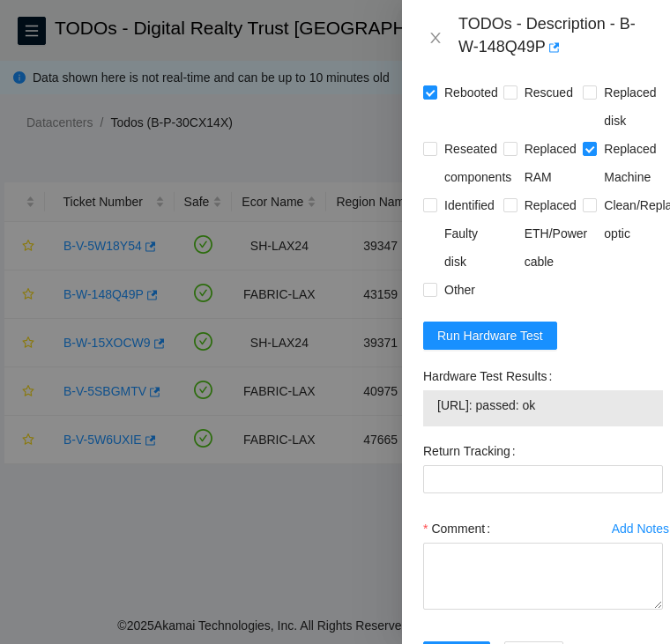
drag, startPoint x: 590, startPoint y: 441, endPoint x: 433, endPoint y: 461, distance: 158.9
click at [433, 426] on div "23.218.250.148: passed: ok" at bounding box center [543, 408] width 240 height 36
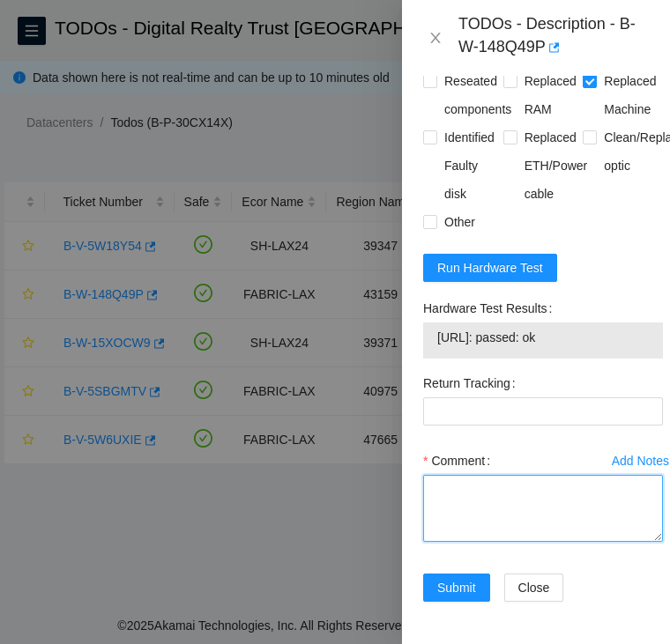
click at [470, 475] on textarea "Comment" at bounding box center [543, 508] width 240 height 67
paste textarea "B-W-148Q49P FABRIC-LAX Medium 0 0% C3.02.G16 17 23.218.250.148 CT-4201002-00069…"
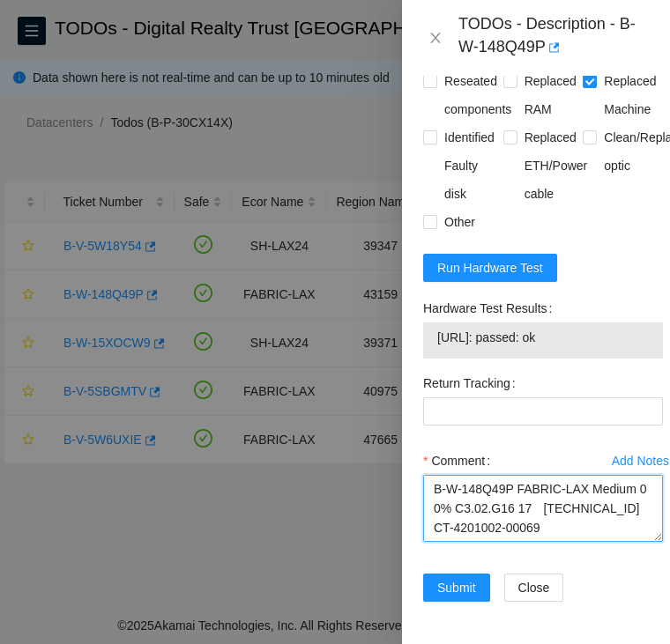
scroll to position [557, 0]
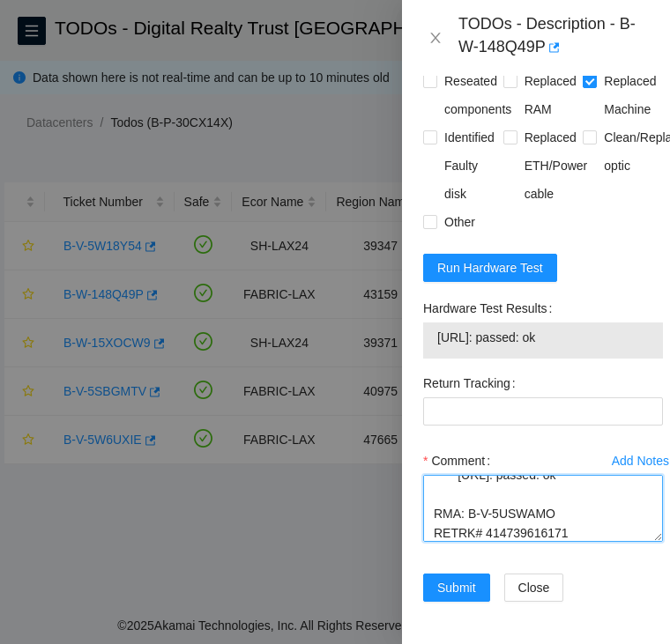
click at [511, 511] on textarea "B-W-148Q49P FABRIC-LAX Medium 0 0% C3.02.G16 17 23.218.250.148 CT-4201002-00069…" at bounding box center [543, 508] width 240 height 67
type textarea "B-W-148Q49P FABRIC-LAX Medium 0 0% C3.02.G16 17 23.218.250.148 CT-4201002-00069…"
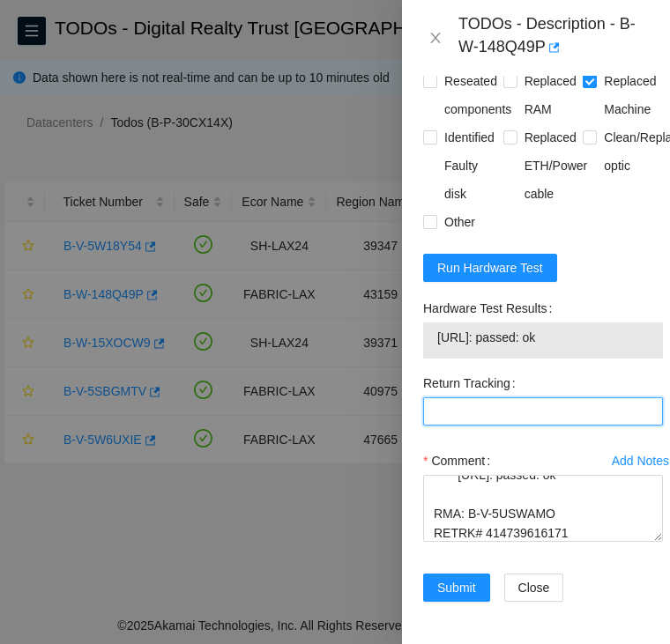
click at [507, 397] on Tracking "Return Tracking" at bounding box center [543, 411] width 240 height 28
paste Tracking "414739616171"
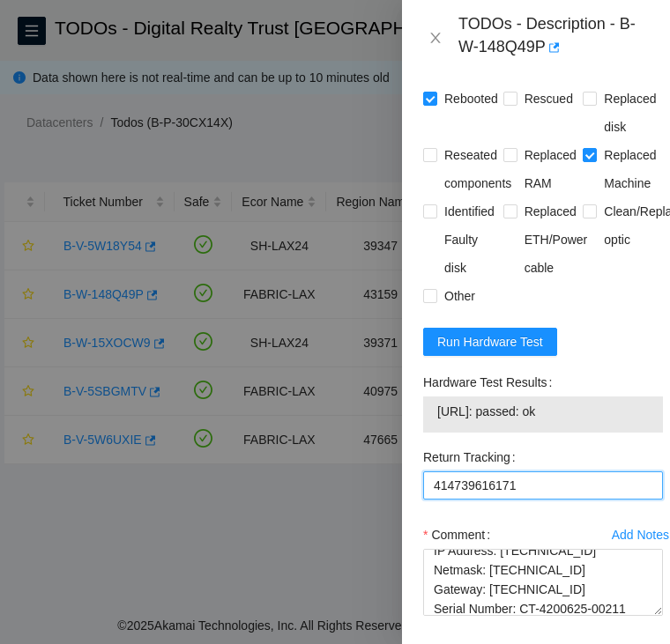
scroll to position [1959, 0]
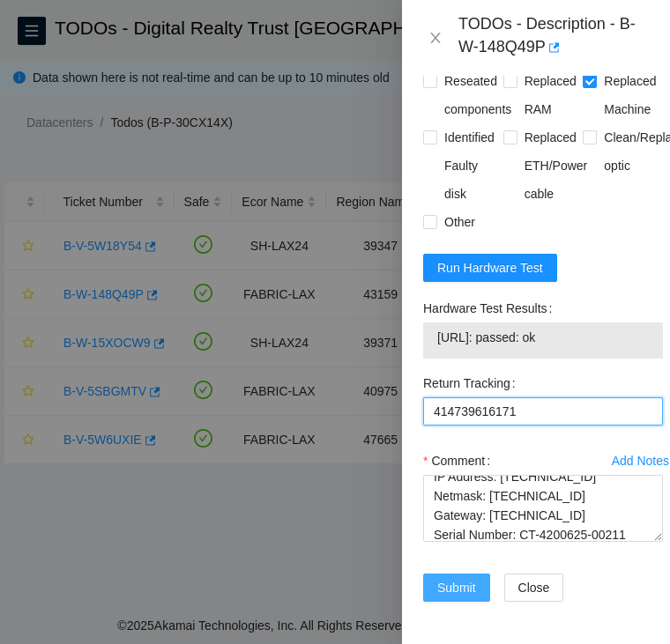
type Tracking "414739616171"
click at [467, 578] on span "Submit" at bounding box center [456, 587] width 39 height 19
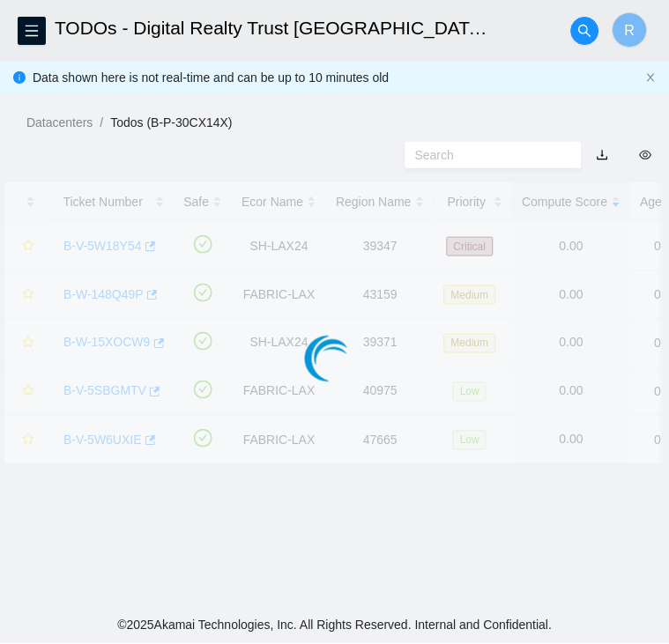
scroll to position [471, 0]
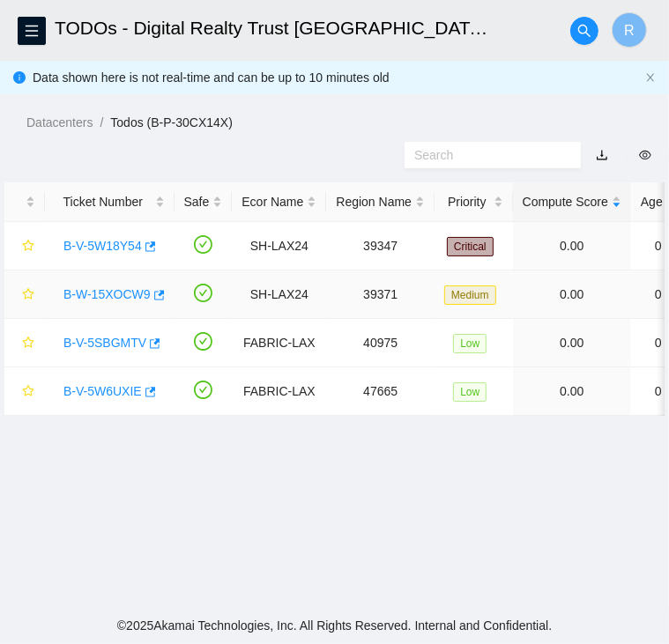
click at [124, 295] on link "B-W-15XOCW9" at bounding box center [106, 294] width 87 height 14
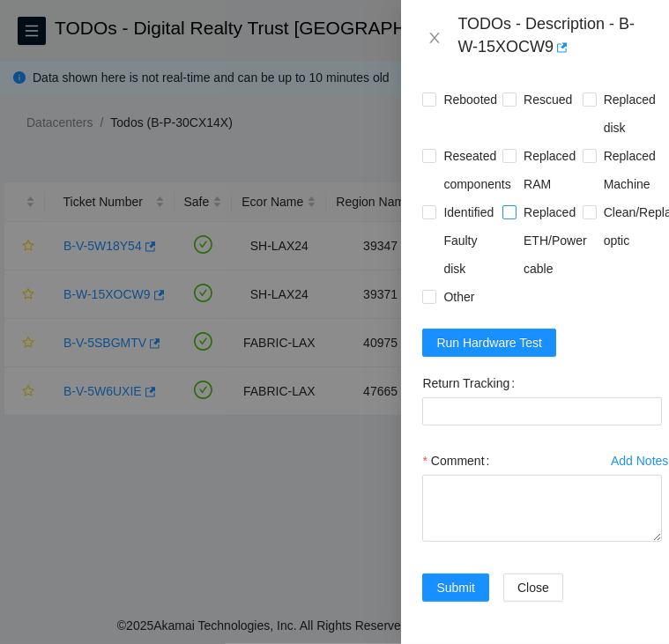
scroll to position [1942, 0]
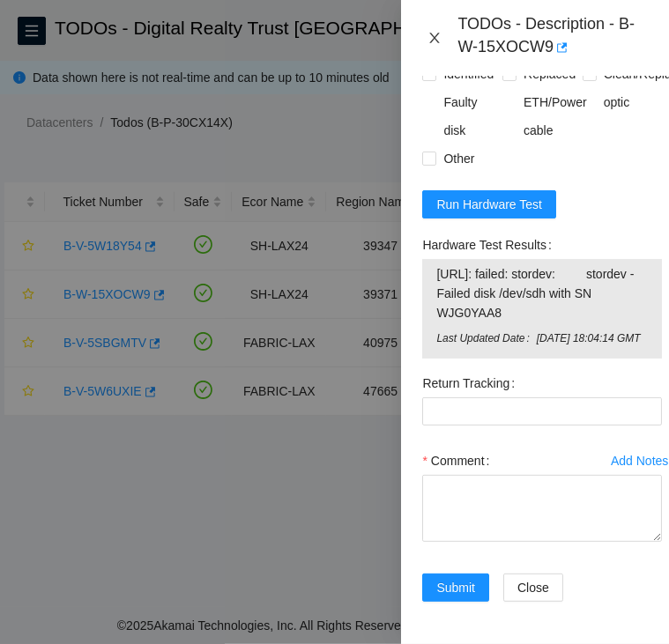
click at [430, 40] on icon "close" at bounding box center [434, 38] width 14 height 14
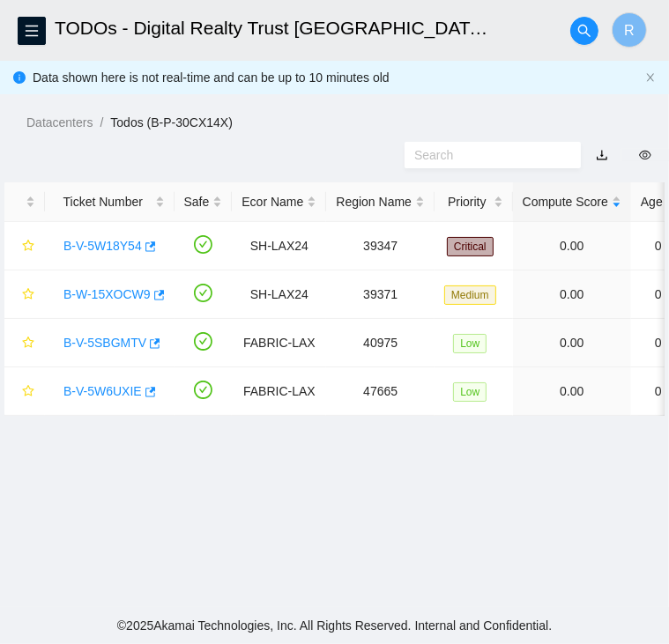
scroll to position [471, 0]
click at [106, 341] on link "B-V-5SBGMTV" at bounding box center [104, 343] width 83 height 14
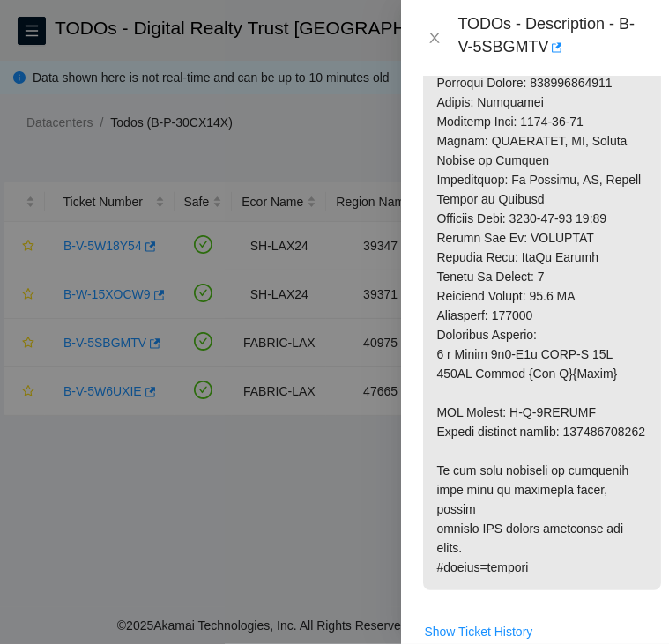
scroll to position [1174, 0]
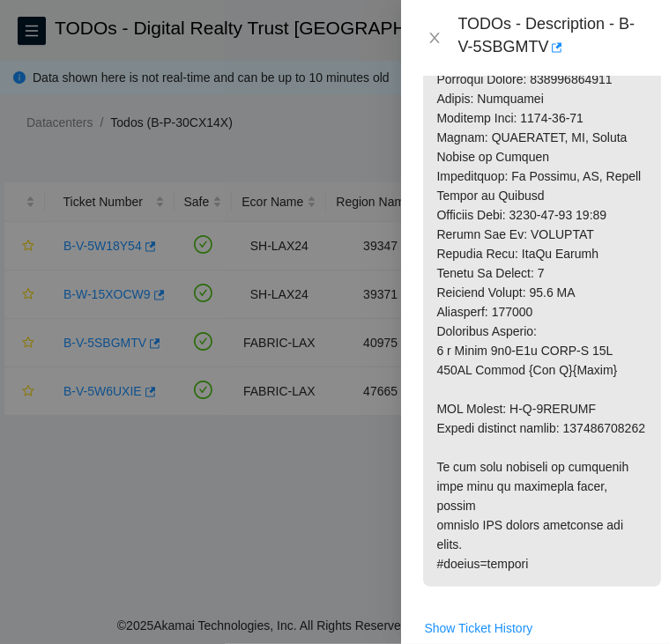
click at [439, 47] on div "TODOs - Description - B-V-5SBGMTV" at bounding box center [535, 38] width 226 height 48
click at [439, 41] on icon "close" at bounding box center [434, 38] width 14 height 14
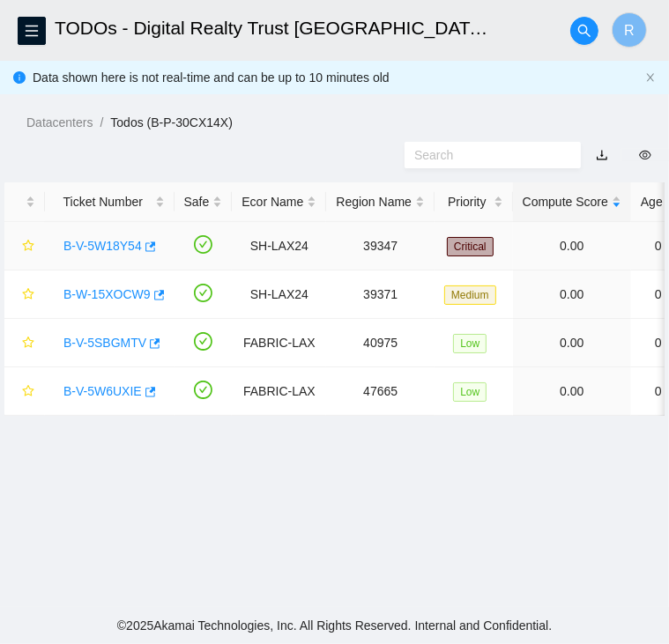
scroll to position [492, 0]
click at [117, 298] on link "B-W-15XOCW9" at bounding box center [106, 294] width 87 height 14
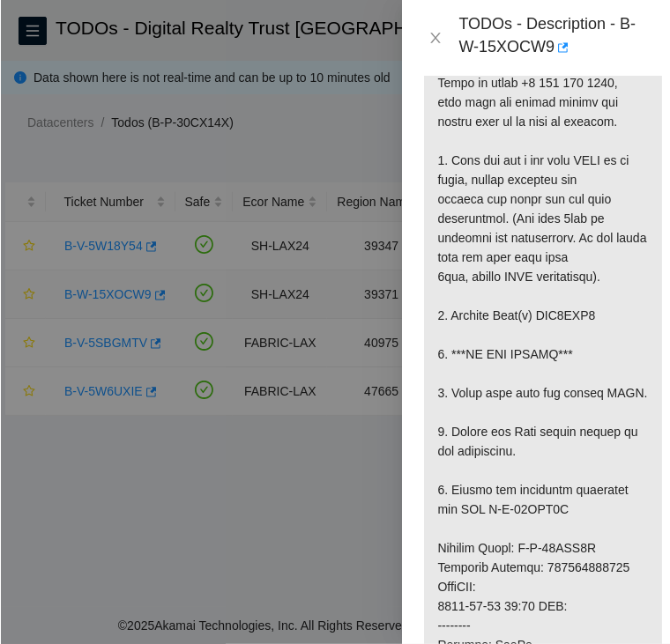
scroll to position [1153, 0]
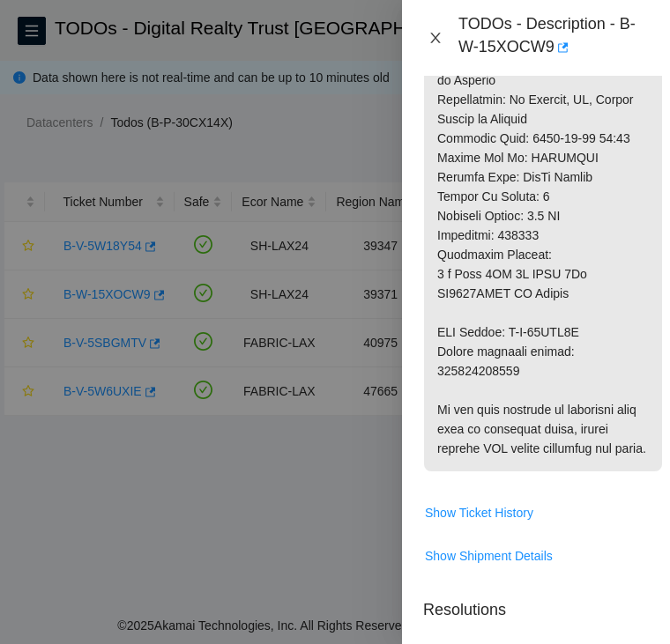
click at [432, 40] on icon "close" at bounding box center [435, 38] width 14 height 14
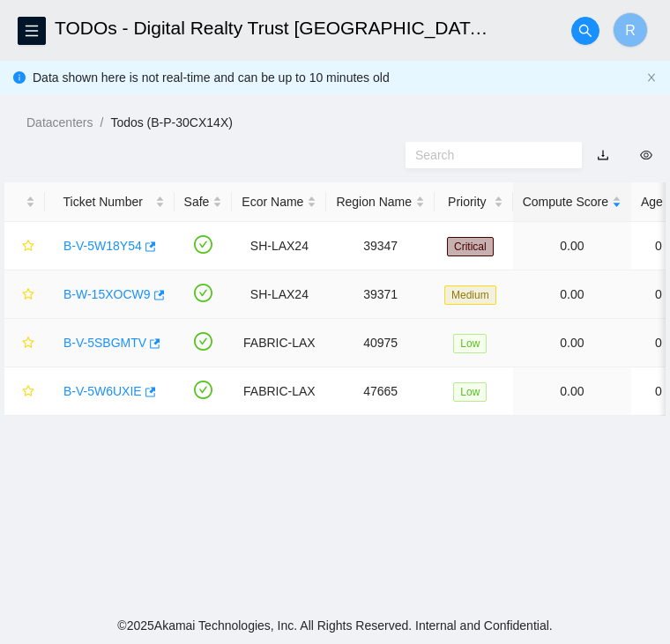
scroll to position [492, 0]
click at [109, 341] on link "B-V-5SBGMTV" at bounding box center [104, 343] width 83 height 14
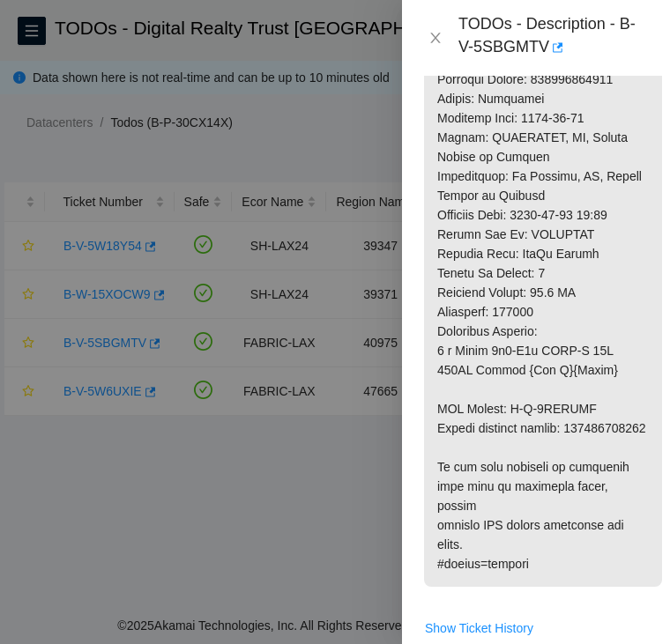
scroll to position [0, 0]
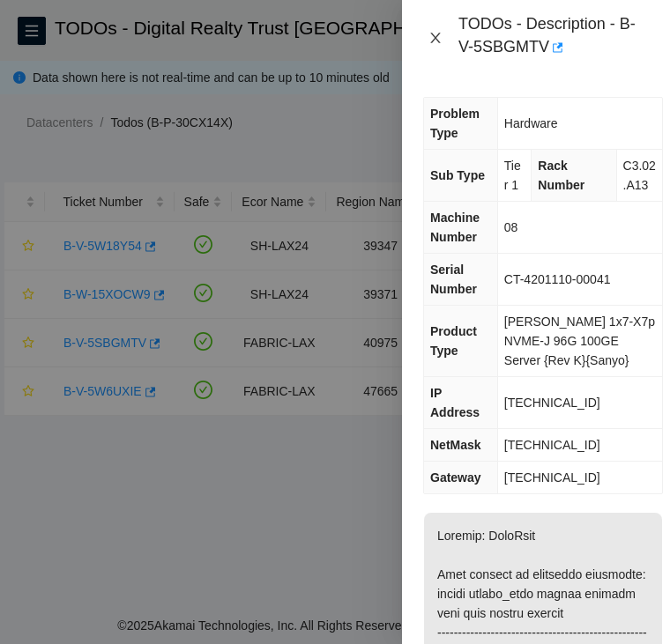
click at [437, 38] on icon "close" at bounding box center [435, 38] width 14 height 14
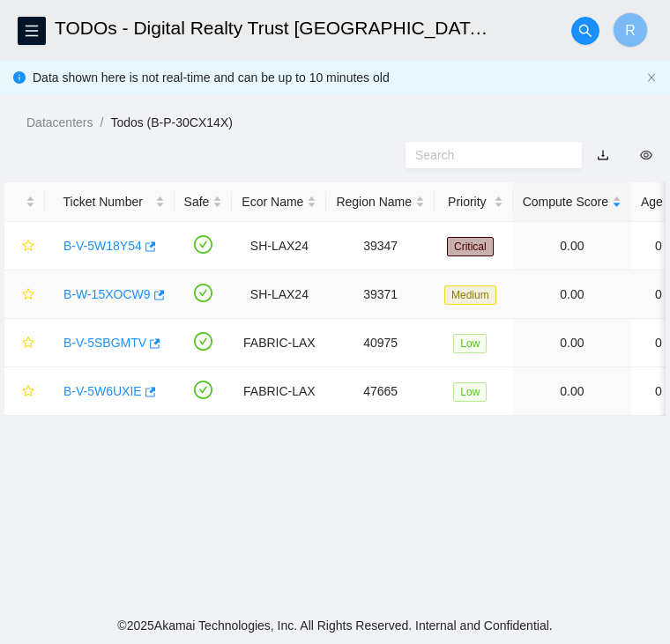
click at [122, 287] on link "B-W-15XOCW9" at bounding box center [106, 294] width 87 height 14
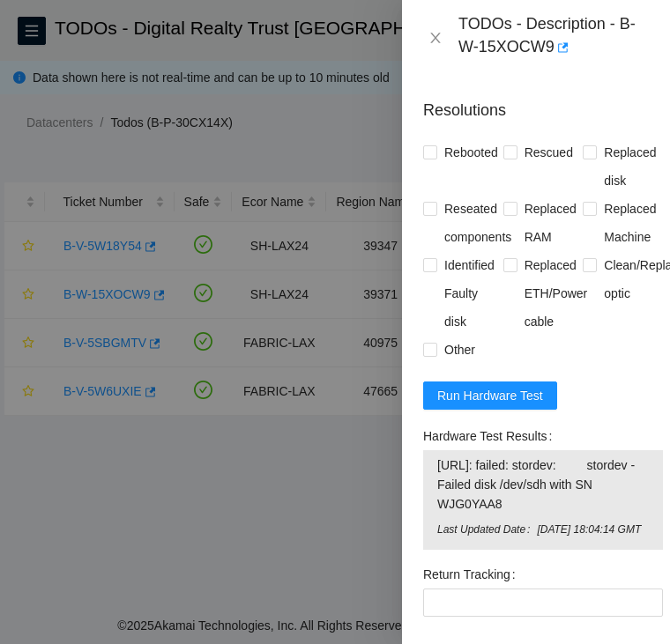
scroll to position [1663, 0]
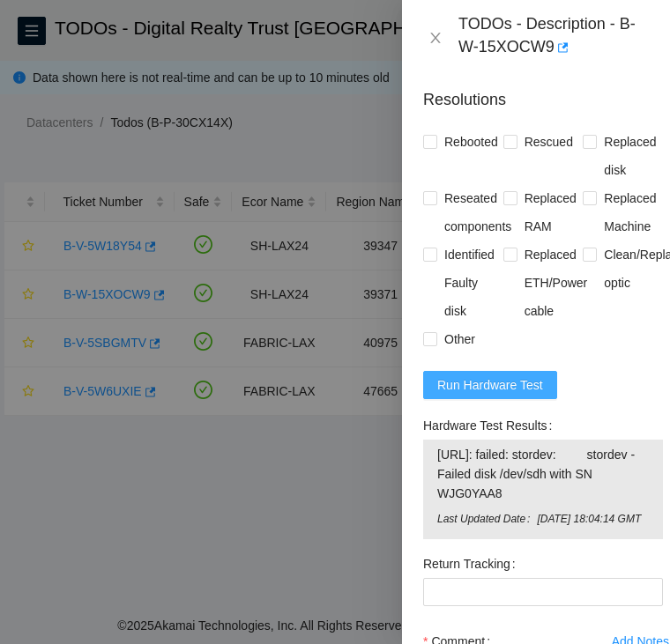
click at [498, 395] on span "Run Hardware Test" at bounding box center [490, 384] width 106 height 19
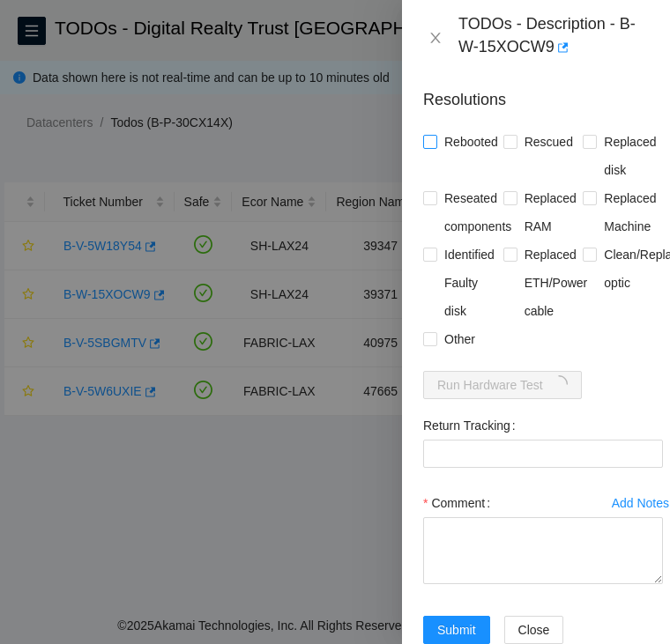
click at [426, 147] on input "Rebooted" at bounding box center [429, 141] width 12 height 12
checkbox input "true"
click at [582, 147] on input "Replaced disk" at bounding box center [588, 141] width 12 height 12
checkbox input "true"
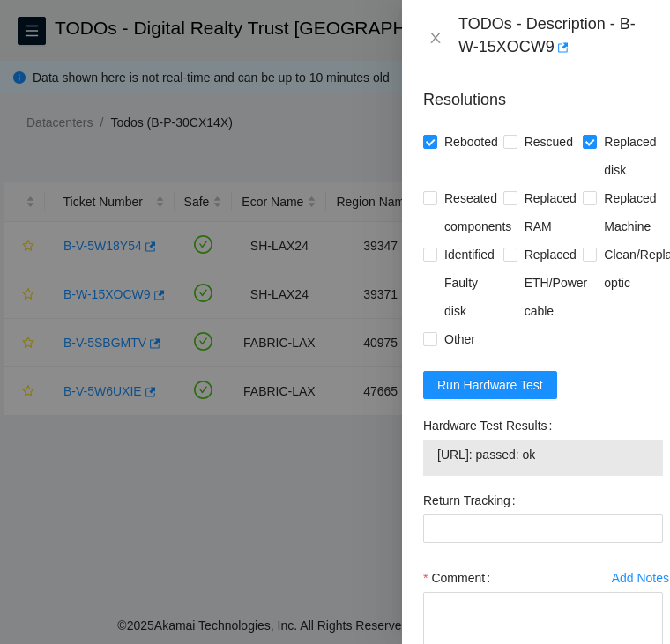
drag, startPoint x: 597, startPoint y: 510, endPoint x: 433, endPoint y: 524, distance: 165.4
click at [433, 476] on div "184.27.47.136: passed: ok" at bounding box center [543, 458] width 240 height 36
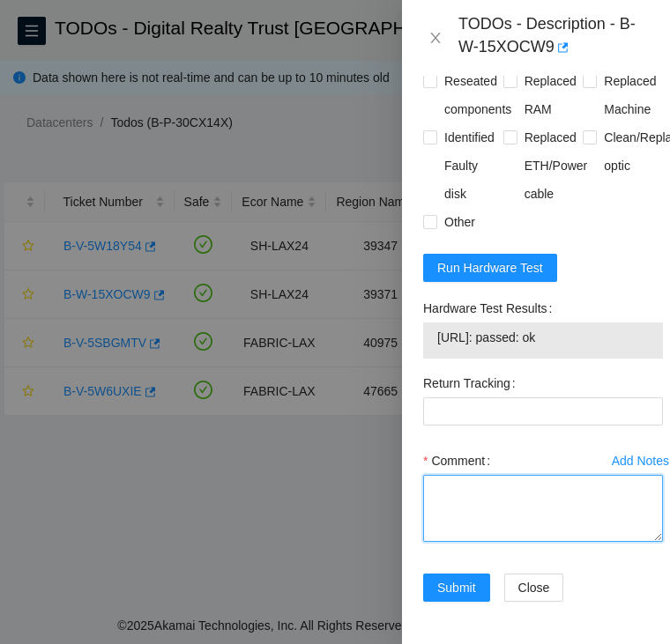
click at [501, 475] on textarea "Comment" at bounding box center [543, 508] width 240 height 67
paste textarea "B-W-15XOCW9 SH-LAX24 Medium 0 0% C3.02.I5 05 184.27.47.136 CT-4200326-00090 -Co…"
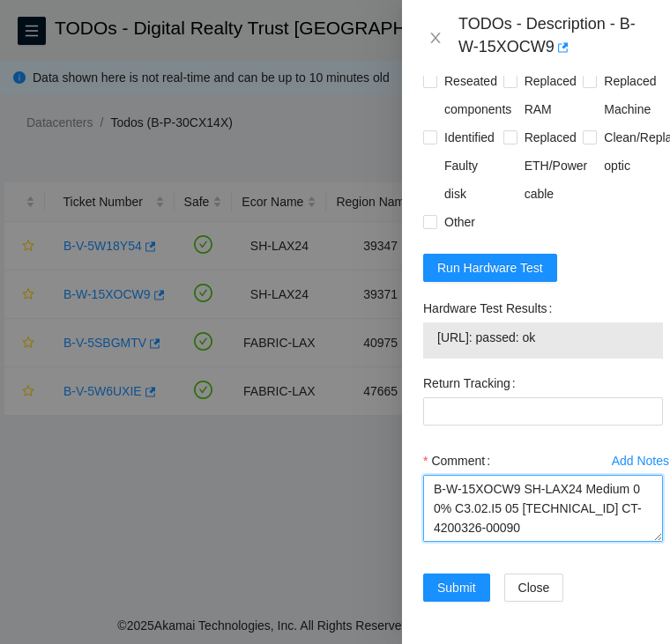
scroll to position [421, 0]
click at [526, 492] on textarea "B-W-15XOCW9 SH-LAX24 Medium 0 0% C3.02.I5 05 184.27.47.136 CT-4200326-00090 -Co…" at bounding box center [543, 508] width 240 height 67
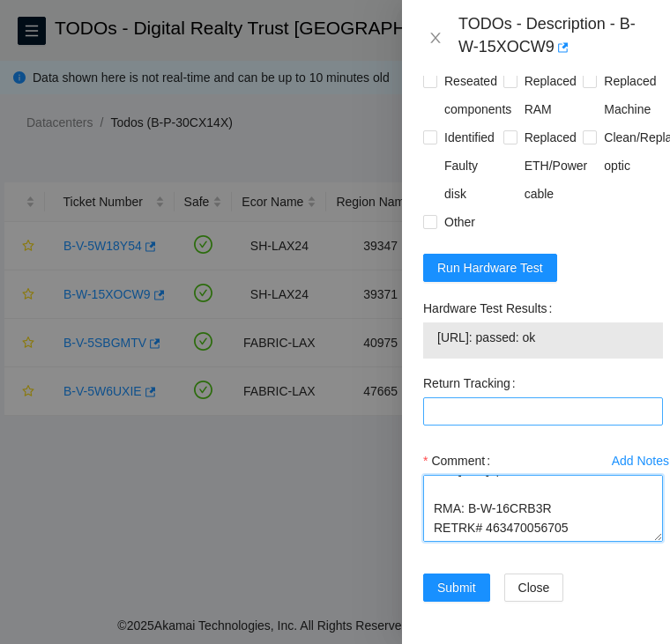
type textarea "B-W-15XOCW9 SH-LAX24 Medium 0 0% C3.02.I5 05 184.27.47.136 CT-4200326-00090 -Co…"
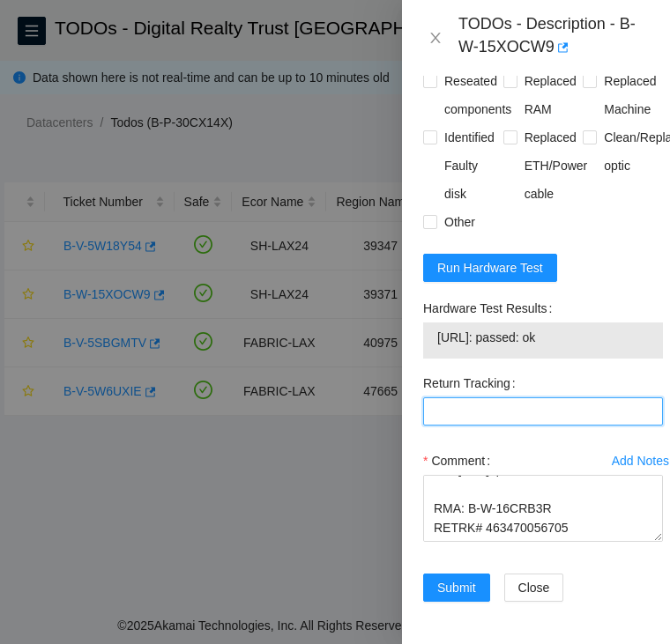
click at [486, 397] on Tracking "Return Tracking" at bounding box center [543, 411] width 240 height 28
paste Tracking "463470056705"
type Tracking "463470056705"
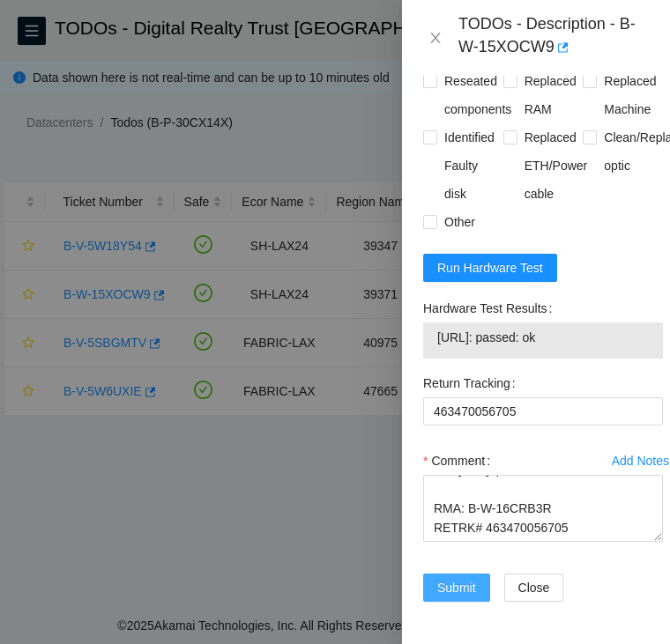
click at [462, 578] on span "Submit" at bounding box center [456, 587] width 39 height 19
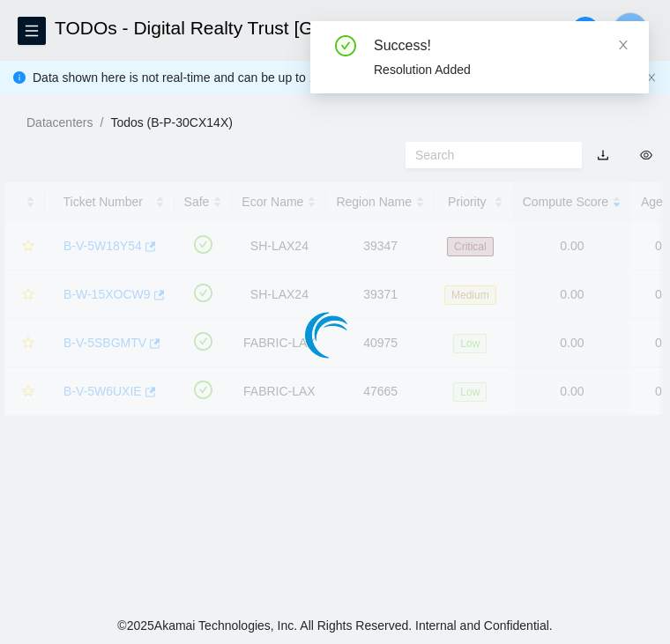
scroll to position [472, 0]
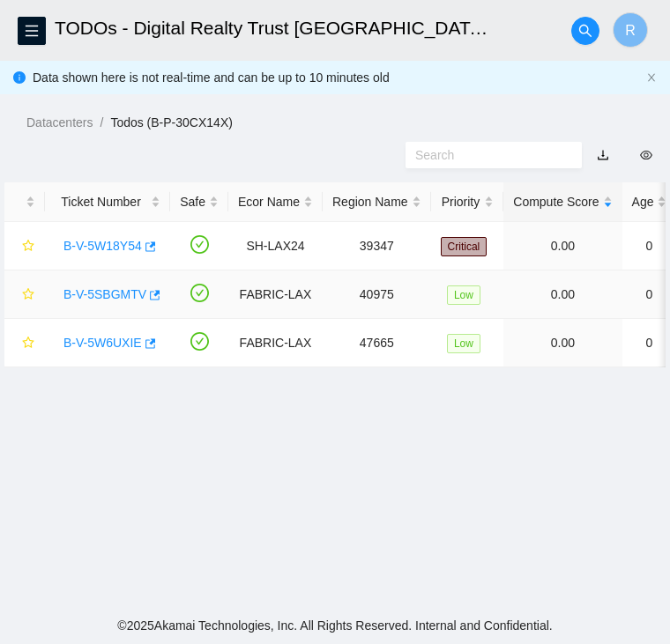
click at [114, 292] on link "B-V-5SBGMTV" at bounding box center [104, 294] width 83 height 14
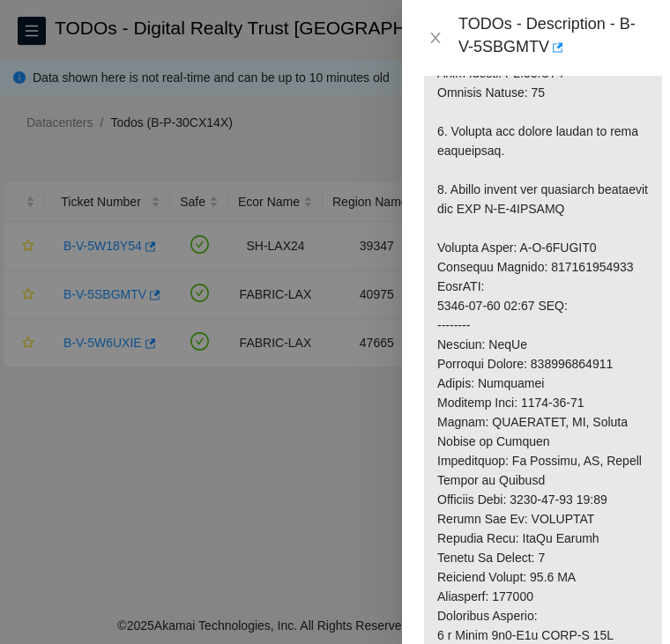
scroll to position [712, 0]
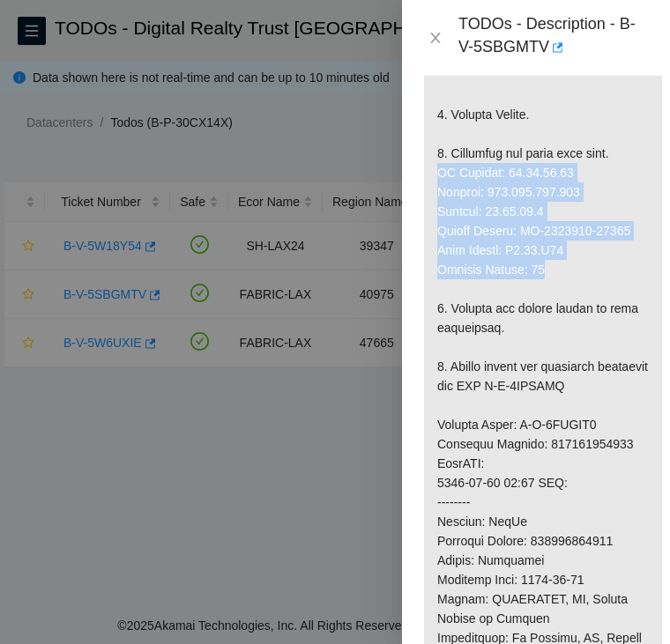
drag, startPoint x: 571, startPoint y: 299, endPoint x: 434, endPoint y: 211, distance: 162.5
click at [434, 211] on p at bounding box center [543, 425] width 238 height 1248
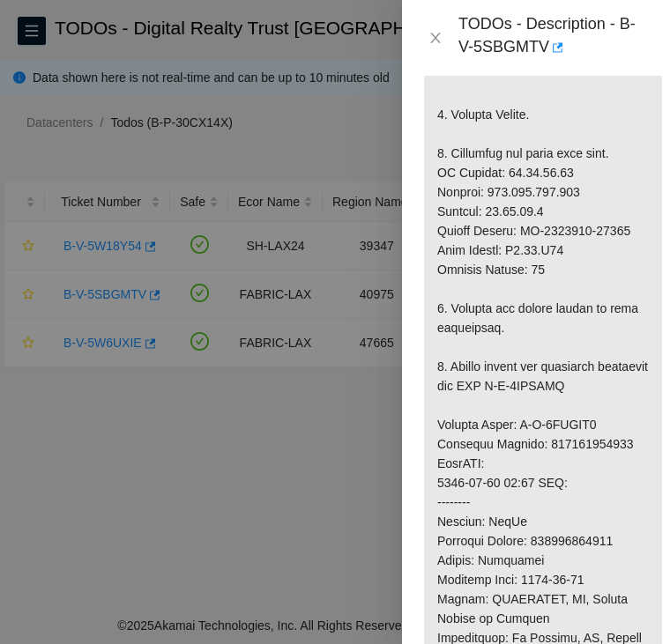
click at [518, 159] on p at bounding box center [543, 425] width 238 height 1248
click at [522, 207] on p at bounding box center [543, 425] width 238 height 1248
click at [525, 211] on p at bounding box center [543, 425] width 238 height 1248
click at [548, 231] on p at bounding box center [543, 425] width 238 height 1248
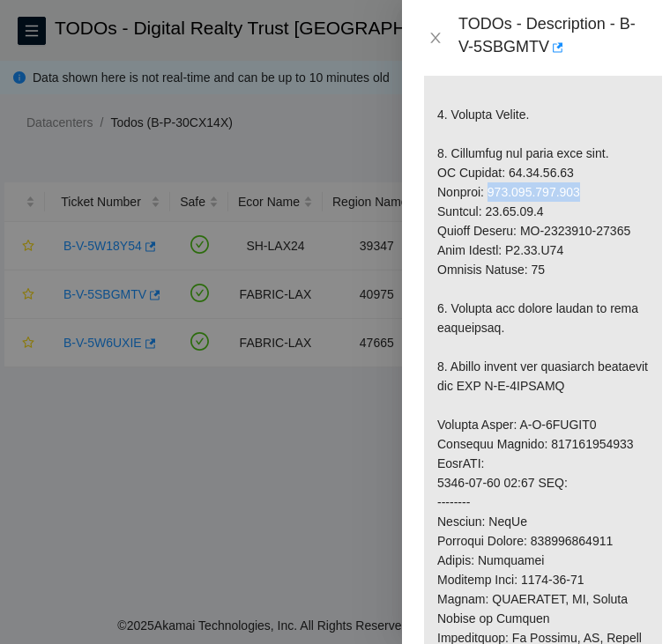
click at [548, 231] on p at bounding box center [543, 425] width 238 height 1248
click at [436, 45] on button "Close" at bounding box center [435, 38] width 25 height 17
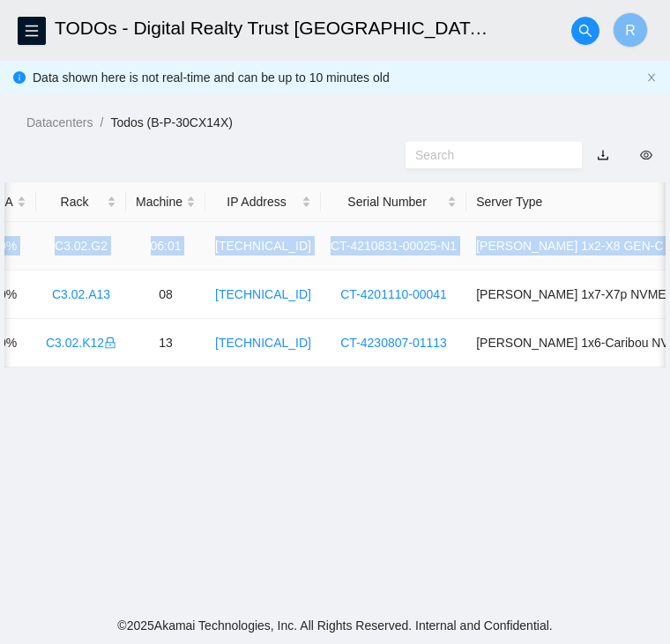
scroll to position [0, 852]
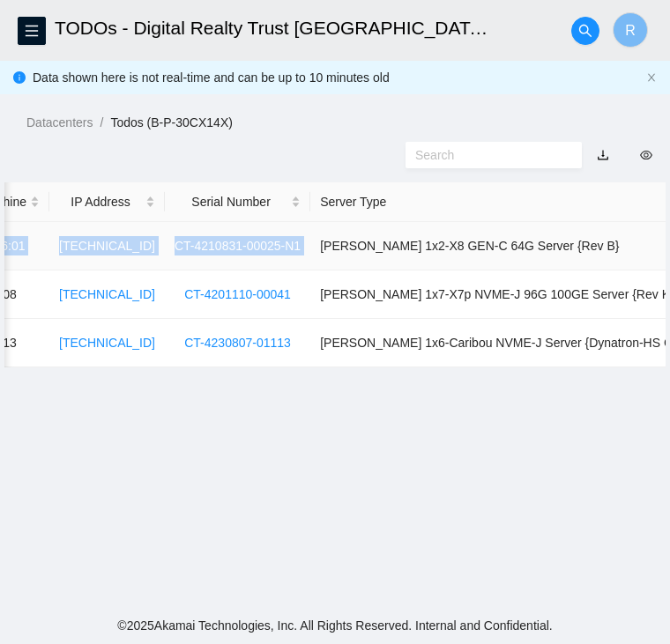
drag, startPoint x: 51, startPoint y: 246, endPoint x: 293, endPoint y: 252, distance: 241.5
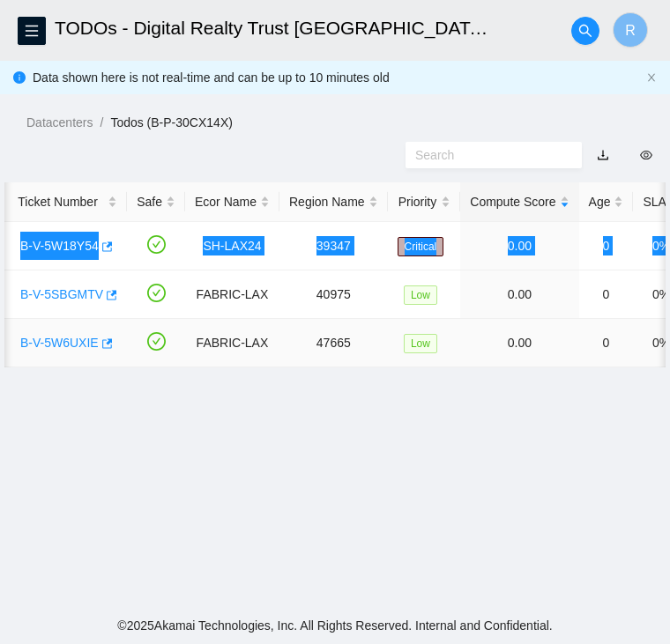
scroll to position [0, 18]
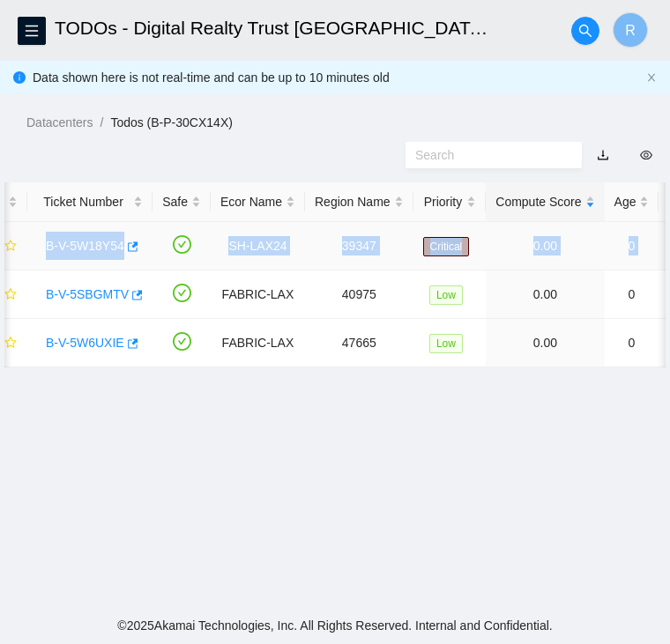
click at [92, 246] on link "B-V-5W18Y54" at bounding box center [85, 246] width 78 height 14
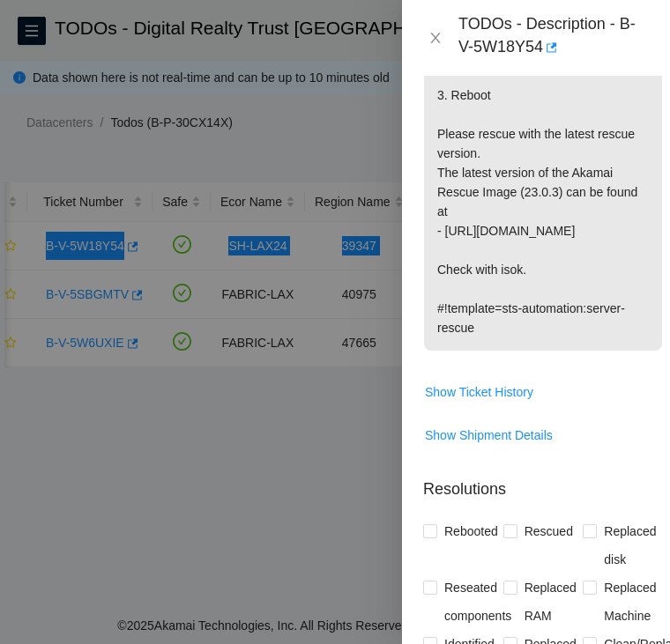
scroll to position [424, 0]
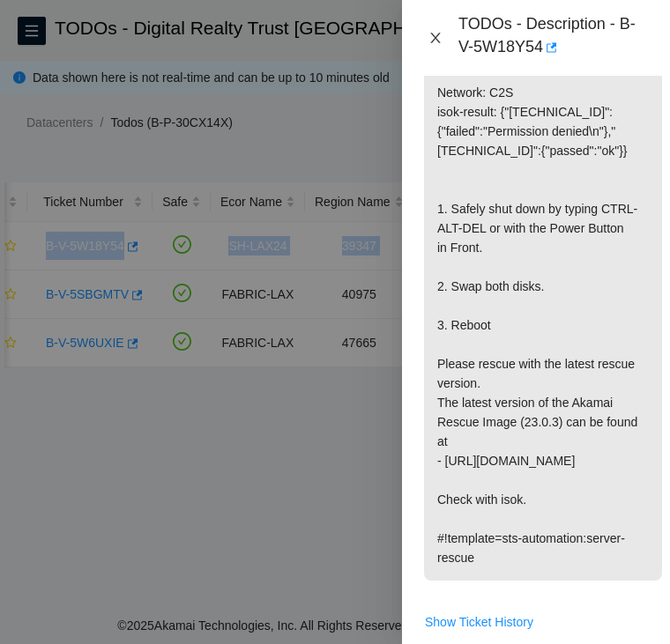
click at [435, 38] on icon "close" at bounding box center [435, 38] width 10 height 11
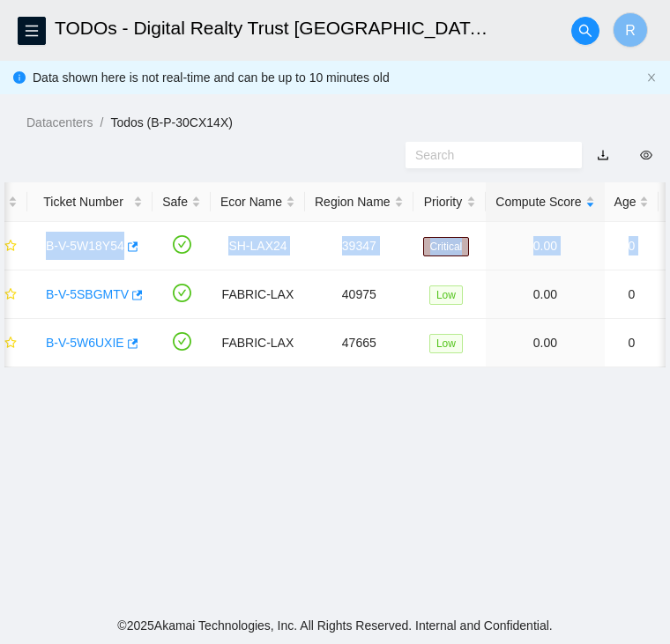
scroll to position [346, 0]
click at [94, 292] on link "B-V-5SBGMTV" at bounding box center [87, 294] width 83 height 14
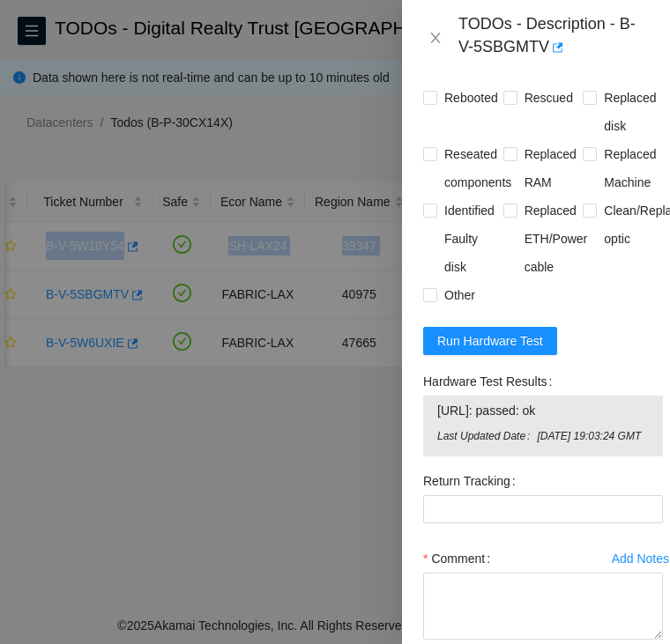
scroll to position [1813, 0]
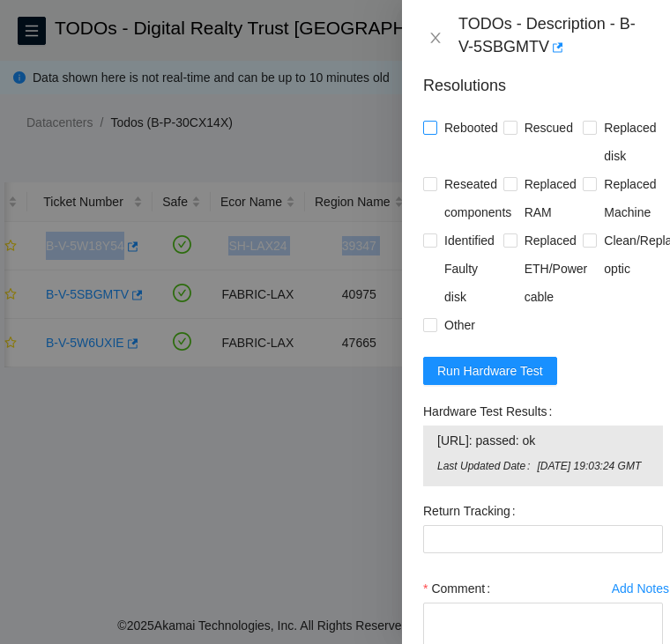
click at [427, 133] on input "Rebooted" at bounding box center [429, 127] width 12 height 12
checkbox input "true"
click at [582, 189] on input "Replaced Machine" at bounding box center [588, 183] width 12 height 12
checkbox input "true"
click at [527, 381] on span "Run Hardware Test" at bounding box center [490, 370] width 106 height 19
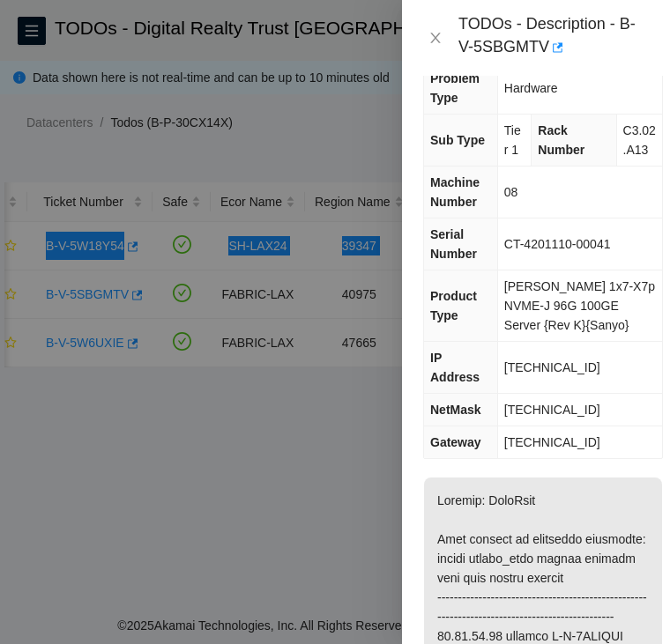
scroll to position [0, 0]
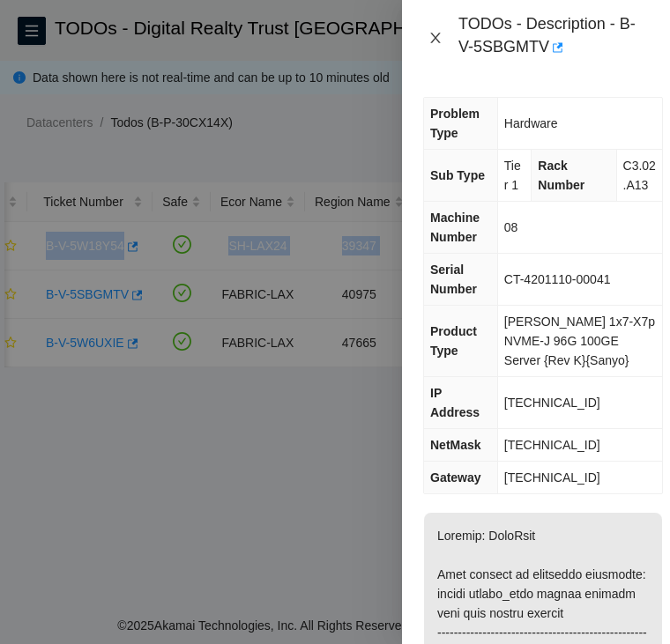
drag, startPoint x: 437, startPoint y: 33, endPoint x: 201, endPoint y: 226, distance: 305.5
click at [437, 33] on icon "close" at bounding box center [435, 38] width 14 height 14
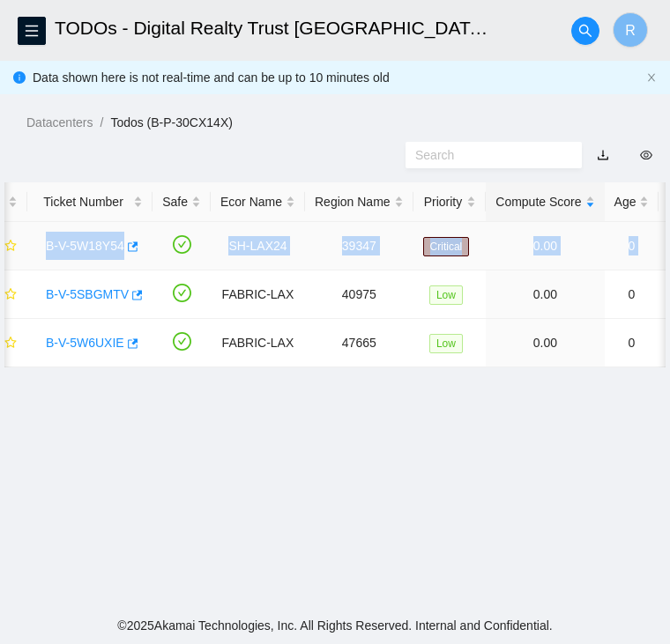
click at [68, 248] on link "B-V-5W18Y54" at bounding box center [85, 246] width 78 height 14
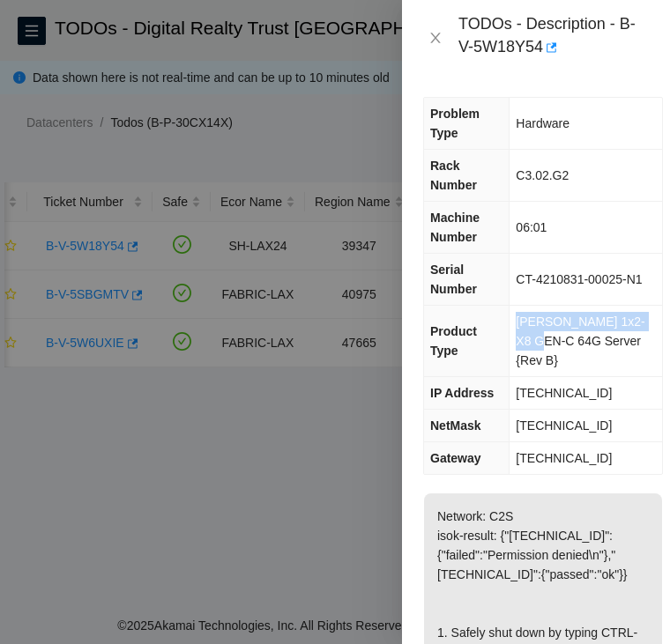
drag, startPoint x: 522, startPoint y: 302, endPoint x: 543, endPoint y: 327, distance: 32.5
click at [543, 327] on span "Ciara 1x2-X8 GEN-C 64G Server {Rev B}" at bounding box center [579, 341] width 129 height 53
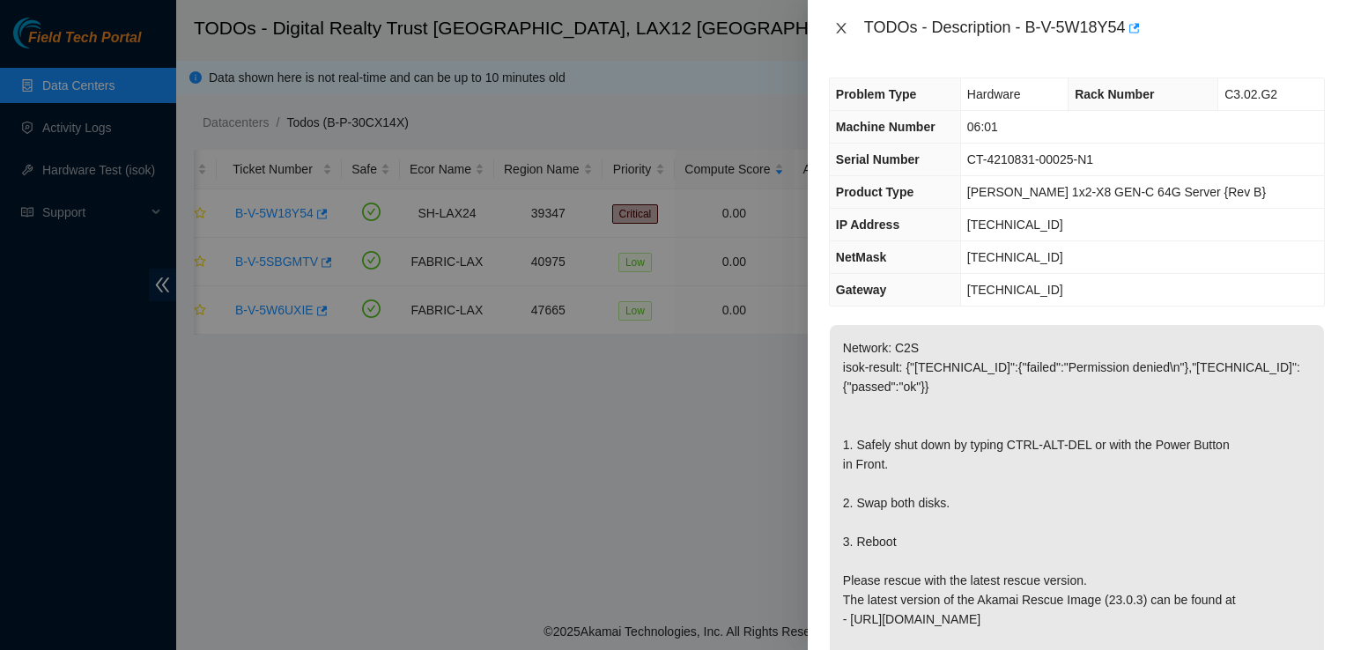
click at [846, 33] on icon "close" at bounding box center [841, 28] width 14 height 14
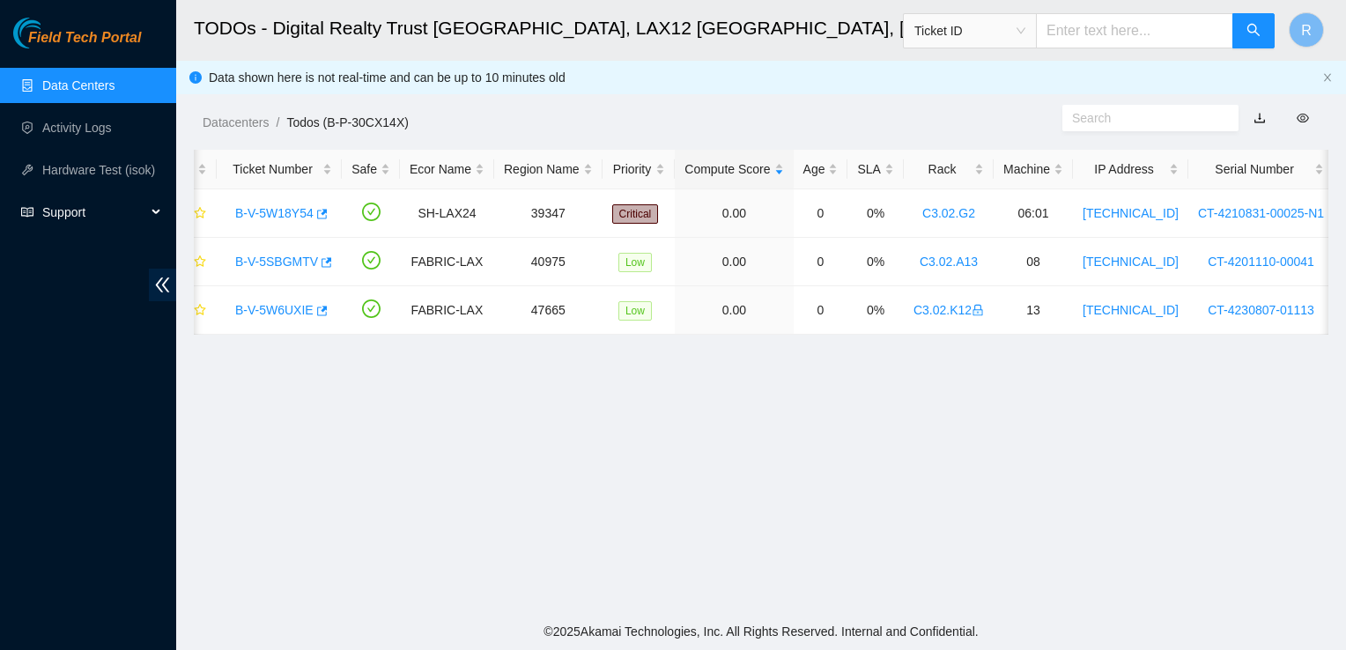
click at [72, 214] on span "Support" at bounding box center [94, 212] width 104 height 35
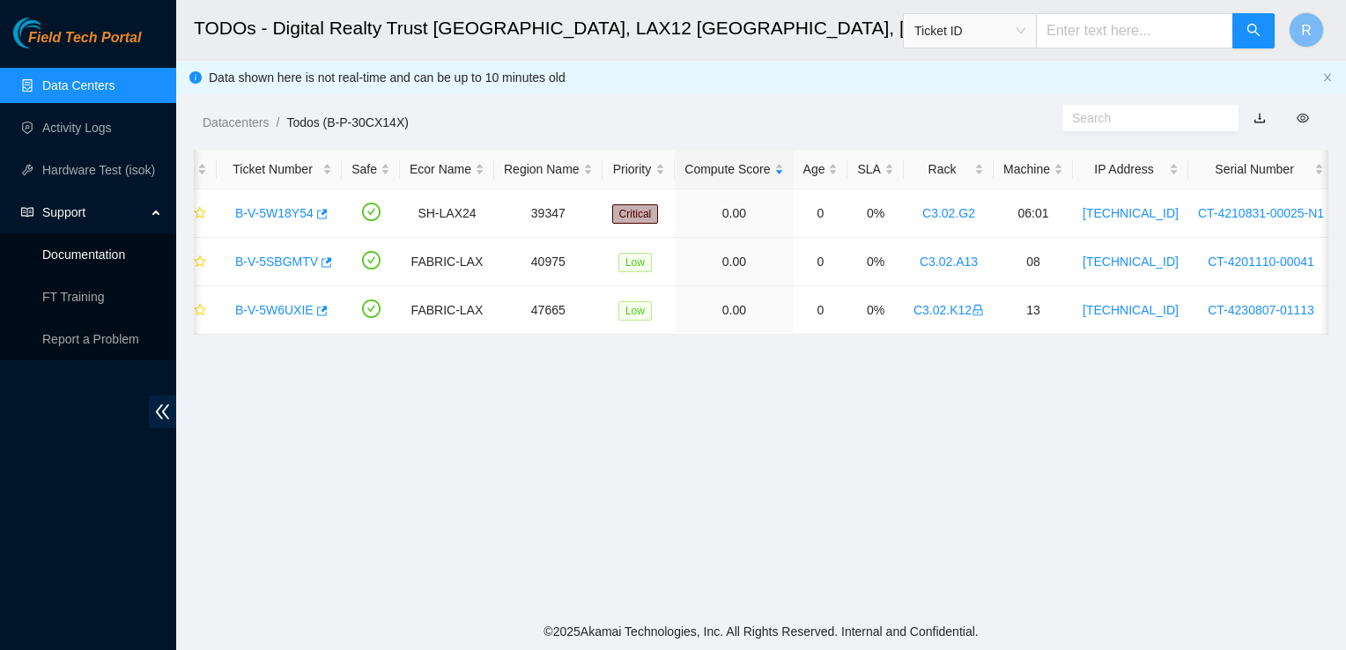
click at [104, 255] on link "Documentation" at bounding box center [83, 255] width 83 height 14
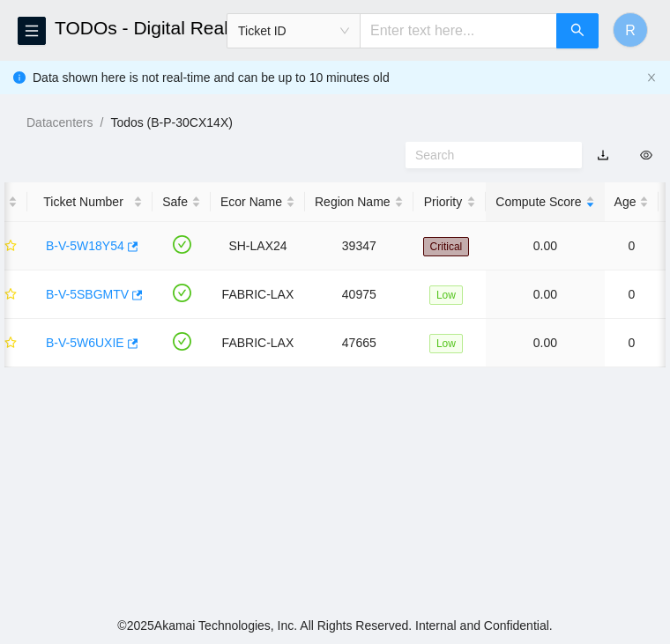
click at [78, 246] on link "B-V-5W18Y54" at bounding box center [85, 246] width 78 height 14
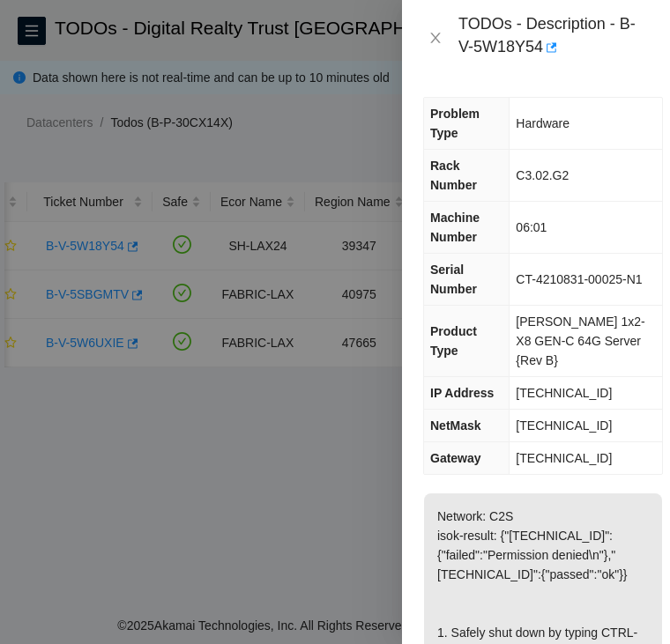
click at [552, 386] on span "184.24.106.15" at bounding box center [563, 393] width 96 height 14
click at [552, 410] on td "255.255.255.128" at bounding box center [585, 426] width 152 height 33
click at [544, 451] on span "184.24.106.1" at bounding box center [563, 458] width 96 height 14
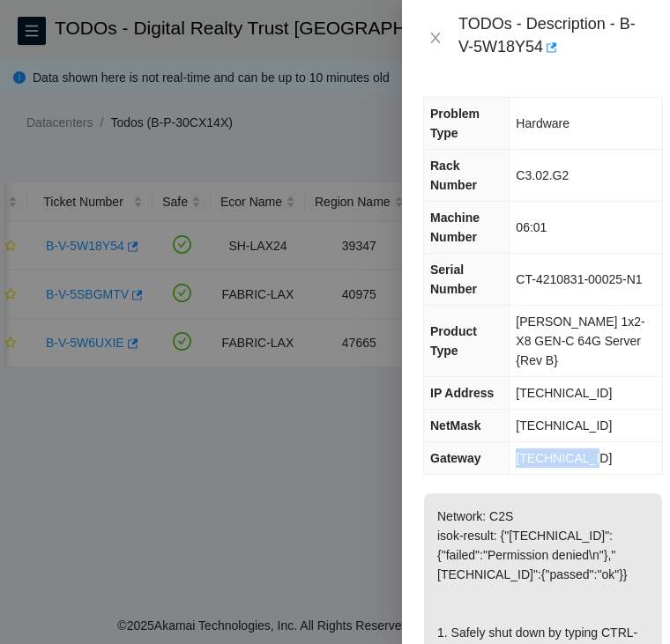
click at [544, 451] on span "184.24.106.1" at bounding box center [563, 458] width 96 height 14
drag, startPoint x: 522, startPoint y: 248, endPoint x: 538, endPoint y: 269, distance: 26.3
click at [538, 269] on td "CT-4210831-00025-N1" at bounding box center [585, 280] width 152 height 52
drag, startPoint x: 518, startPoint y: 159, endPoint x: 584, endPoint y: 168, distance: 66.8
click at [584, 168] on td "C3.02.G2" at bounding box center [585, 176] width 152 height 52
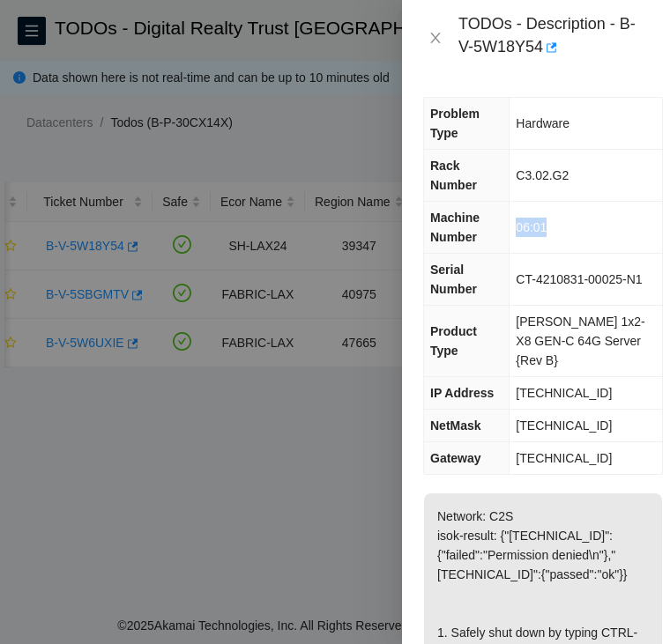
drag, startPoint x: 524, startPoint y: 207, endPoint x: 555, endPoint y: 207, distance: 30.8
click at [555, 207] on td "06:01" at bounding box center [585, 228] width 152 height 52
click at [544, 386] on span "184.24.106.15" at bounding box center [563, 393] width 96 height 14
click at [599, 377] on td "184.24.106.15" at bounding box center [585, 393] width 152 height 33
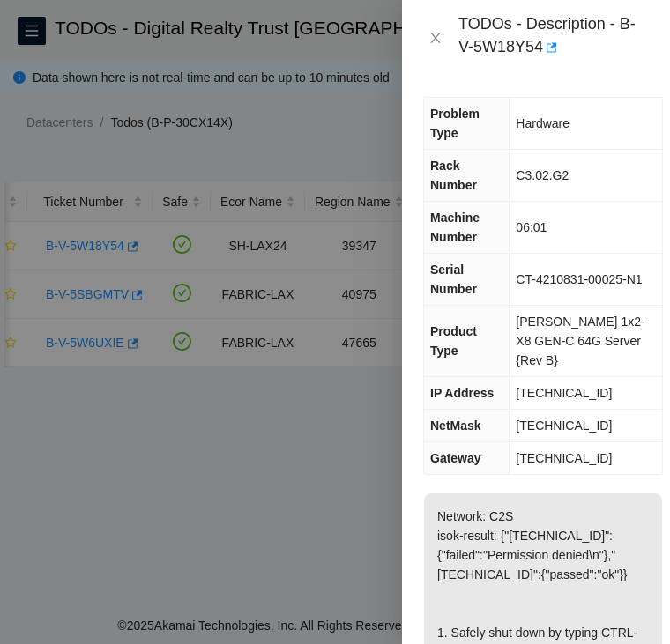
click at [562, 386] on span "184.24.106.15" at bounding box center [563, 393] width 96 height 14
click at [583, 418] on span "255.255.255.128" at bounding box center [563, 425] width 96 height 14
click at [19, 458] on div at bounding box center [335, 322] width 670 height 644
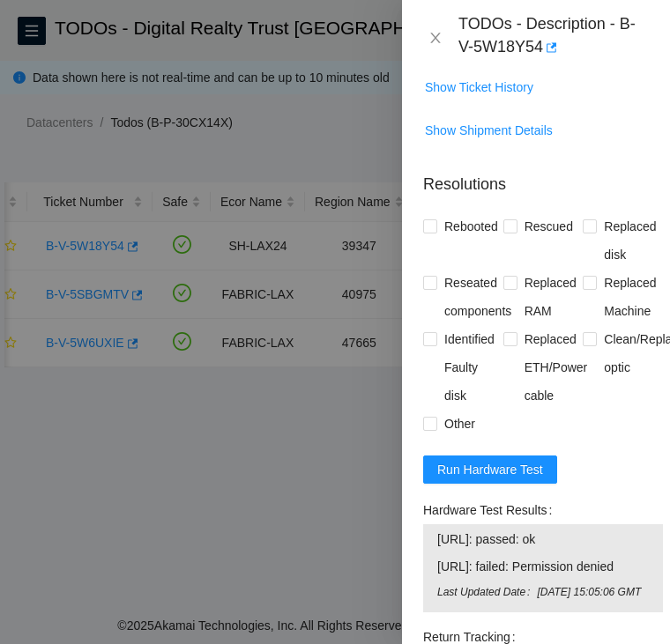
scroll to position [968, 0]
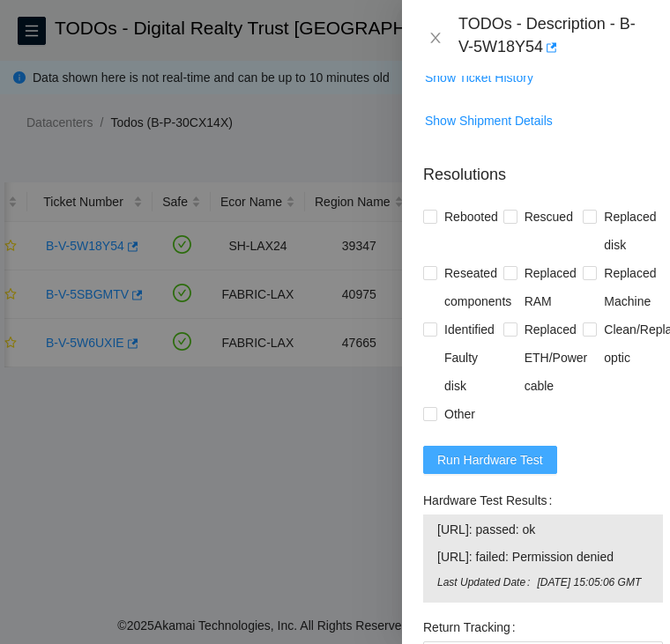
click at [502, 470] on span "Run Hardware Test" at bounding box center [490, 459] width 106 height 19
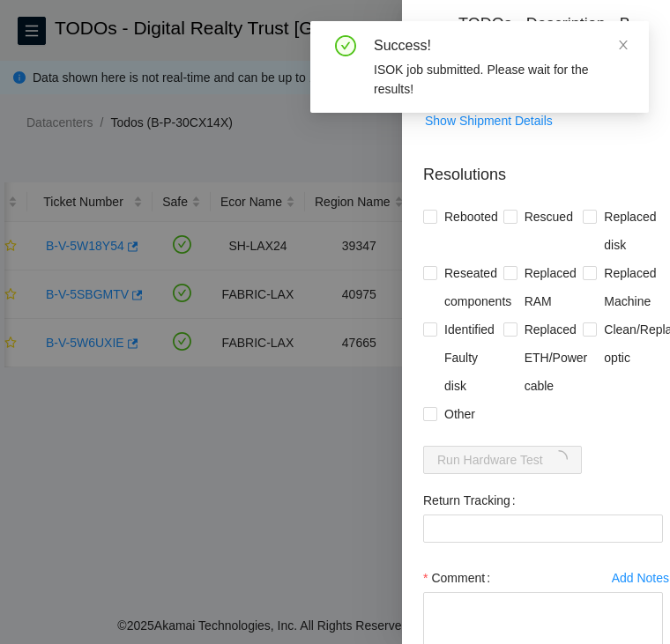
click at [584, 149] on td "Show Shipment Details" at bounding box center [543, 127] width 240 height 43
click at [624, 44] on icon "close" at bounding box center [622, 45] width 9 height 9
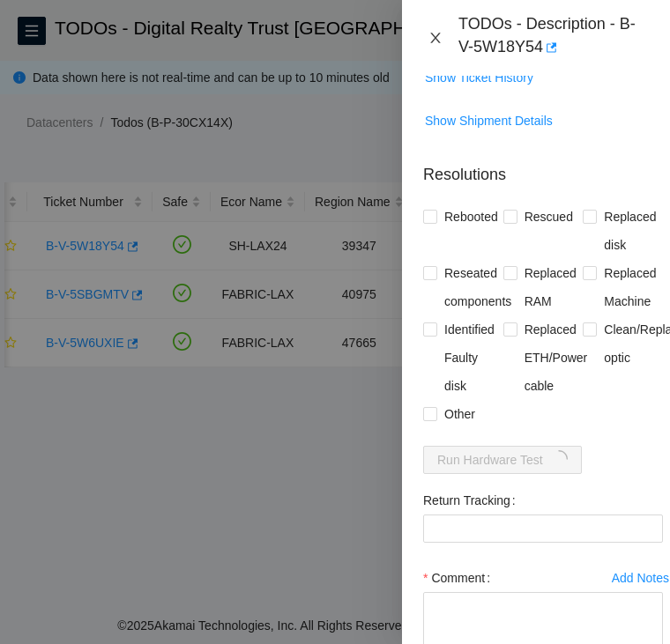
click at [435, 37] on icon "close" at bounding box center [435, 38] width 10 height 11
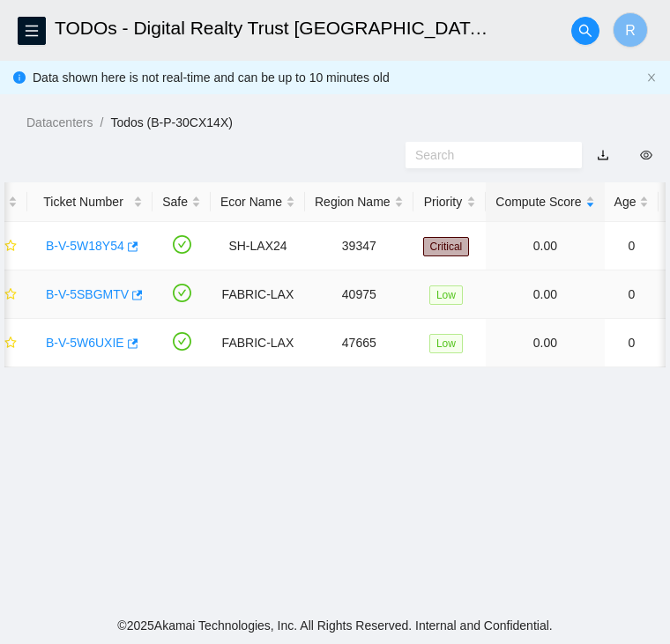
scroll to position [492, 0]
click at [85, 287] on link "B-V-5SBGMTV" at bounding box center [87, 294] width 83 height 14
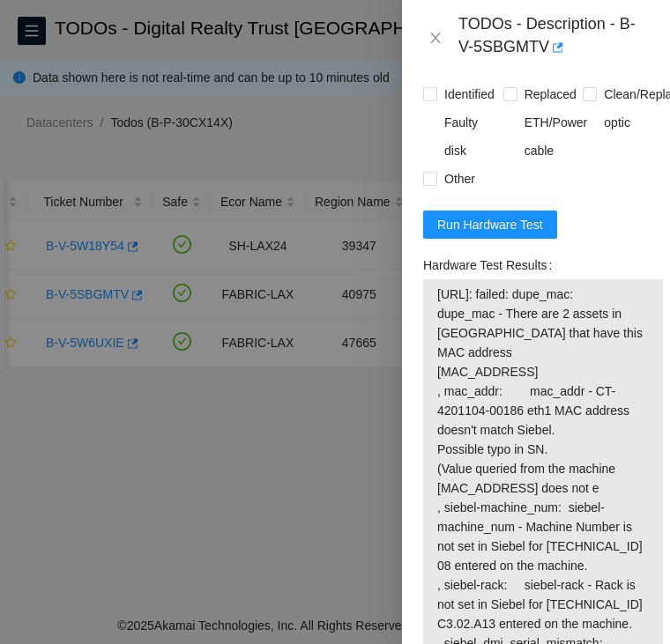
scroll to position [1980, 0]
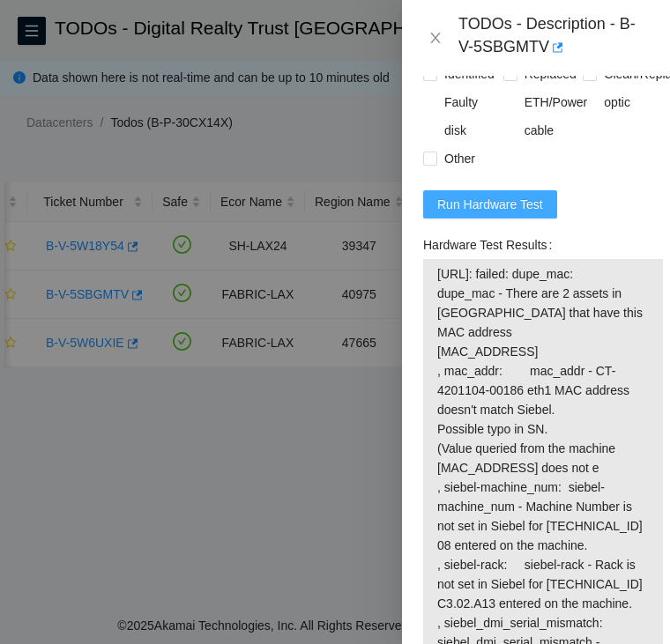
click at [507, 214] on span "Run Hardware Test" at bounding box center [490, 204] width 106 height 19
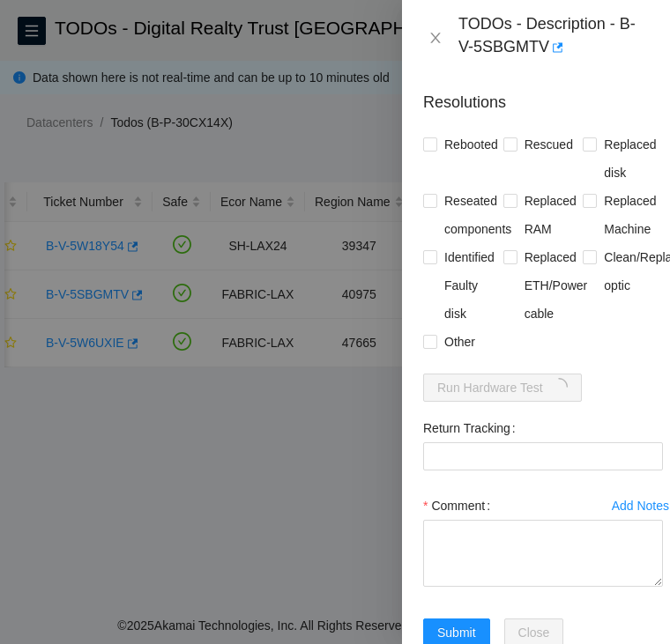
scroll to position [1796, 0]
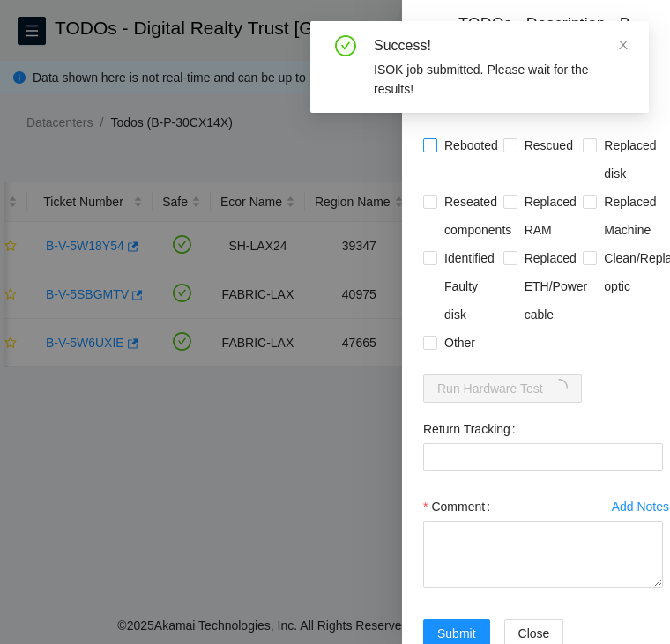
click at [428, 151] on input "Rebooted" at bounding box center [429, 144] width 12 height 12
checkbox input "true"
click at [582, 207] on input "Replaced Machine" at bounding box center [588, 201] width 12 height 12
checkbox input "true"
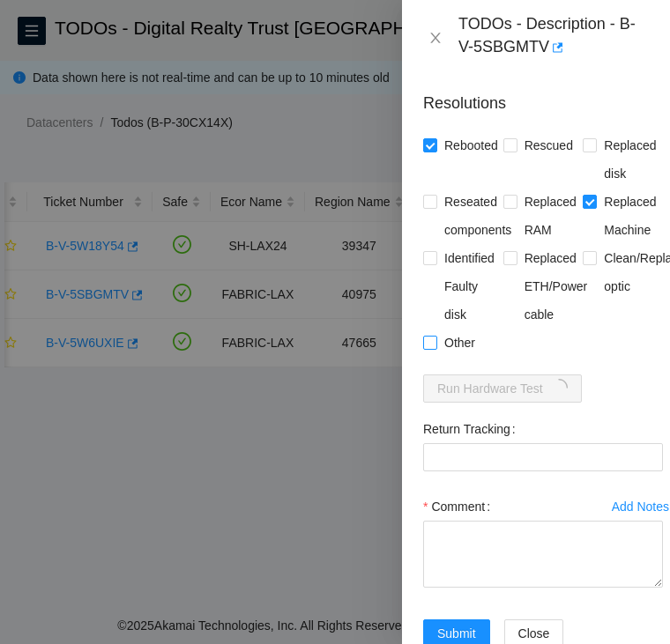
click at [433, 348] on input "Other" at bounding box center [429, 342] width 12 height 12
checkbox input "true"
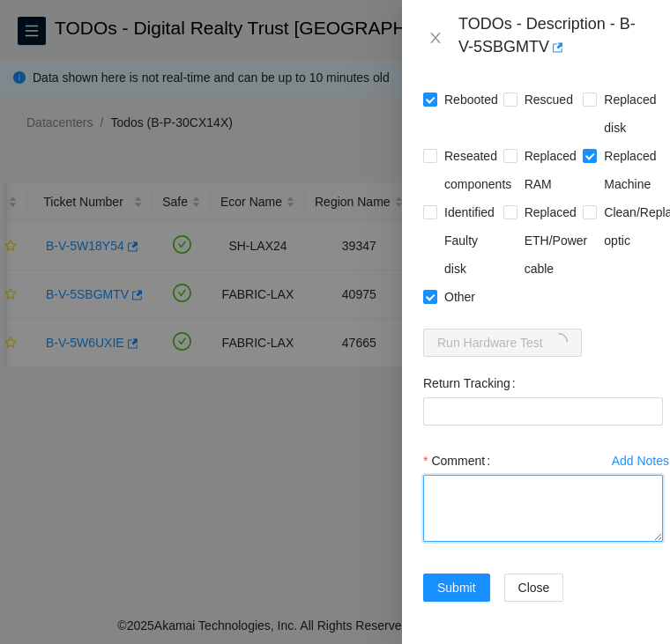
click at [504, 475] on textarea "Comment" at bounding box center [543, 508] width 240 height 67
paste textarea "B-V-5SBGMTV FABRIC-LAX Low 0 0% C3.02.A13 08 23.35.16.11 CT-4201110-00041 -Cont…"
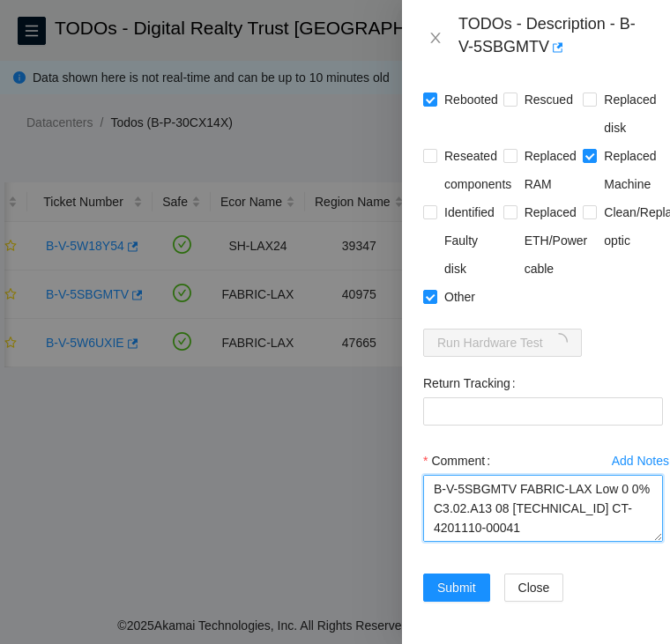
scroll to position [634, 0]
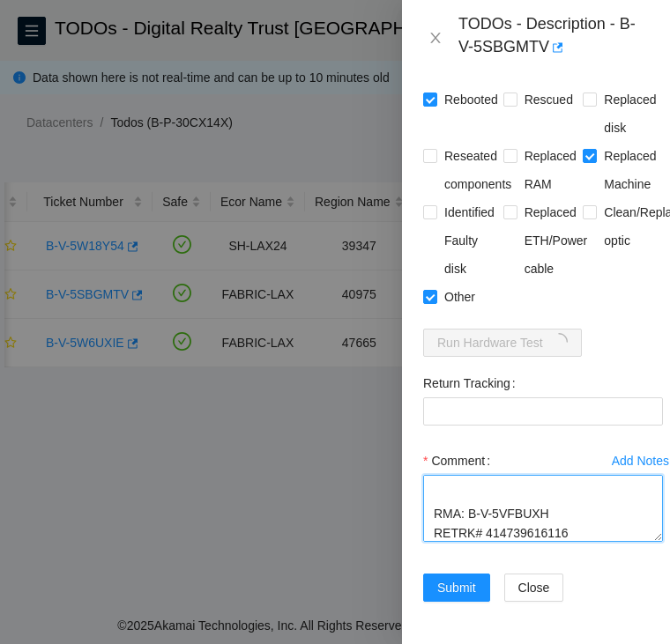
click at [511, 508] on textarea "B-V-5SBGMTV FABRIC-LAX Low 0 0% C3.02.A13 08 23.35.16.11 CT-4201110-00041 -Cont…" at bounding box center [543, 508] width 240 height 67
type textarea "B-V-5SBGMTV FABRIC-LAX Low 0 0% C3.02.A13 08 23.35.16.11 CT-4201110-00041 -Cont…"
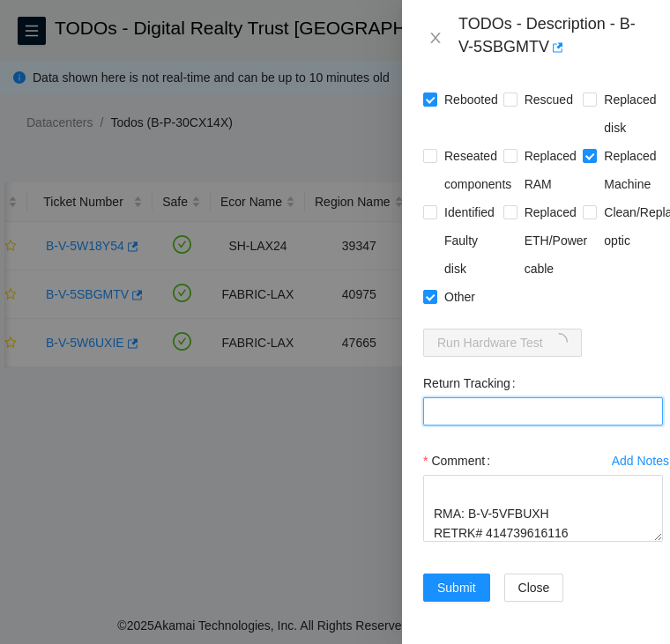
click at [469, 397] on Tracking "Return Tracking" at bounding box center [543, 411] width 240 height 28
paste Tracking "414739616116"
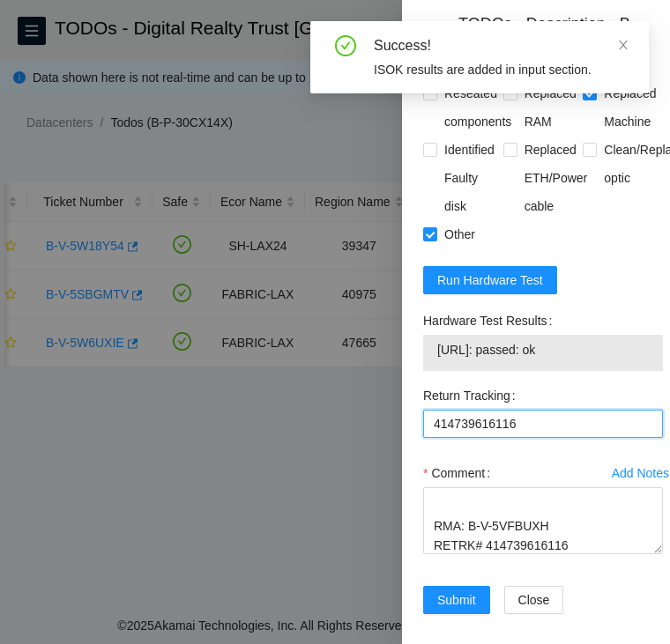
scroll to position [1980, 0]
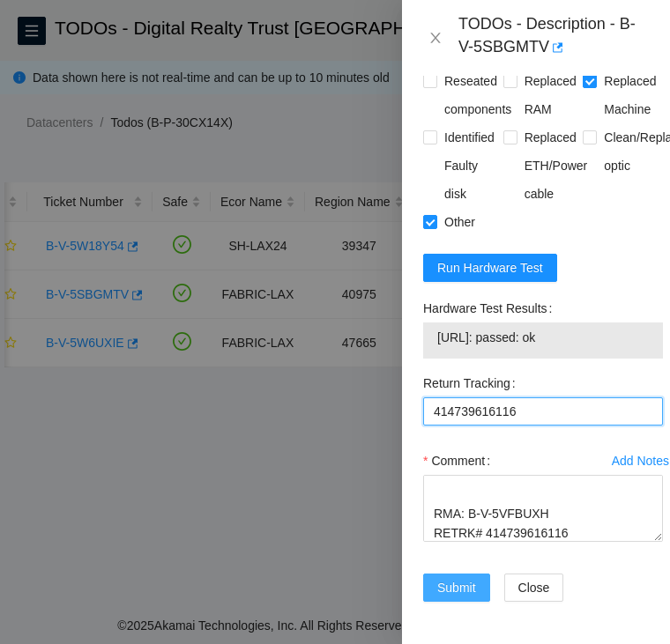
type Tracking "414739616116"
click at [451, 578] on span "Submit" at bounding box center [456, 587] width 39 height 19
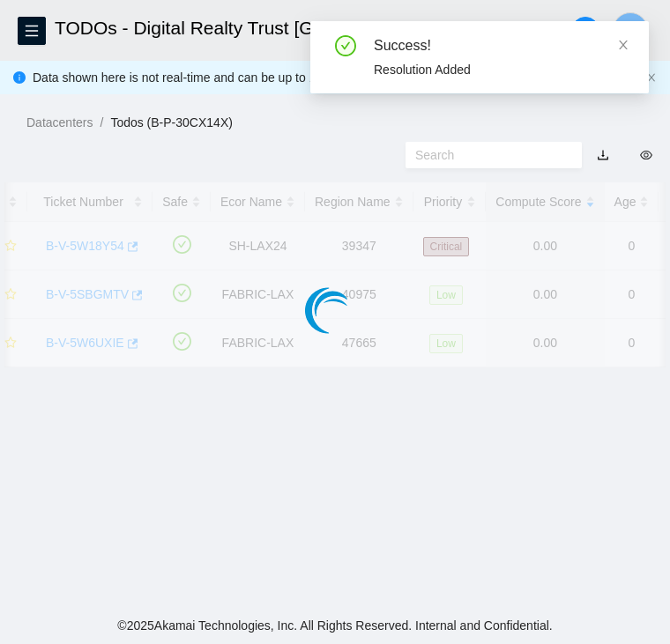
scroll to position [472, 0]
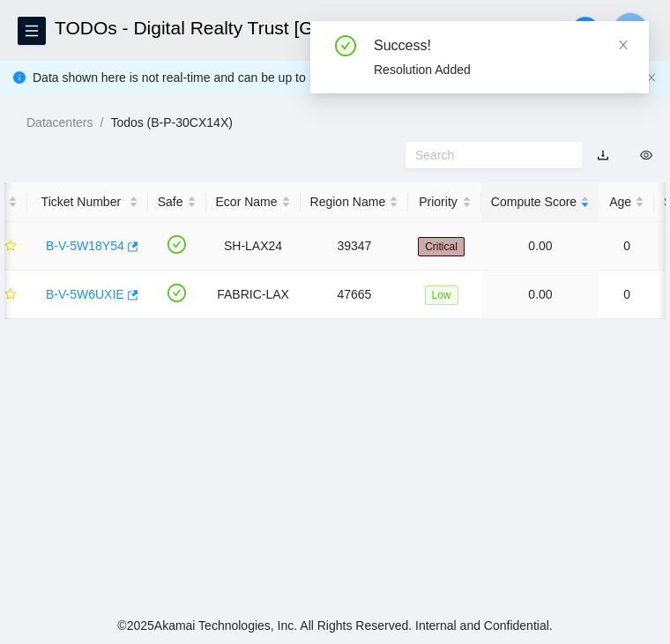
click at [88, 239] on link "B-V-5W18Y54" at bounding box center [85, 246] width 78 height 14
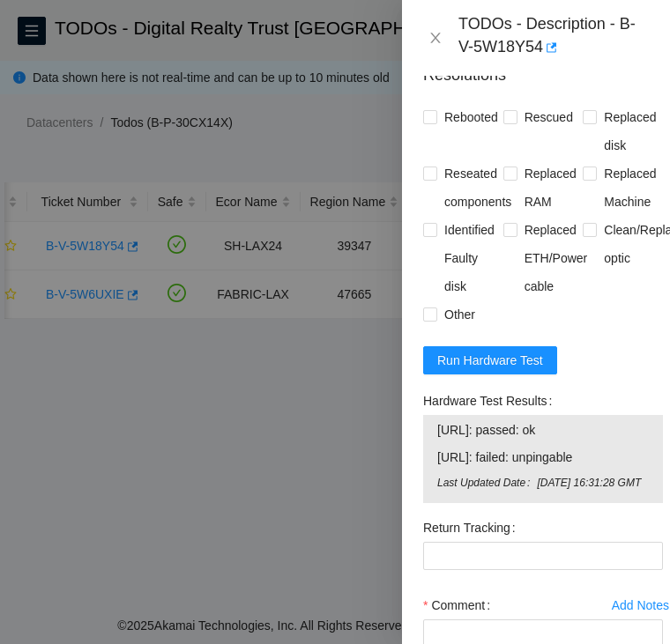
scroll to position [1068, 0]
click at [500, 370] on span "Run Hardware Test" at bounding box center [490, 360] width 106 height 19
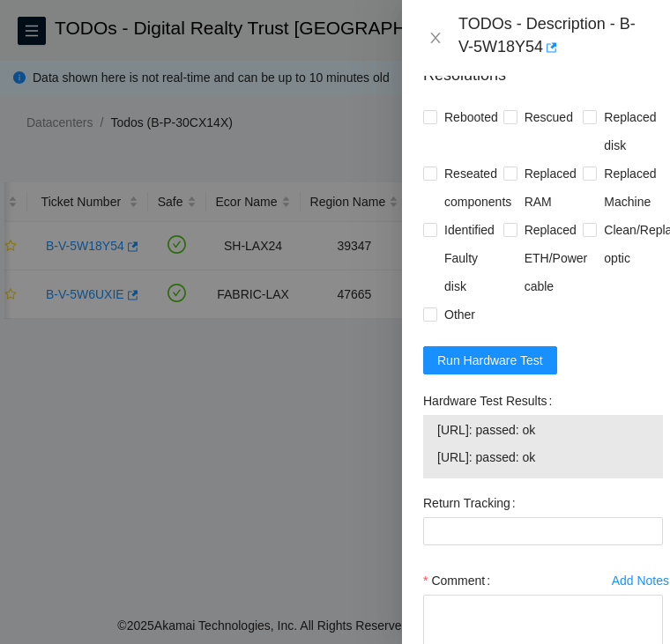
drag, startPoint x: 584, startPoint y: 478, endPoint x: 427, endPoint y: 450, distance: 159.3
click at [427, 450] on div "184.24.106.14: passed: ok 184.24.106.15: passed: ok" at bounding box center [543, 446] width 240 height 63
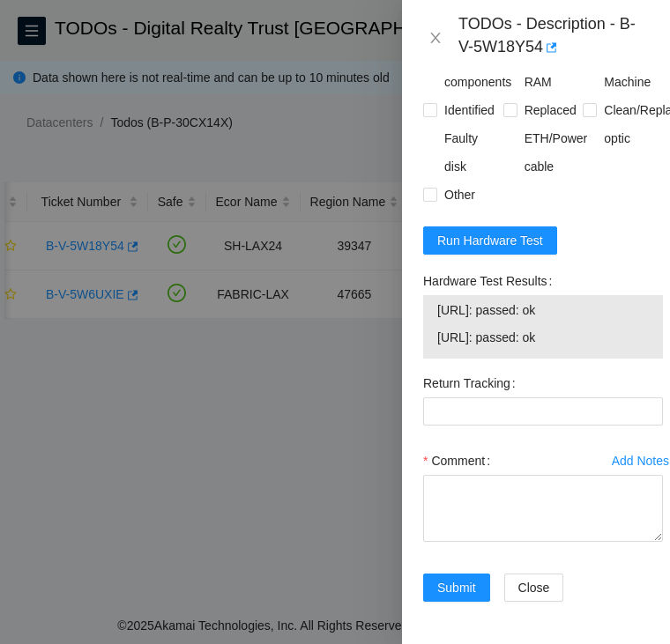
scroll to position [1195, 0]
click at [451, 510] on textarea "Comment" at bounding box center [543, 508] width 240 height 67
paste textarea "B-V-5W18Y54 SH-LAX24 Critical 0 0% C3.02.G2 06:01 184.24.106.15 CT-4210831-0002…"
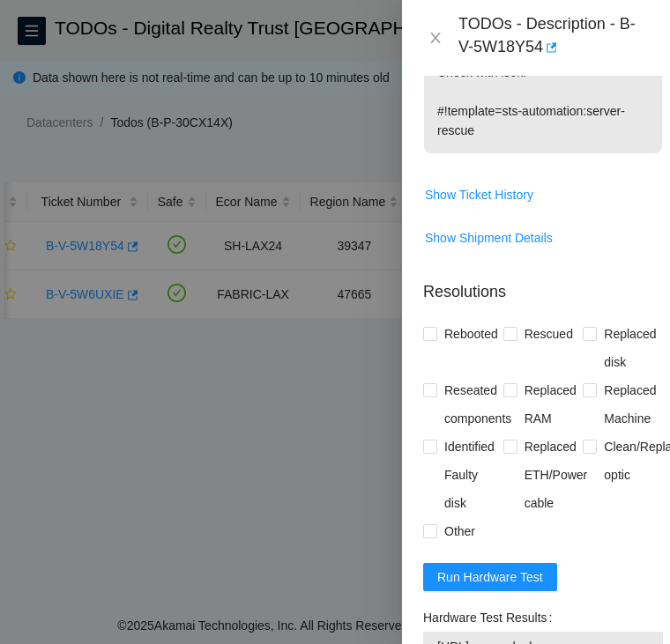
scroll to position [849, 0]
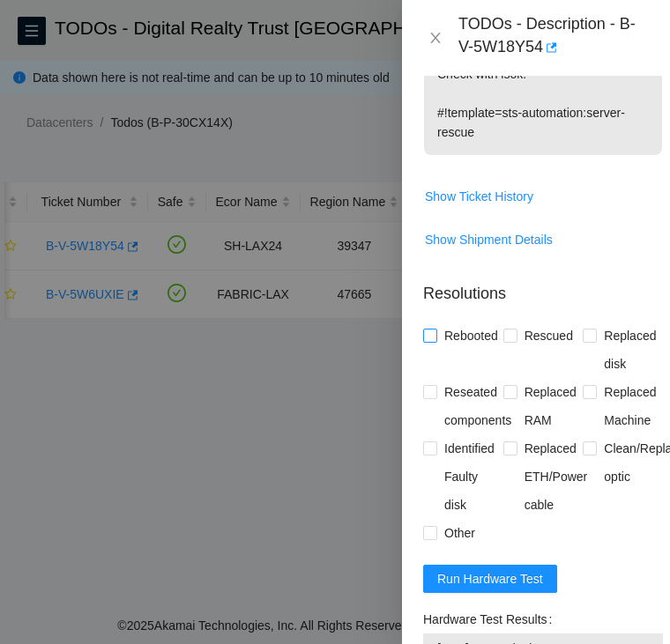
type textarea "B-V-5W18Y54 SH-LAX24 Critical 0 0% C3.02.G2 06:01 184.24.106.15 CT-4210831-0002…"
click at [423, 341] on input "Rebooted" at bounding box center [429, 335] width 12 height 12
checkbox input "true"
click at [506, 341] on input "Rescued" at bounding box center [509, 335] width 12 height 12
checkbox input "true"
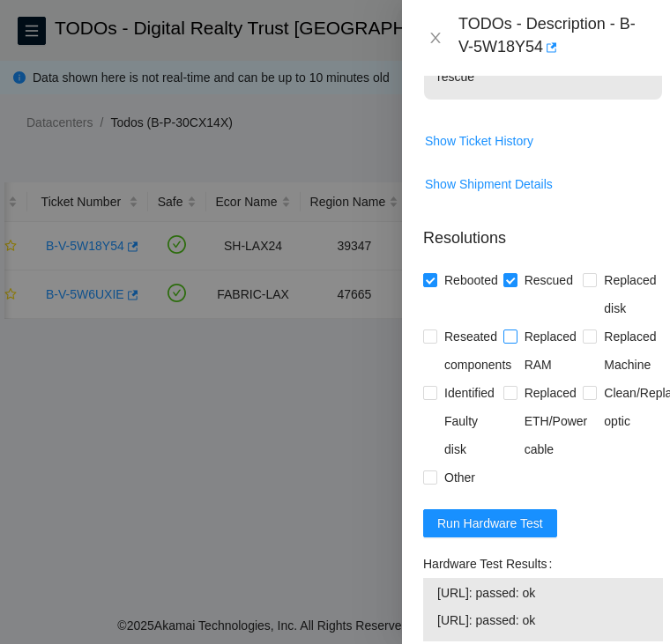
scroll to position [906, 0]
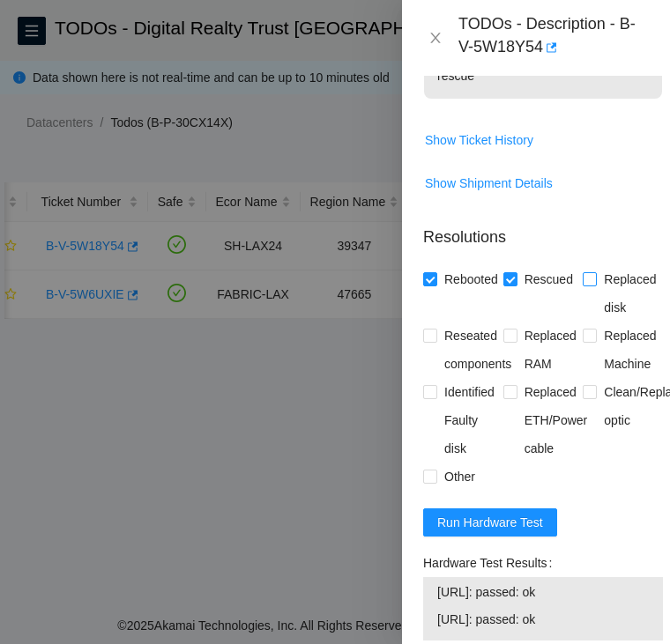
click at [582, 285] on input "Replaced disk" at bounding box center [588, 278] width 12 height 12
checkbox input "true"
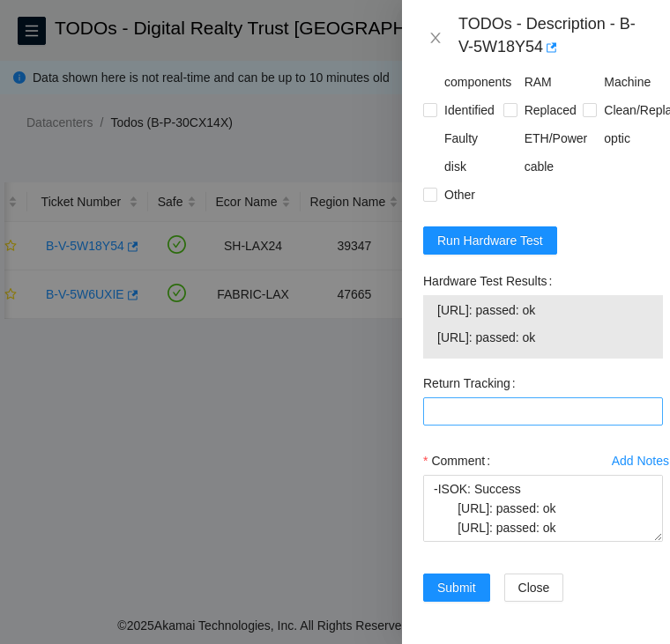
scroll to position [1231, 0]
click at [442, 578] on span "Submit" at bounding box center [456, 587] width 39 height 19
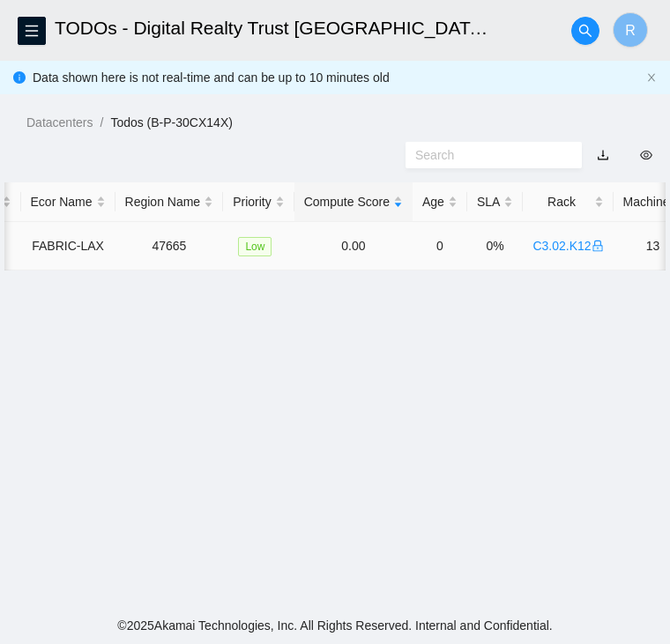
scroll to position [0, 0]
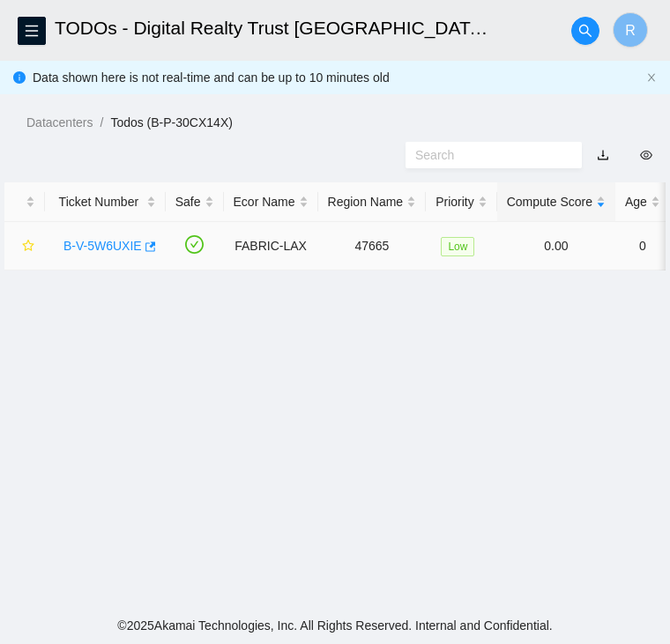
click at [106, 233] on div "B-V-5W6UXIE" at bounding box center [105, 246] width 101 height 28
click at [103, 246] on link "B-V-5W6UXIE" at bounding box center [102, 246] width 78 height 14
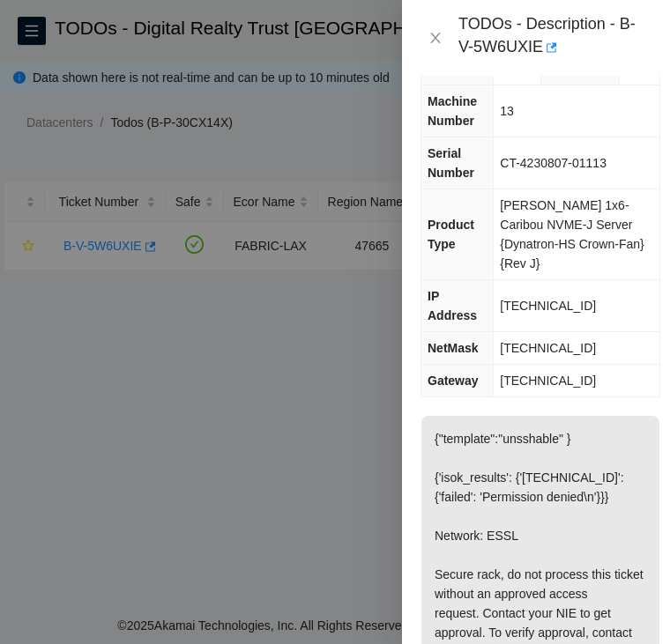
scroll to position [129, 3]
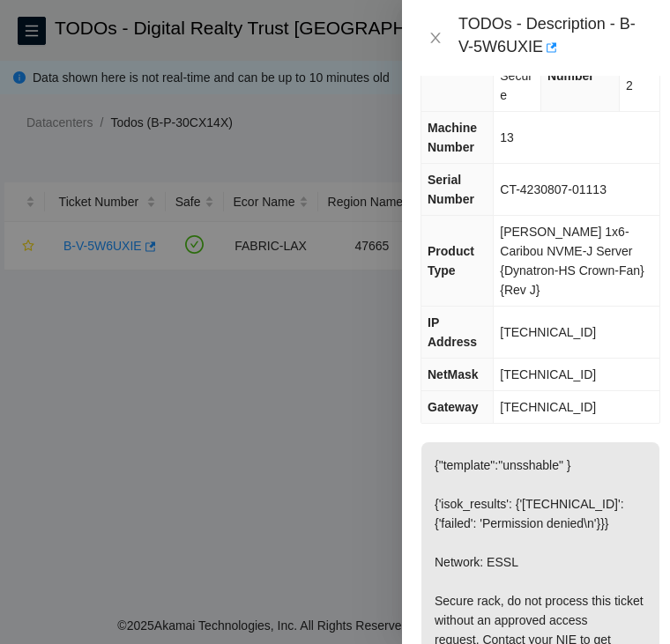
click at [549, 334] on span "23.213.247.176" at bounding box center [548, 332] width 96 height 14
click at [559, 369] on span "255.255.255.224" at bounding box center [548, 374] width 96 height 14
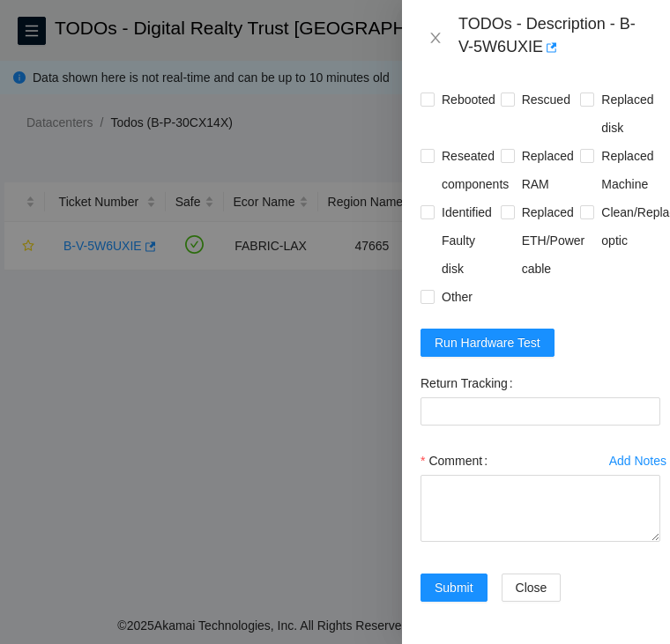
scroll to position [1147, 3]
click at [504, 352] on span "Run Hardware Test" at bounding box center [487, 342] width 106 height 19
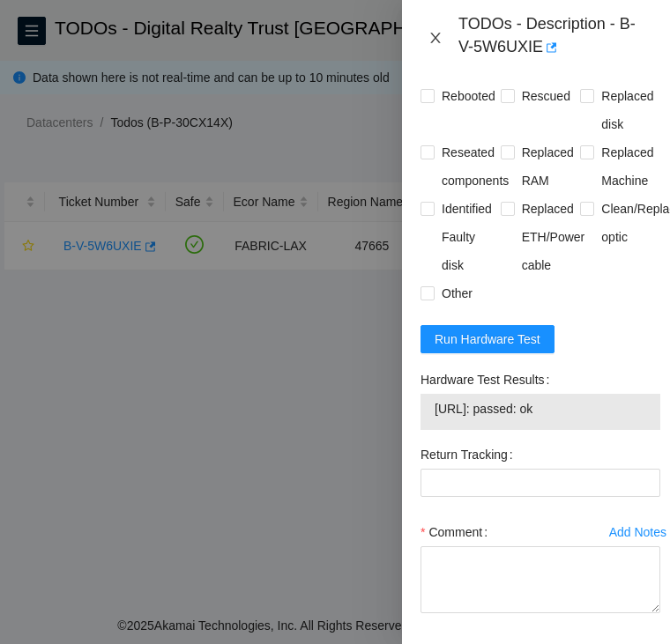
click at [432, 40] on icon "close" at bounding box center [435, 38] width 14 height 14
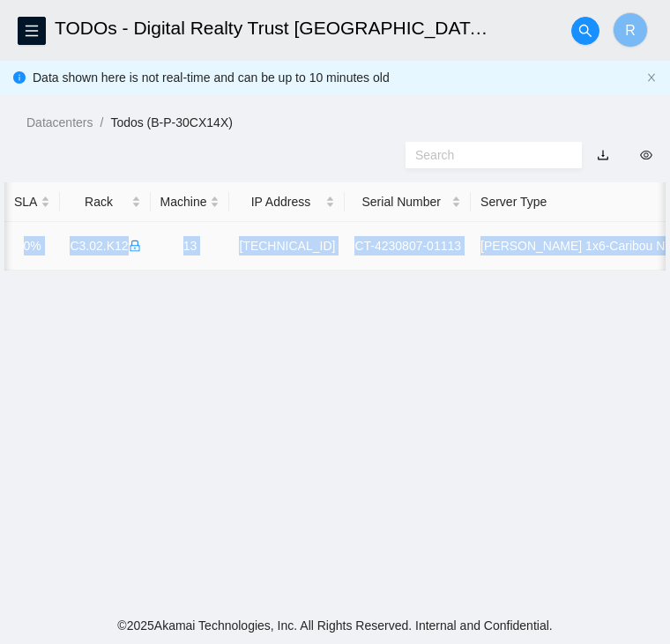
scroll to position [0, 667]
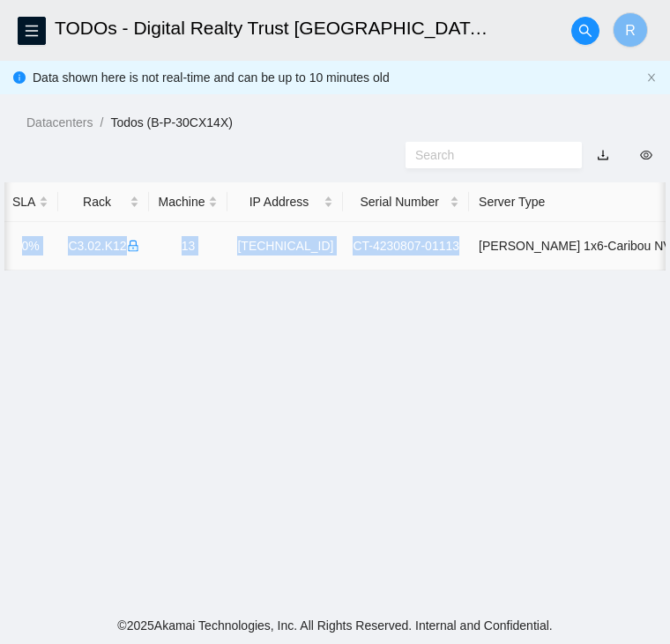
drag, startPoint x: 61, startPoint y: 241, endPoint x: 437, endPoint y: 257, distance: 376.5
click at [437, 257] on tr "B-V-5W6UXIE FABRIC-LAX 47665 Low 0.00 0 0% C3.02.K12 13 23.213.247.176 CT-42308…" at bounding box center [136, 246] width 1599 height 48
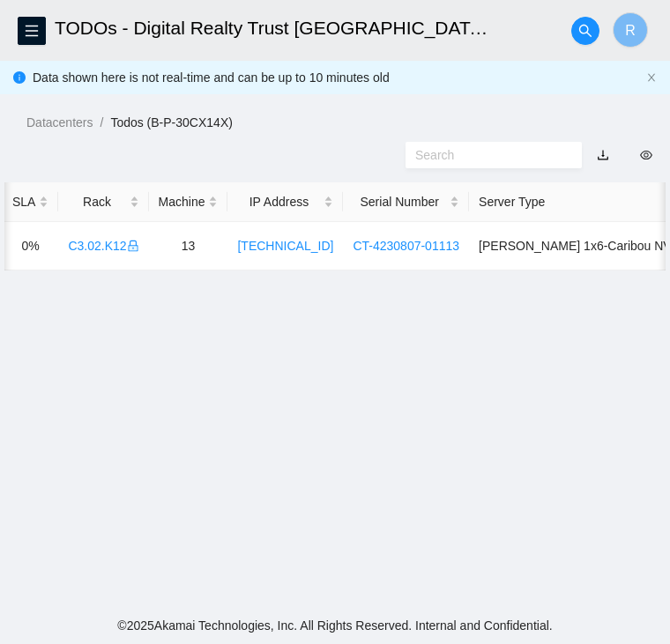
click at [630, 359] on main "TODOs - Digital Realty Trust USA, LAX12 El Segundo, CA R Data shown here is not…" at bounding box center [335, 303] width 670 height 607
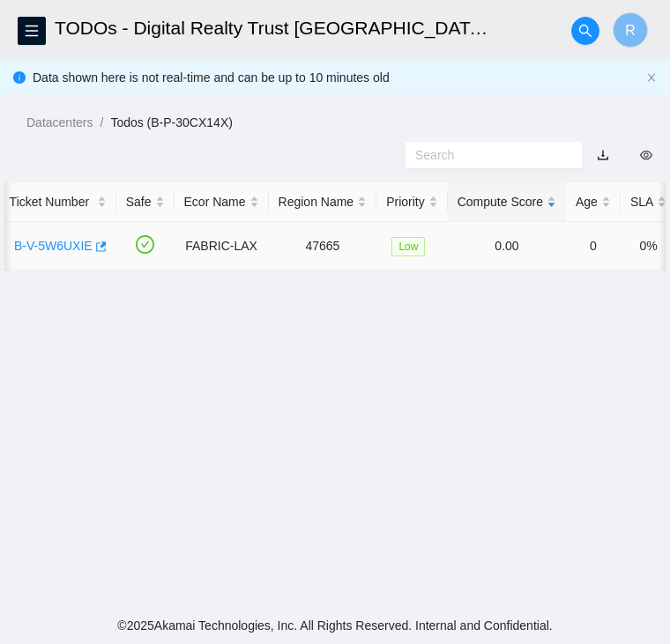
scroll to position [0, 12]
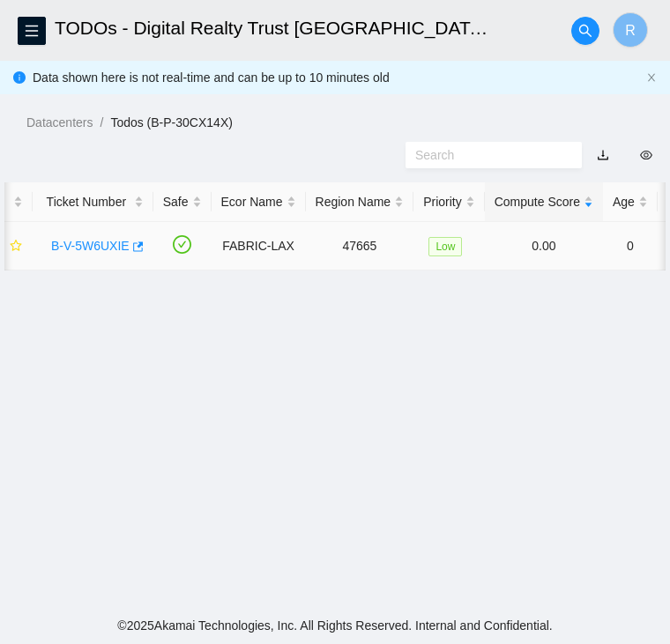
click at [99, 242] on link "B-V-5W6UXIE" at bounding box center [90, 246] width 78 height 14
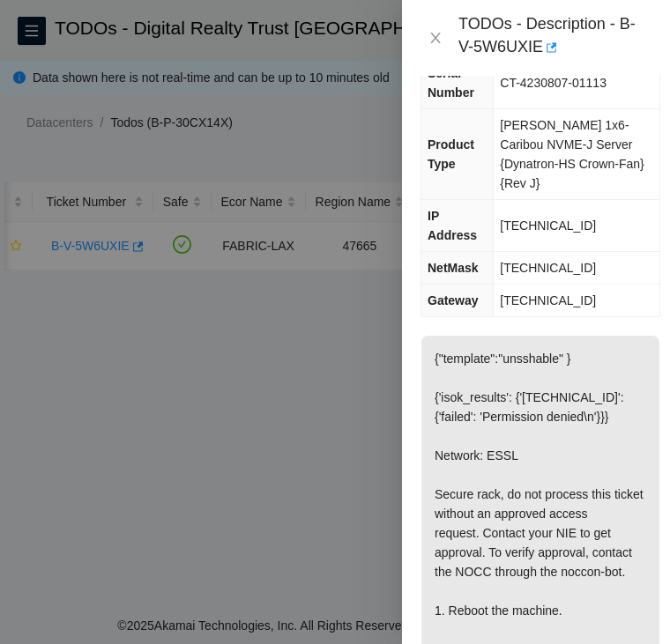
scroll to position [0, 3]
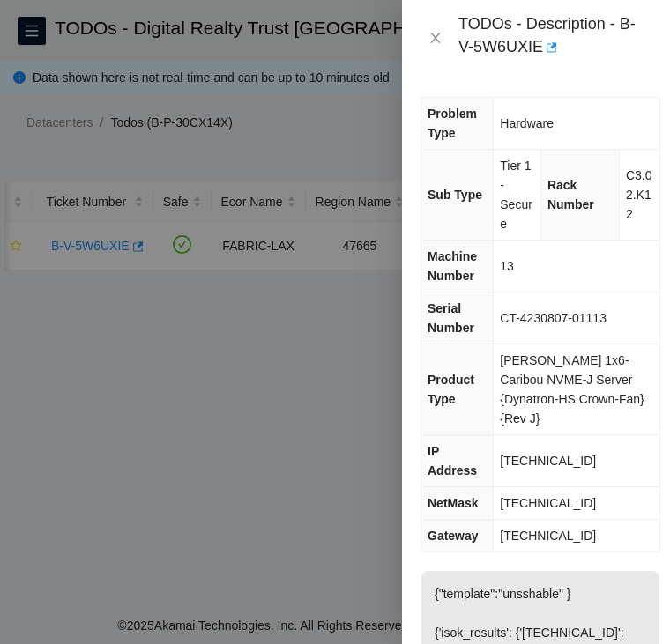
click at [537, 464] on span "23.213.247.176" at bounding box center [548, 461] width 96 height 14
click at [557, 500] on span "255.255.255.224" at bounding box center [548, 503] width 96 height 14
click at [548, 539] on span "23.213.247.161" at bounding box center [548, 536] width 96 height 14
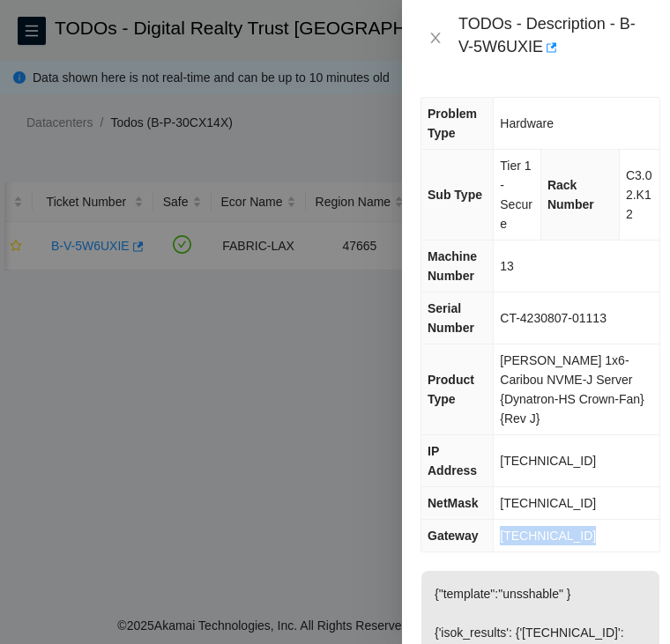
click at [548, 539] on span "23.213.247.161" at bounding box center [548, 536] width 96 height 14
drag, startPoint x: 502, startPoint y: 319, endPoint x: 614, endPoint y: 322, distance: 111.9
click at [614, 322] on td "CT-4230807-01113" at bounding box center [576, 319] width 166 height 52
drag, startPoint x: 618, startPoint y: 175, endPoint x: 638, endPoint y: 221, distance: 50.1
click at [638, 221] on td "C3.02.K12" at bounding box center [638, 195] width 41 height 91
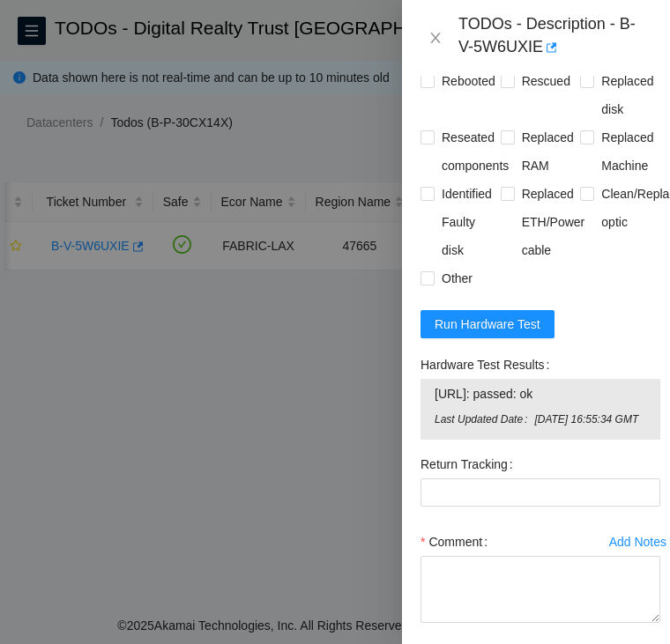
scroll to position [1161, 3]
drag, startPoint x: 582, startPoint y: 452, endPoint x: 431, endPoint y: 461, distance: 151.8
click at [431, 441] on div "23.213.247.176: passed: ok Last Updated Date Wed, 24 Sep 2025 16:55:34 GMT" at bounding box center [540, 410] width 240 height 61
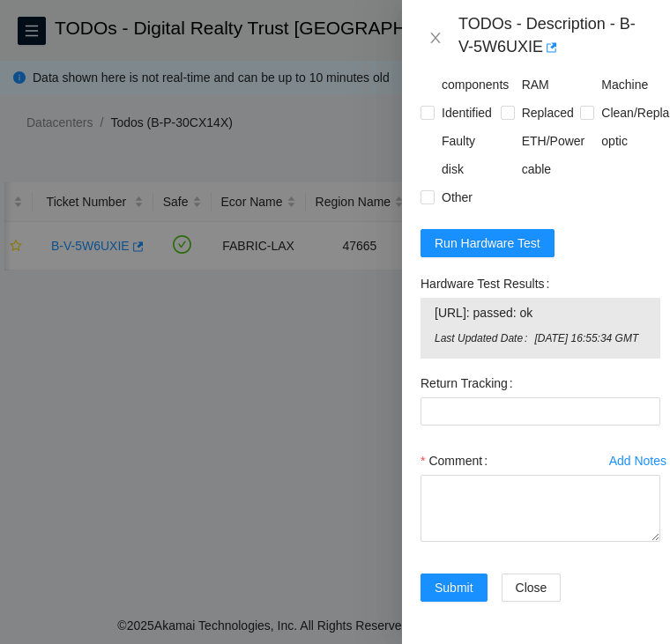
scroll to position [1285, 3]
click at [479, 519] on textarea "Comment" at bounding box center [540, 508] width 240 height 67
paste textarea "B-V-5W6UXIE FABRIC-LAX Low 0 0% C3.02.K12 13 23.213.247.176 CT-4230807-01113 -A…"
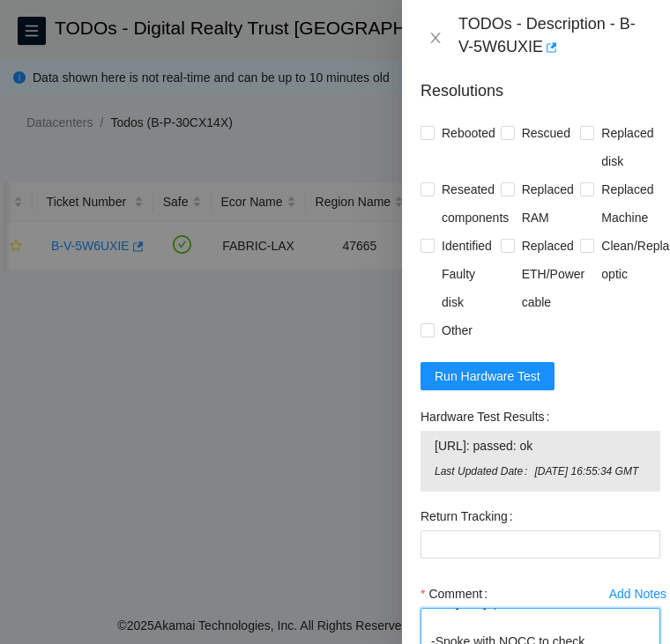
scroll to position [1070, 3]
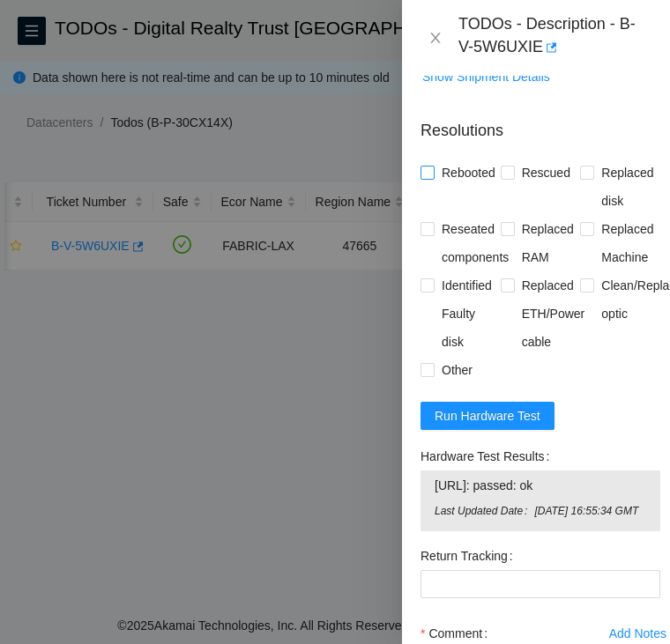
type textarea "B-V-5W6UXIE FABRIC-LAX Low 0 0% C3.02.K12 13 23.213.247.176 CT-4230807-01113 -A…"
click at [429, 178] on input "Rebooted" at bounding box center [426, 172] width 12 height 12
checkbox input "true"
click at [500, 178] on input "Rescued" at bounding box center [506, 172] width 12 height 12
checkbox input "true"
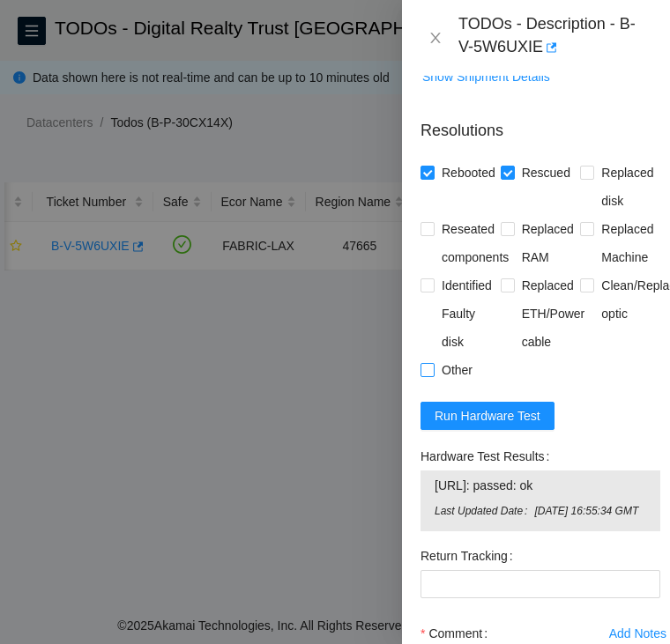
click at [430, 375] on input "Other" at bounding box center [426, 369] width 12 height 12
checkbox input "true"
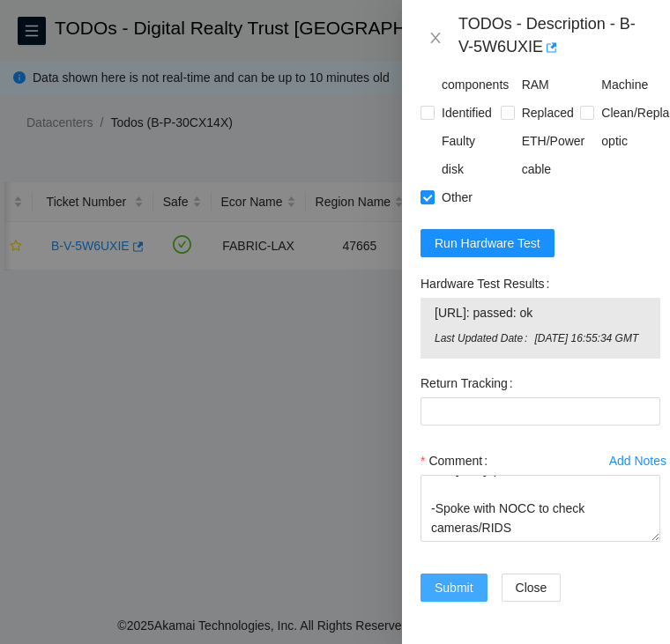
click at [464, 578] on span "Submit" at bounding box center [453, 587] width 39 height 19
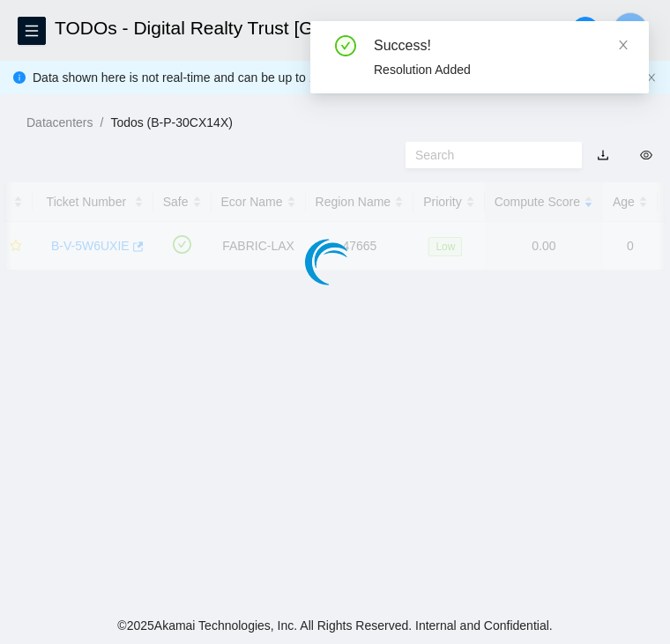
scroll to position [471, 3]
